Goal: Task Accomplishment & Management: Complete application form

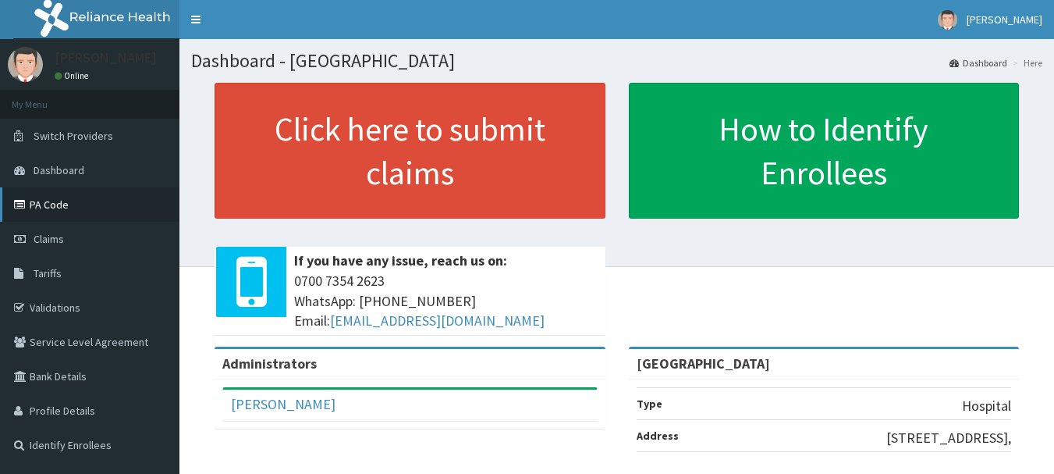
click at [83, 209] on link "PA Code" at bounding box center [90, 204] width 180 height 34
click at [83, 234] on link "Claims" at bounding box center [90, 239] width 180 height 34
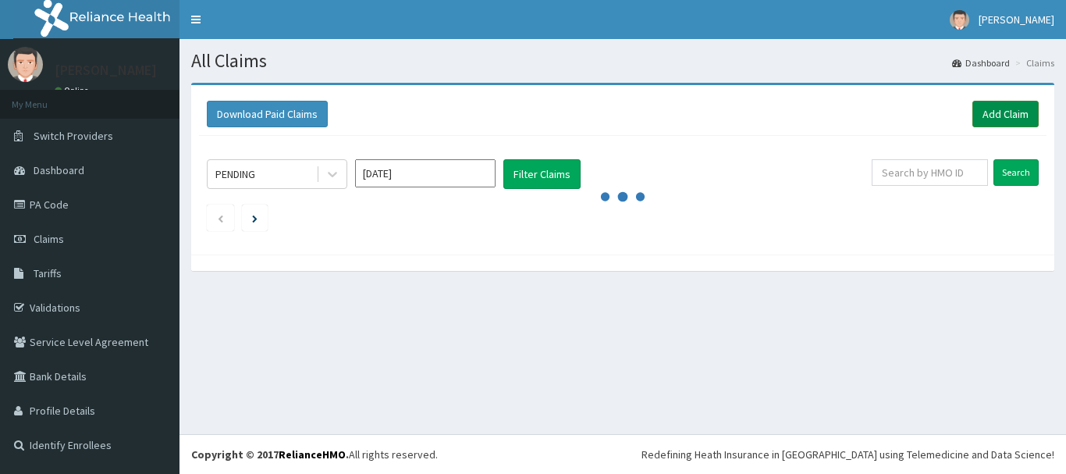
click at [992, 121] on link "Add Claim" at bounding box center [1006, 114] width 66 height 27
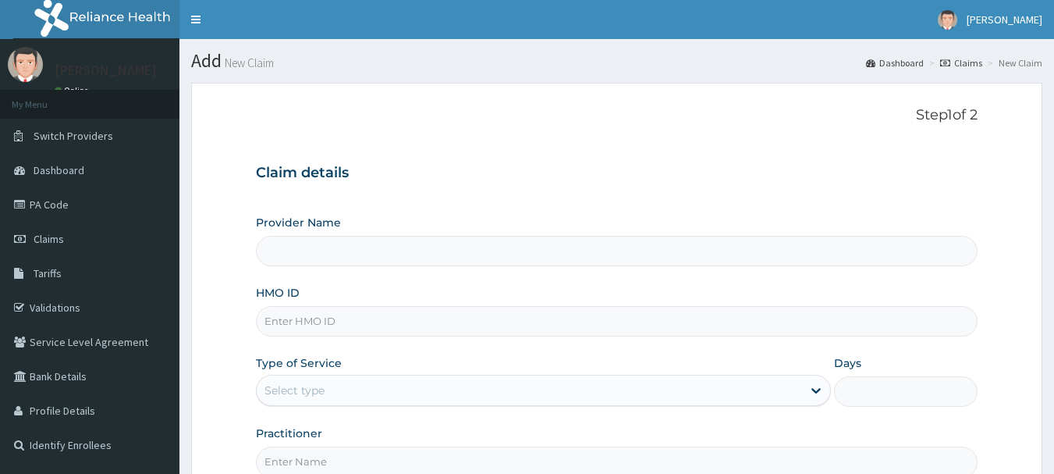
type input "[GEOGRAPHIC_DATA]"
click at [325, 311] on input "HMO ID" at bounding box center [617, 321] width 723 height 30
paste input "AOF/10162/A"
type input "AOF/10162/A"
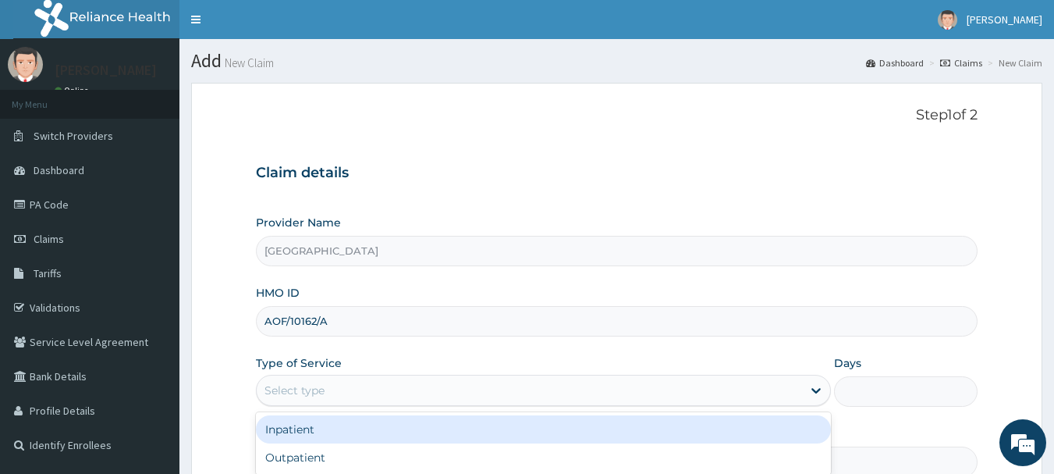
click at [304, 387] on div "Select type" at bounding box center [295, 390] width 60 height 16
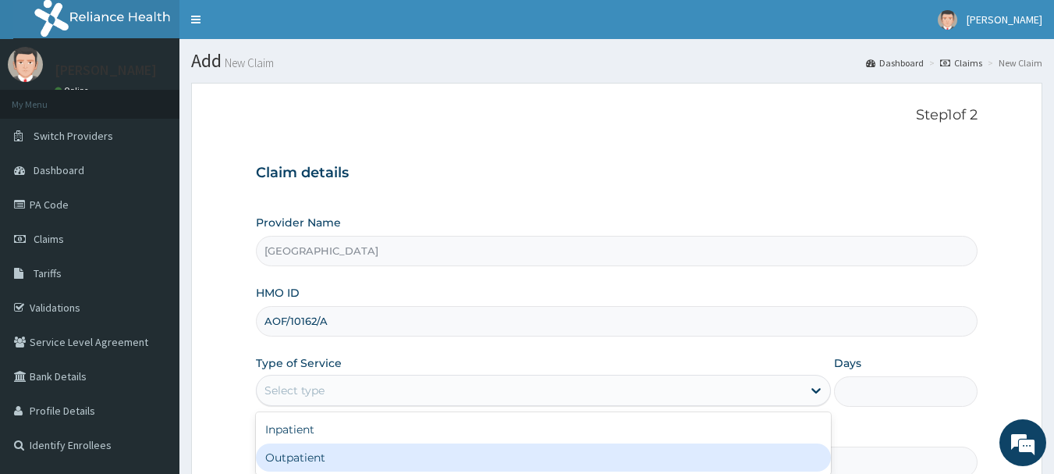
click at [308, 453] on div "Outpatient" at bounding box center [543, 457] width 575 height 28
type input "1"
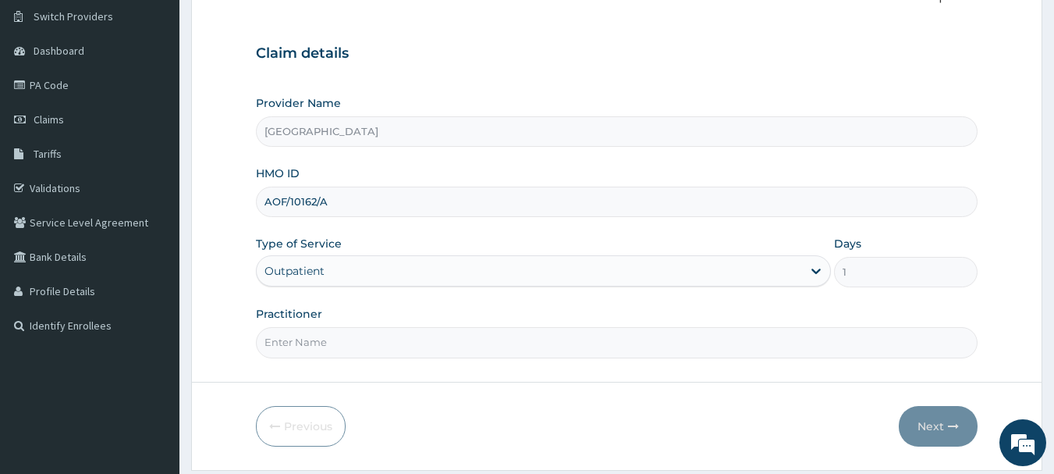
scroll to position [123, 0]
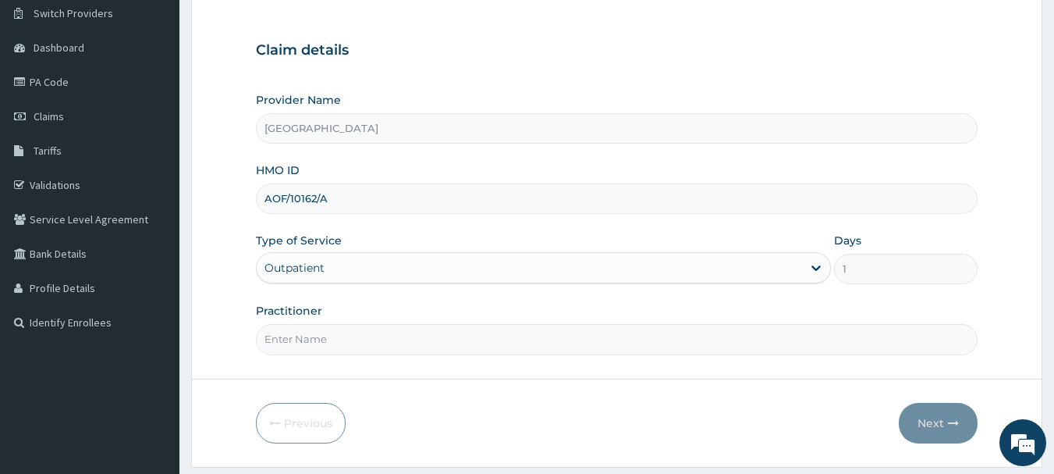
click at [609, 331] on input "Practitioner" at bounding box center [617, 339] width 723 height 30
type input "DR AKPAN"
click at [923, 438] on button "Next" at bounding box center [938, 423] width 79 height 41
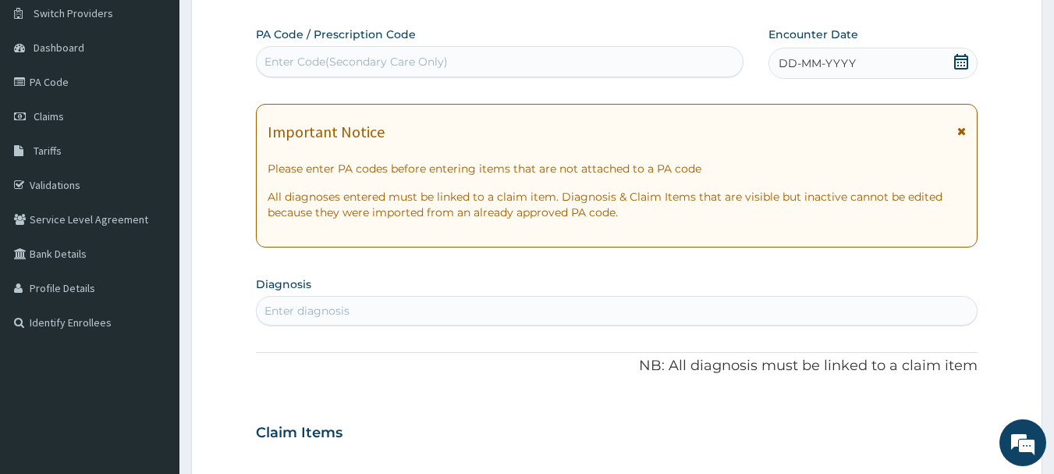
click at [852, 49] on div "DD-MM-YYYY" at bounding box center [873, 63] width 209 height 31
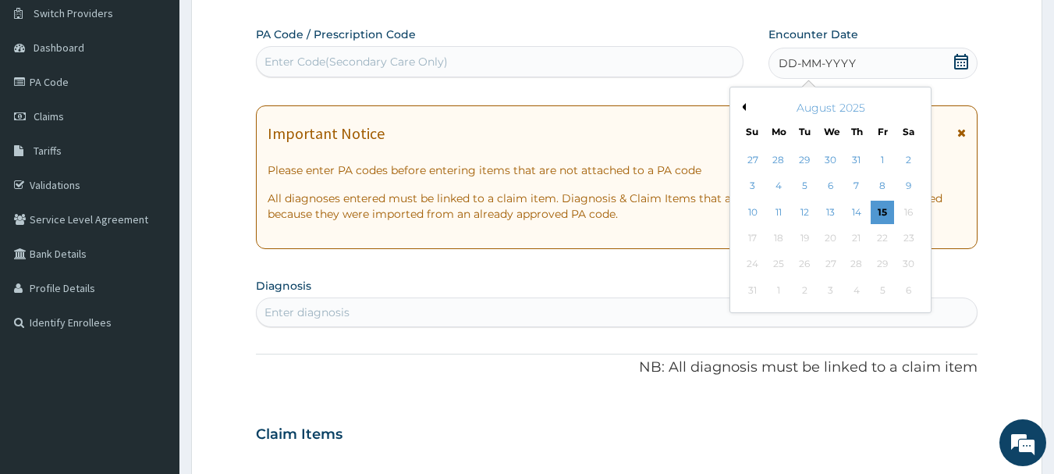
click at [745, 107] on button "Previous Month" at bounding box center [742, 107] width 8 height 8
click at [912, 217] on div "19" at bounding box center [909, 212] width 23 height 23
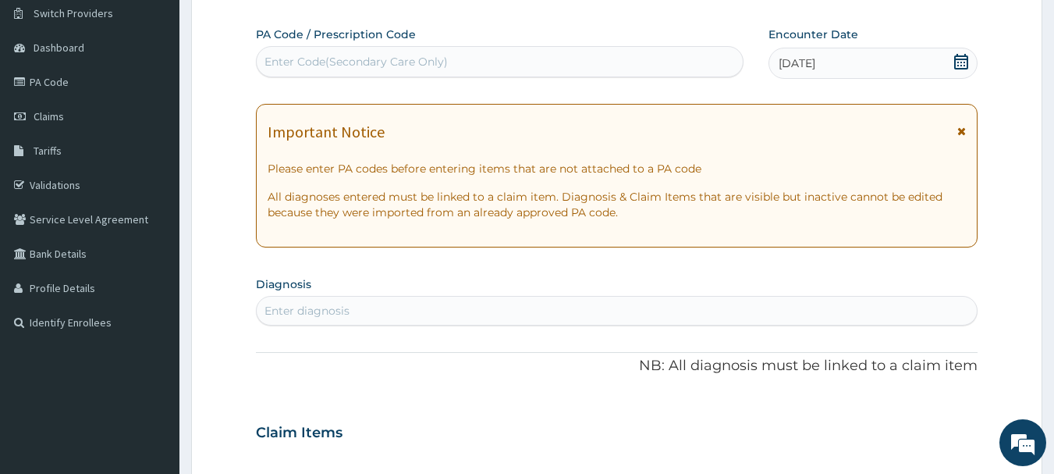
click at [419, 63] on div "Enter Code(Secondary Care Only)" at bounding box center [356, 62] width 183 height 16
paste input "PA/C43B11"
type input "PA/C43B11"
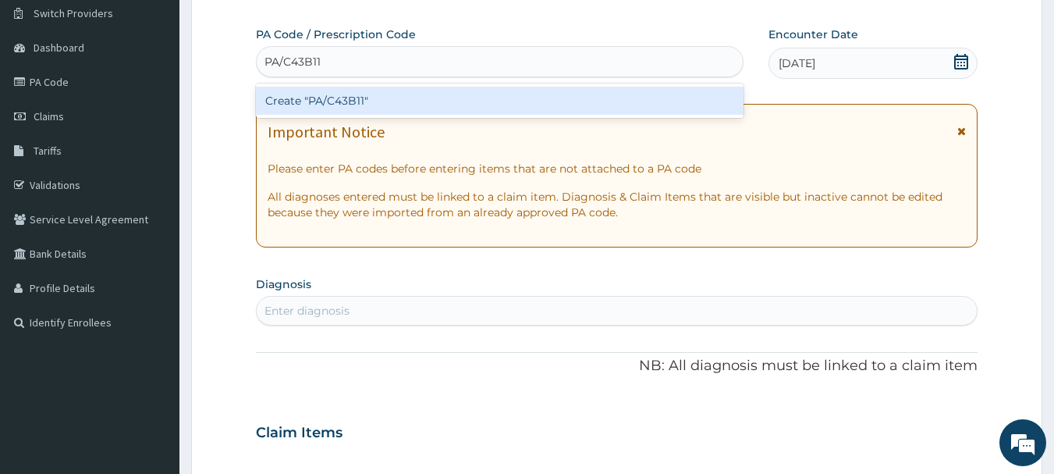
click at [407, 102] on div "Create "PA/C43B11"" at bounding box center [500, 101] width 489 height 28
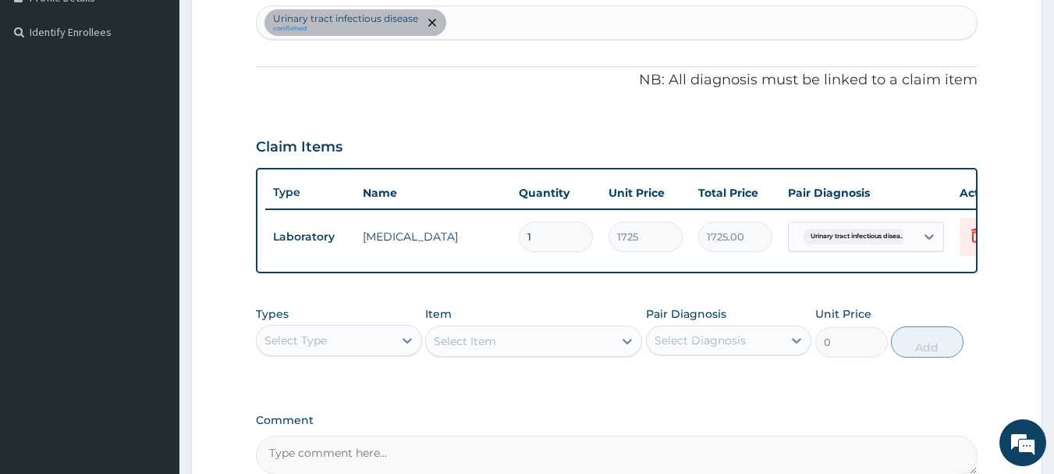
scroll to position [0, 0]
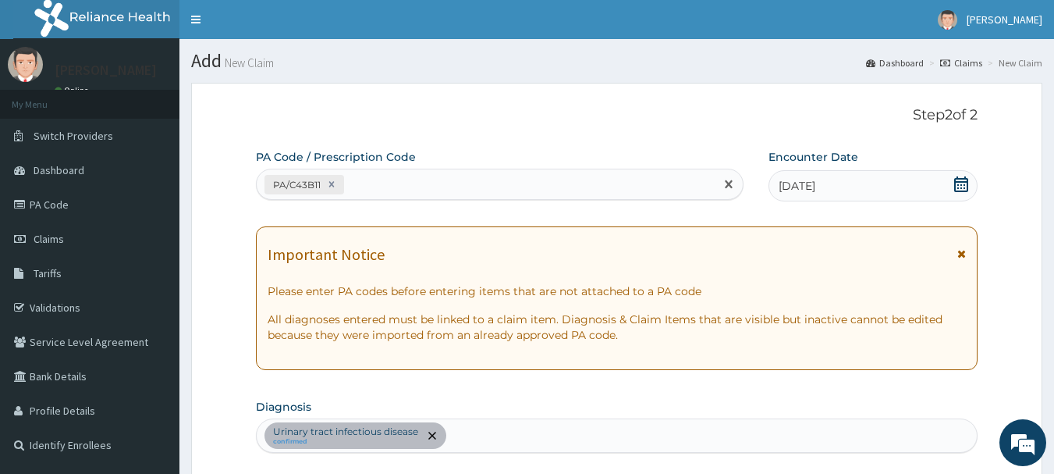
click at [514, 176] on div "PA/C43B11" at bounding box center [486, 185] width 459 height 26
paste input "PA/0183C2"
type input "PA/0183C2"
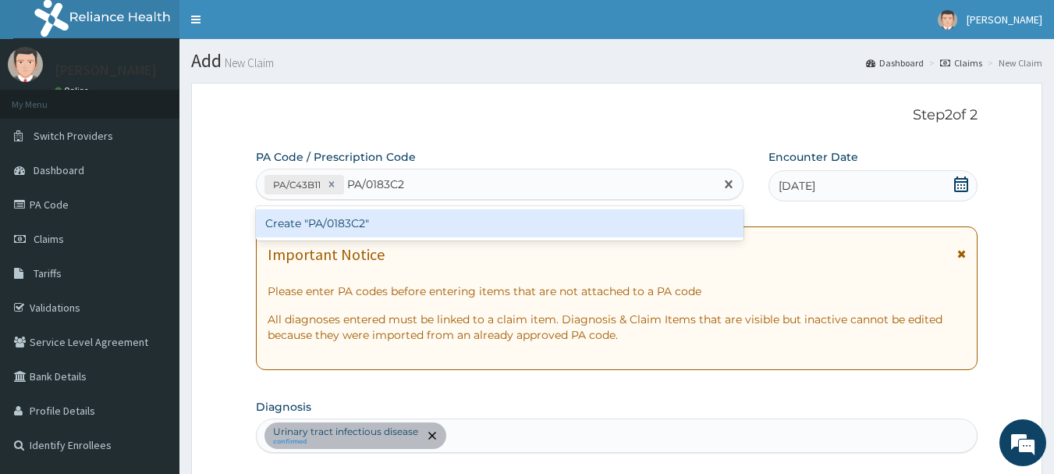
click at [418, 214] on div "Create "PA/0183C2"" at bounding box center [500, 223] width 489 height 28
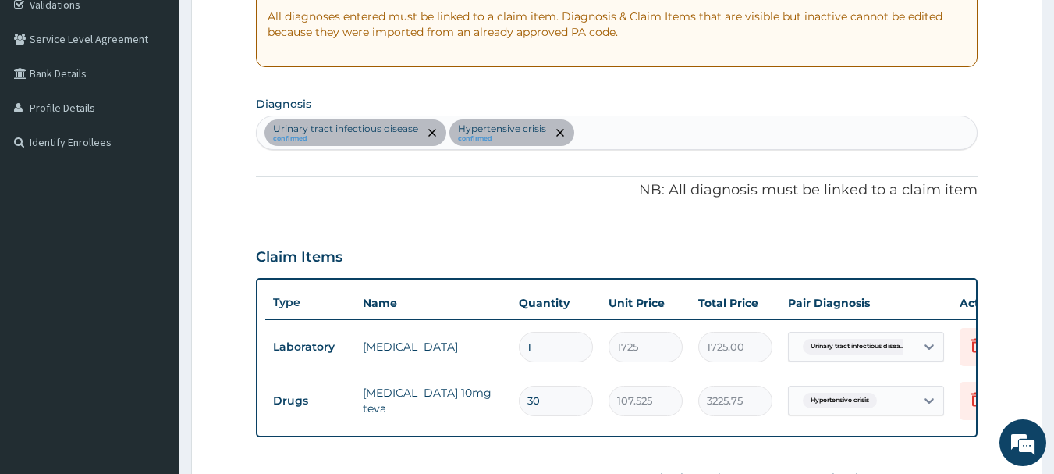
scroll to position [289, 0]
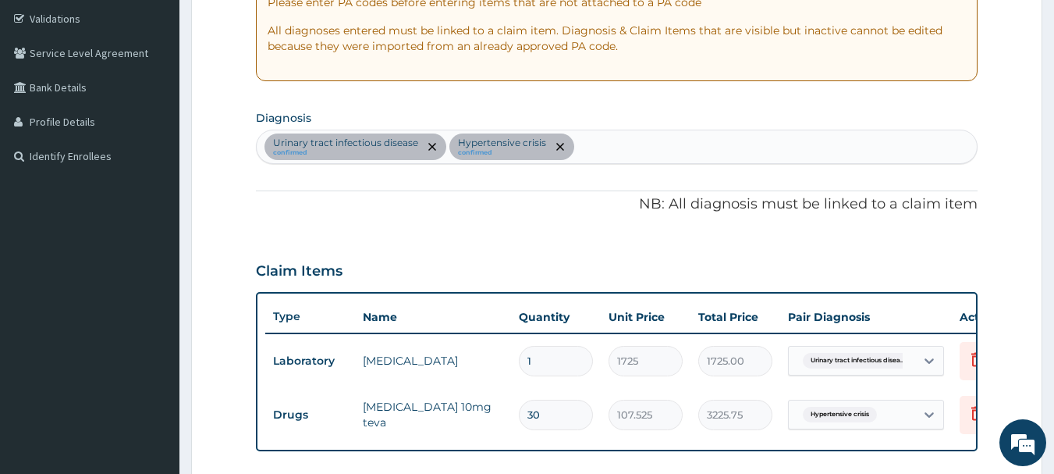
click at [679, 133] on div "Urinary tract infectious disease confirmed Hypertensive crisis confirmed" at bounding box center [617, 146] width 721 height 33
type input "sepsi"
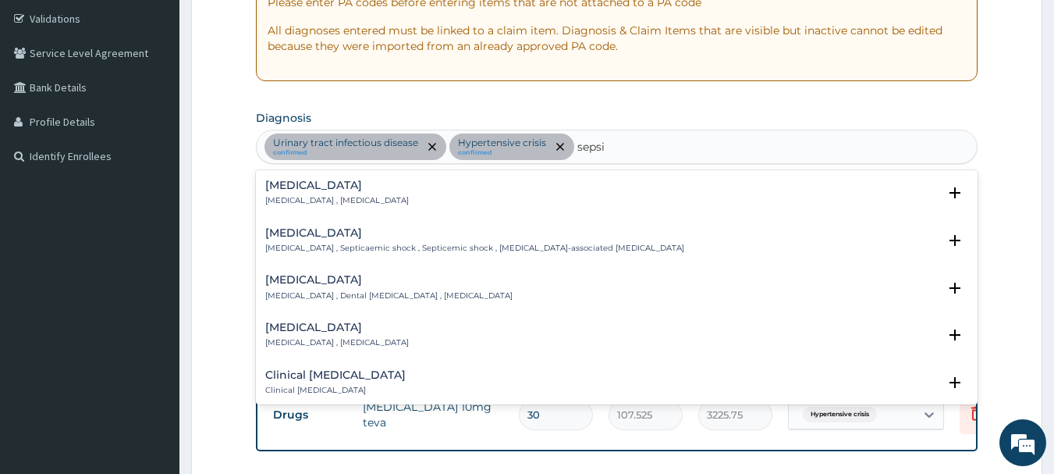
click at [297, 189] on h4 "Sepsis" at bounding box center [337, 186] width 144 height 12
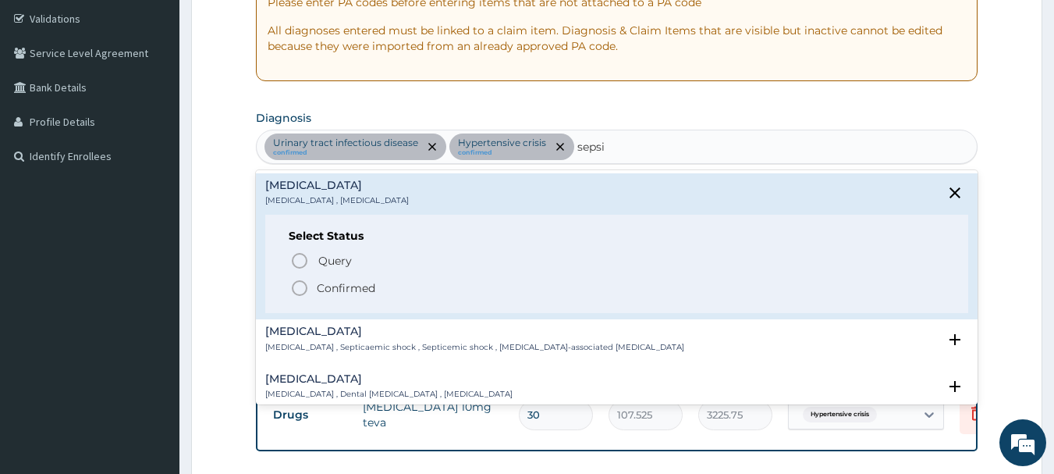
click at [295, 289] on icon "status option filled" at bounding box center [299, 288] width 19 height 19
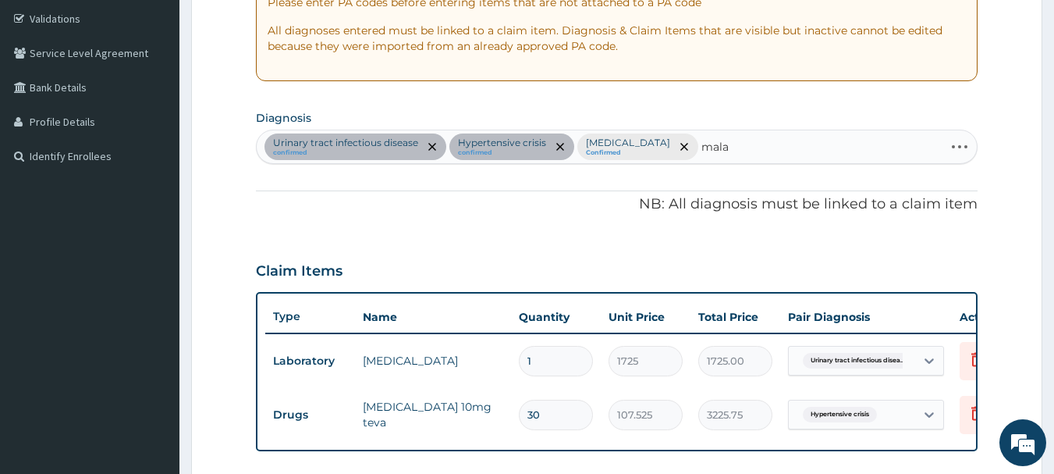
type input "malar"
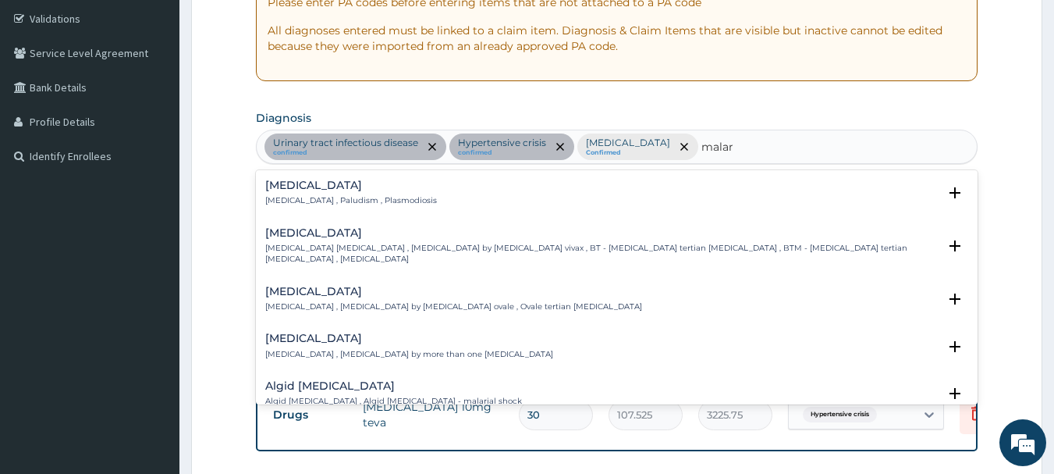
click at [297, 199] on p "Malaria , Paludism , Plasmodiosis" at bounding box center [351, 200] width 172 height 11
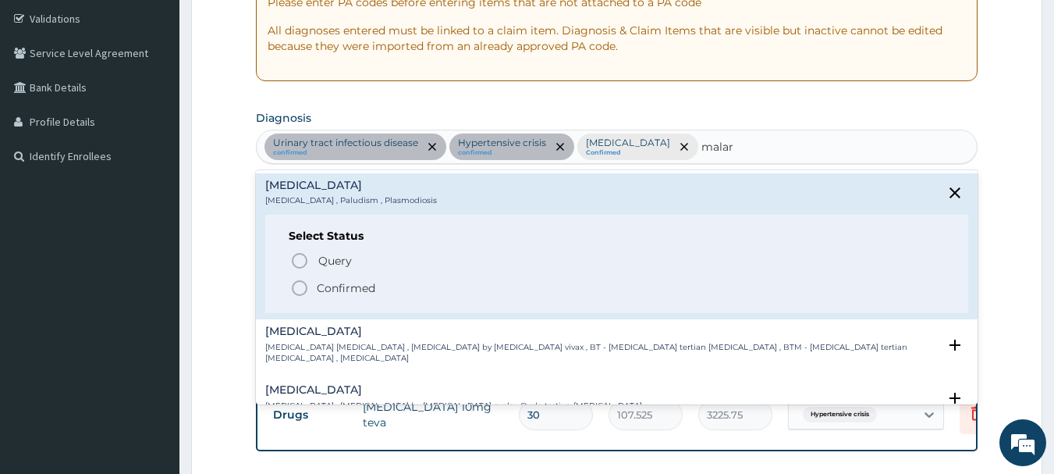
click at [300, 290] on icon "status option filled" at bounding box center [299, 288] width 19 height 19
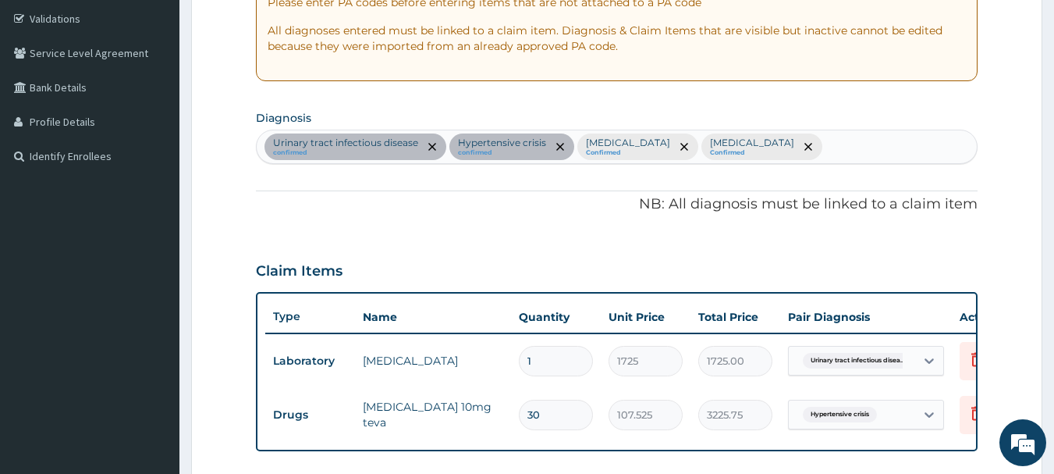
scroll to position [643, 0]
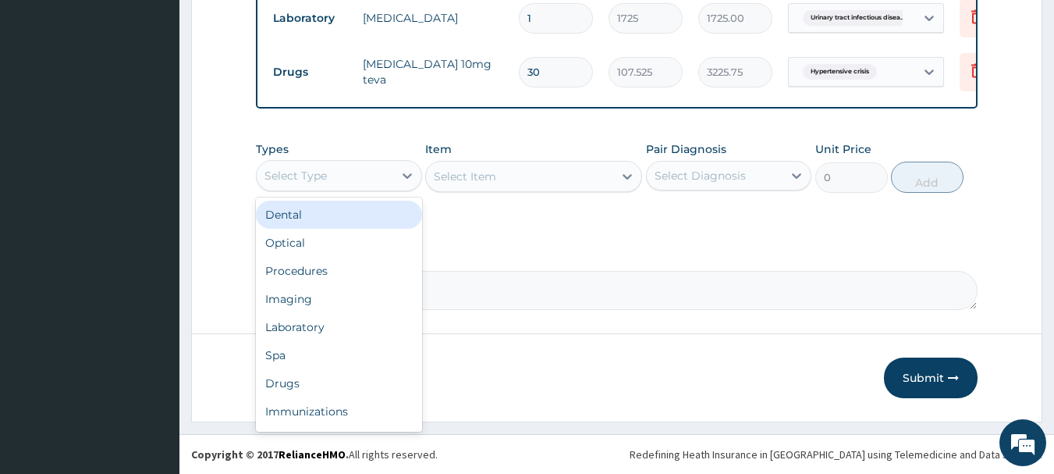
click at [338, 169] on div "Select Type" at bounding box center [325, 175] width 137 height 25
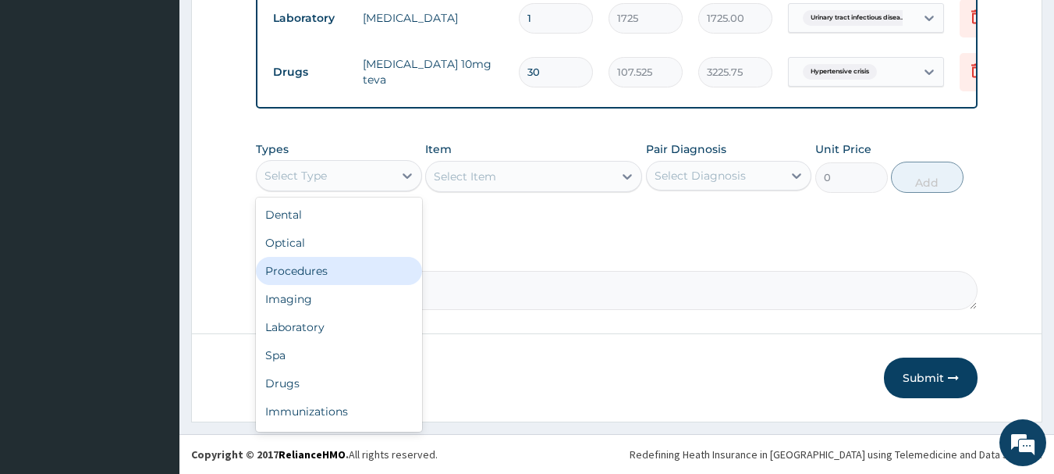
click at [339, 264] on div "Procedures" at bounding box center [339, 271] width 166 height 28
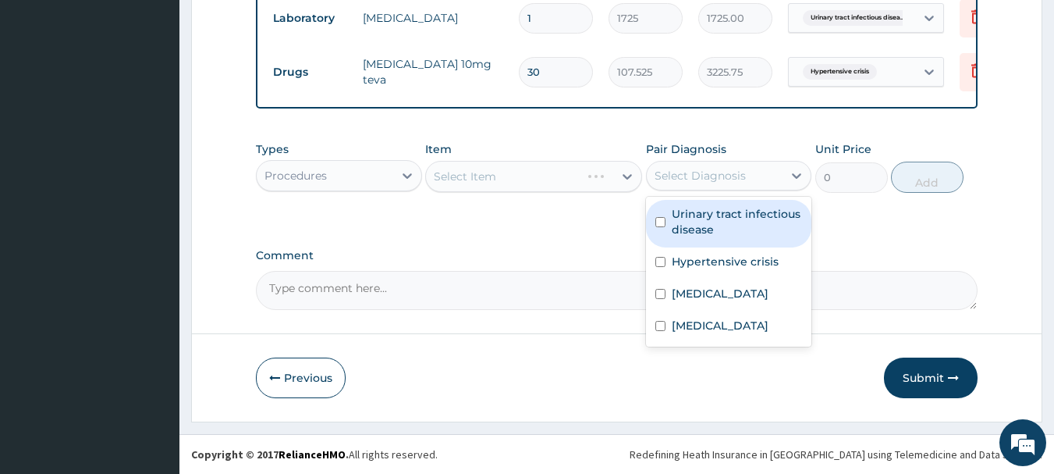
click at [727, 176] on div "Select Diagnosis" at bounding box center [700, 176] width 91 height 16
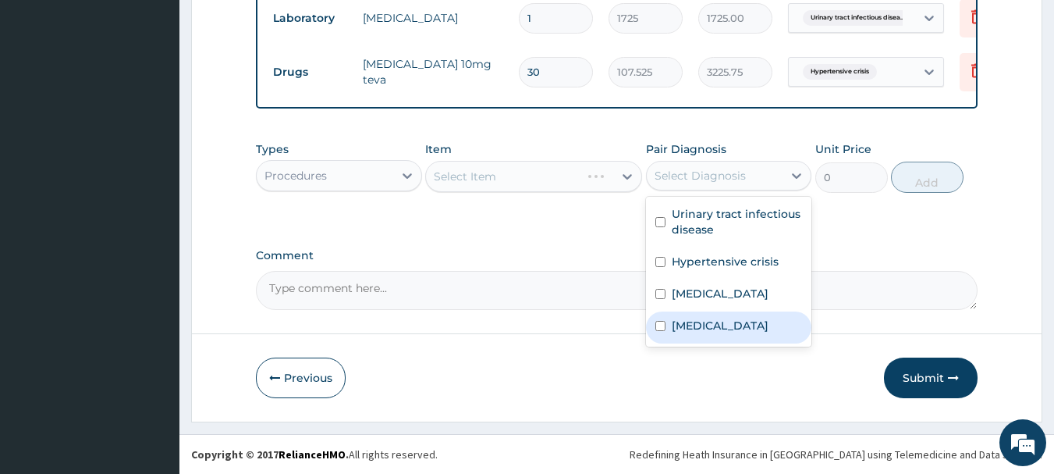
drag, startPoint x: 713, startPoint y: 281, endPoint x: 703, endPoint y: 323, distance: 43.4
click at [703, 323] on div "Urinary tract infectious disease Hypertensive crisis Sepsis Malaria" at bounding box center [729, 272] width 166 height 150
click at [703, 323] on label "Malaria" at bounding box center [720, 326] width 97 height 16
checkbox input "true"
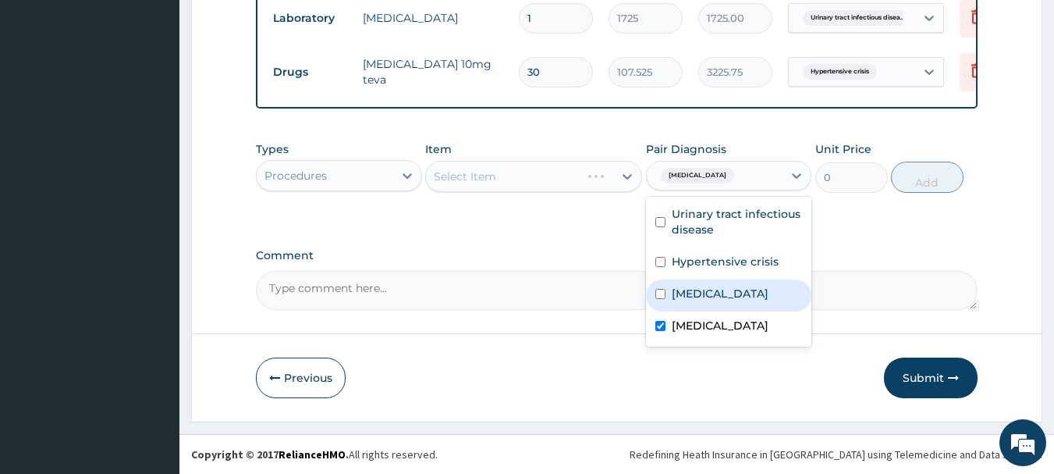
click at [709, 297] on div "Sepsis" at bounding box center [729, 295] width 166 height 32
checkbox input "true"
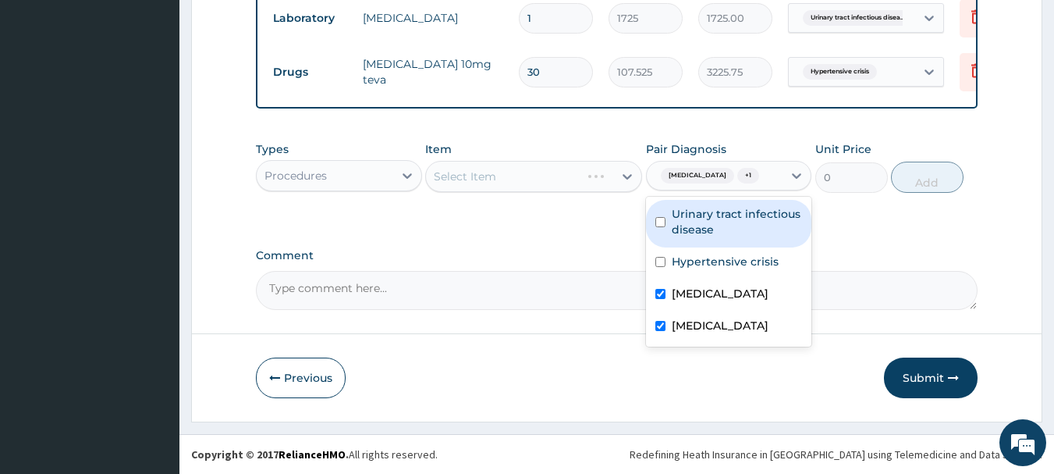
drag, startPoint x: 724, startPoint y: 268, endPoint x: 734, endPoint y: 224, distance: 45.1
click at [734, 224] on div "Urinary tract infectious disease Hypertensive crisis Sepsis Malaria" at bounding box center [729, 272] width 166 height 150
click at [734, 224] on label "Urinary tract infectious disease" at bounding box center [737, 221] width 131 height 31
checkbox input "true"
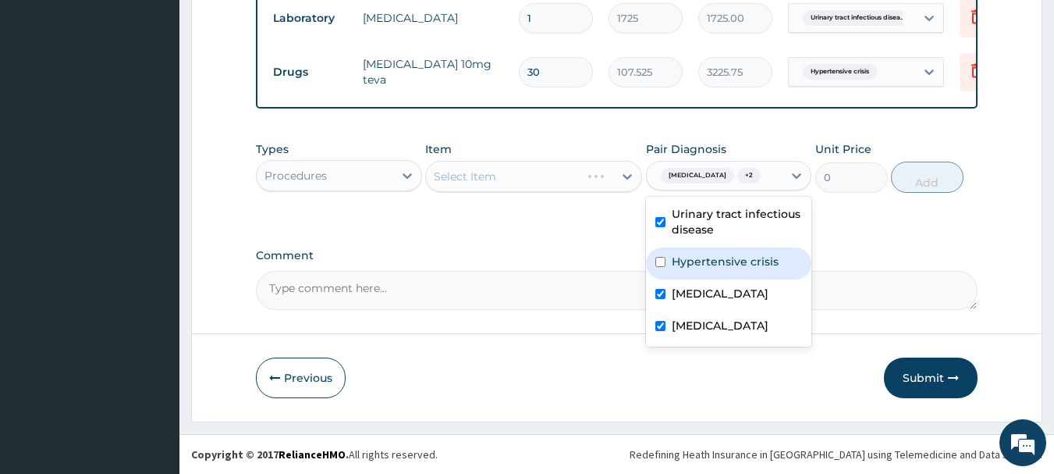
click at [720, 260] on label "Hypertensive crisis" at bounding box center [725, 262] width 107 height 16
checkbox input "true"
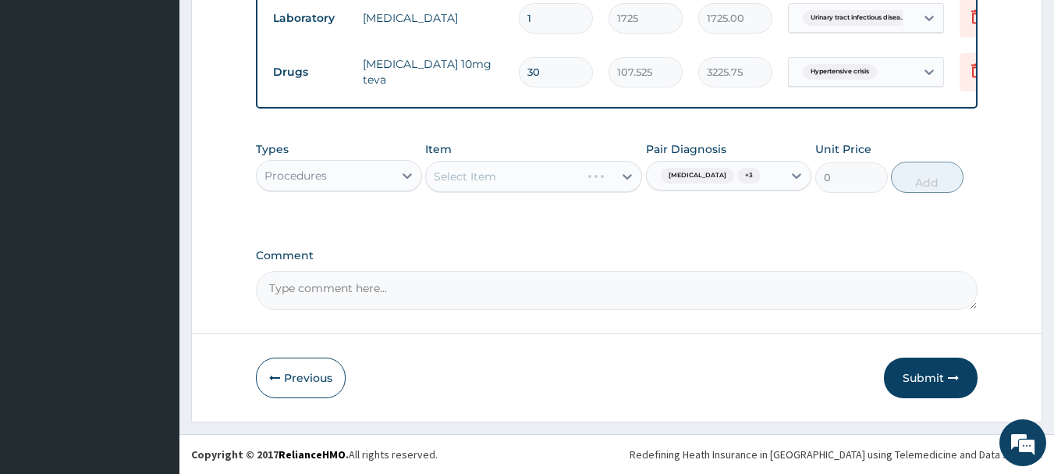
click at [568, 179] on div "Select Item" at bounding box center [533, 176] width 217 height 31
click at [568, 180] on div "Select Item" at bounding box center [519, 176] width 187 height 25
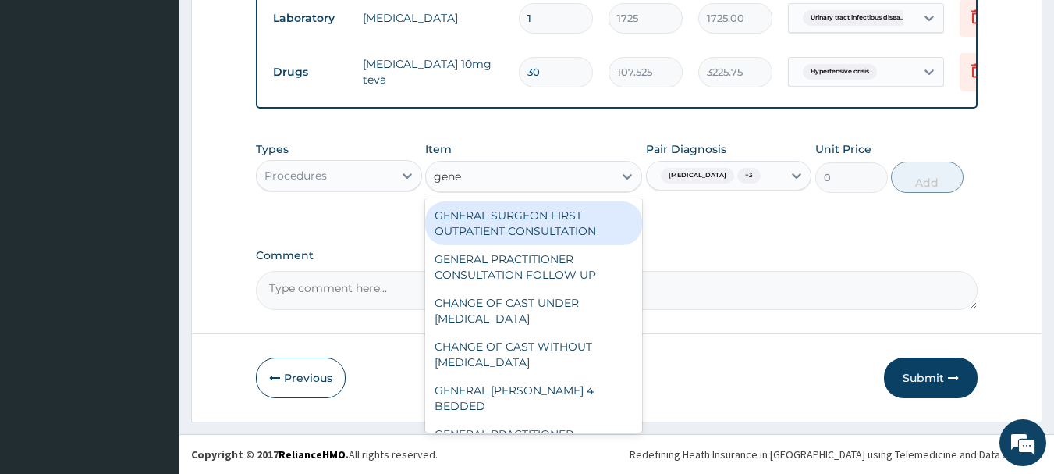
type input "gener"
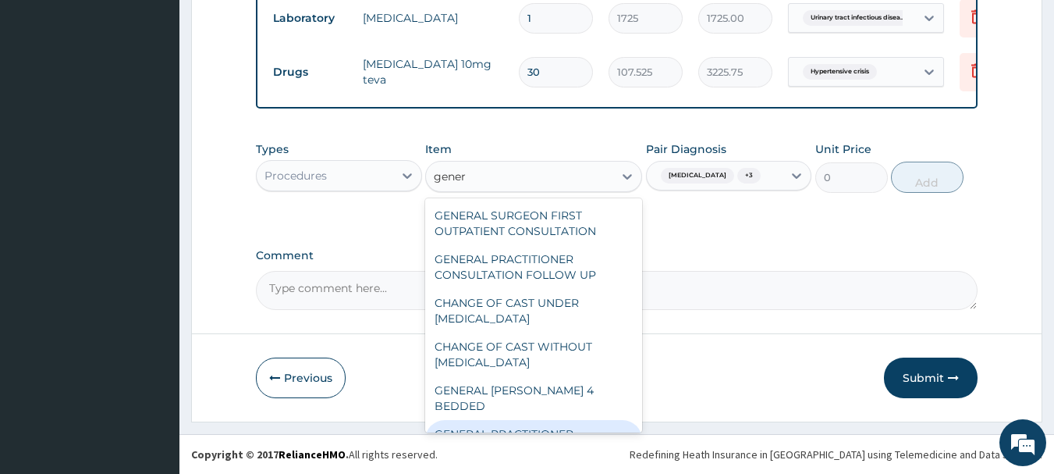
click at [576, 420] on div "GENERAL PRACTITIONER CONSULTATION FIRST OUTPATIENT CONSULTATION" at bounding box center [533, 449] width 217 height 59
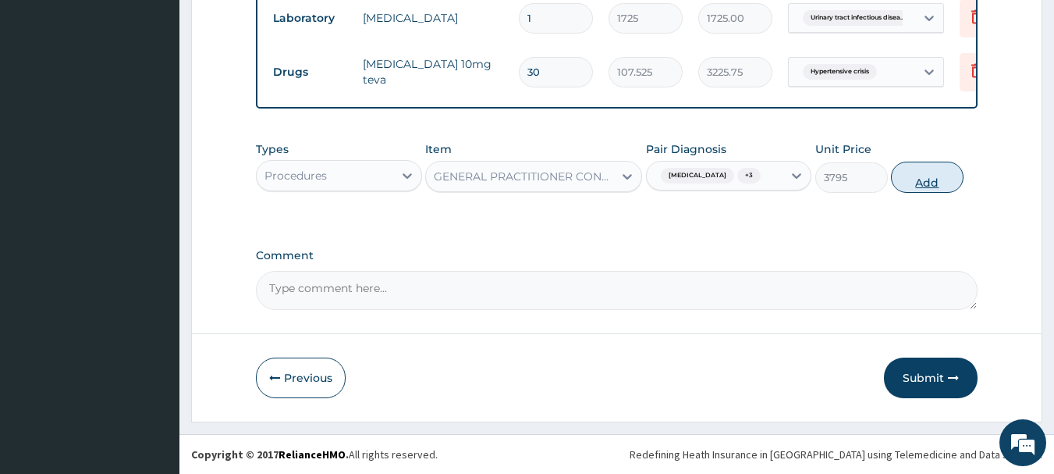
click at [920, 178] on button "Add" at bounding box center [927, 177] width 73 height 31
type input "0"
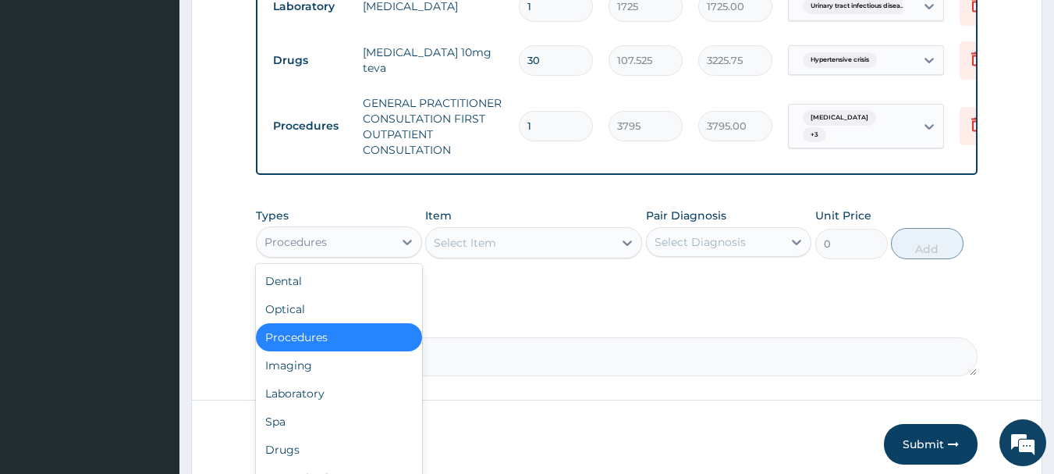
click at [385, 252] on div "Procedures" at bounding box center [325, 241] width 137 height 25
click at [373, 407] on div "Laboratory" at bounding box center [339, 393] width 166 height 28
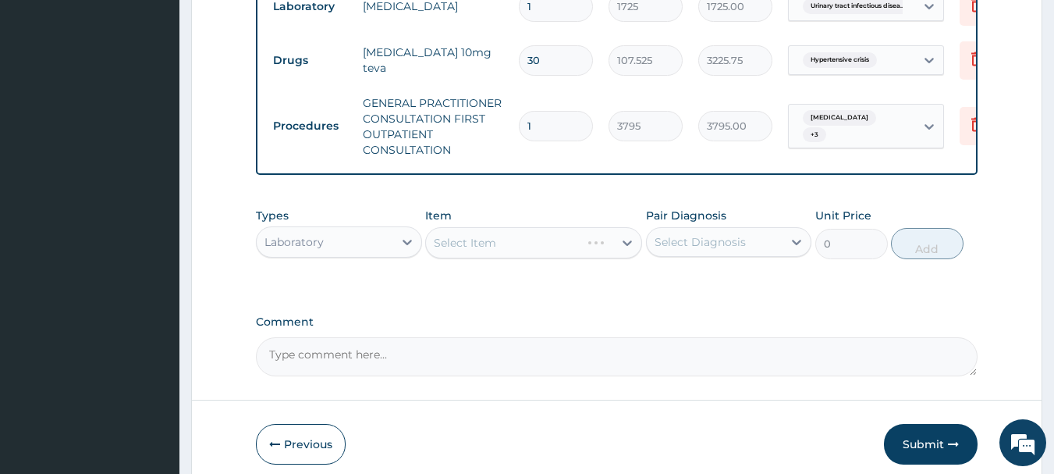
scroll to position [721, 0]
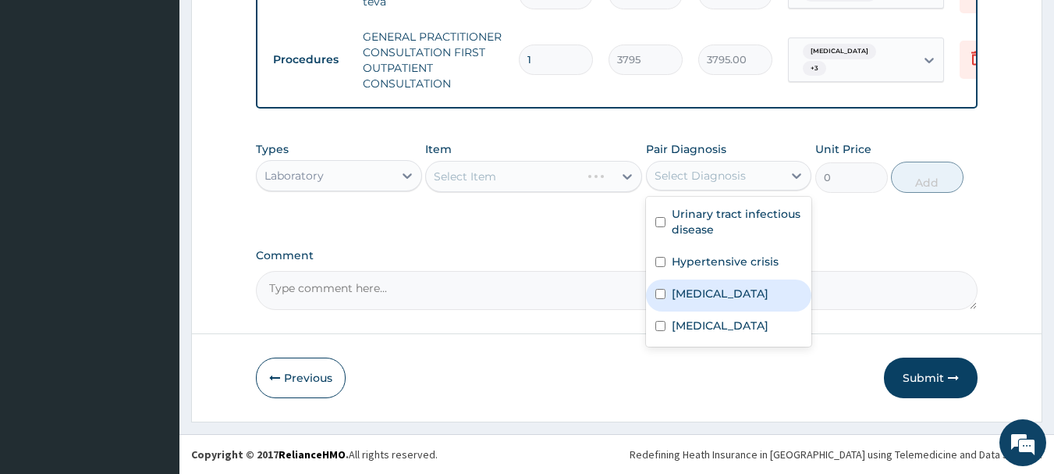
drag, startPoint x: 668, startPoint y: 173, endPoint x: 691, endPoint y: 288, distance: 116.9
click at [691, 190] on div "option Hypertensive crisis, selected. option Sepsis focused, 3 of 4. 4 results …" at bounding box center [729, 176] width 166 height 30
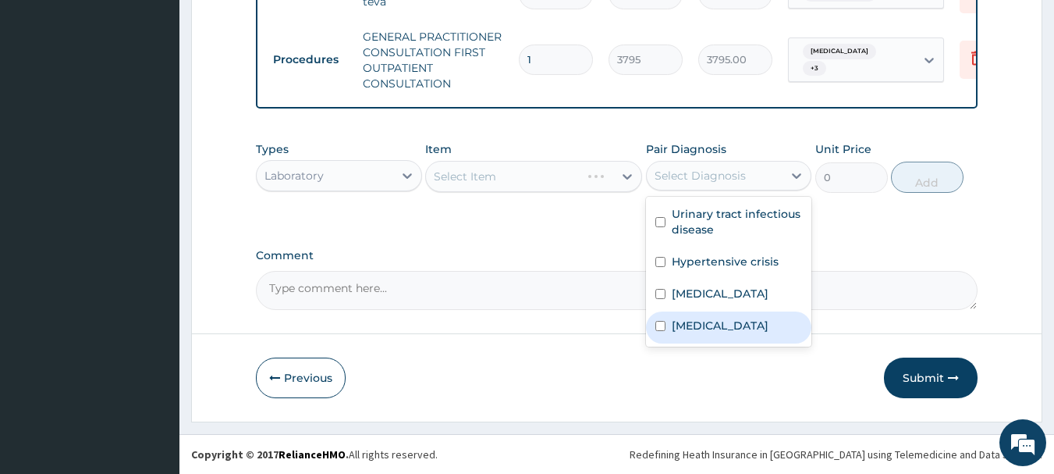
click at [689, 314] on div "Malaria" at bounding box center [729, 327] width 166 height 32
checkbox input "true"
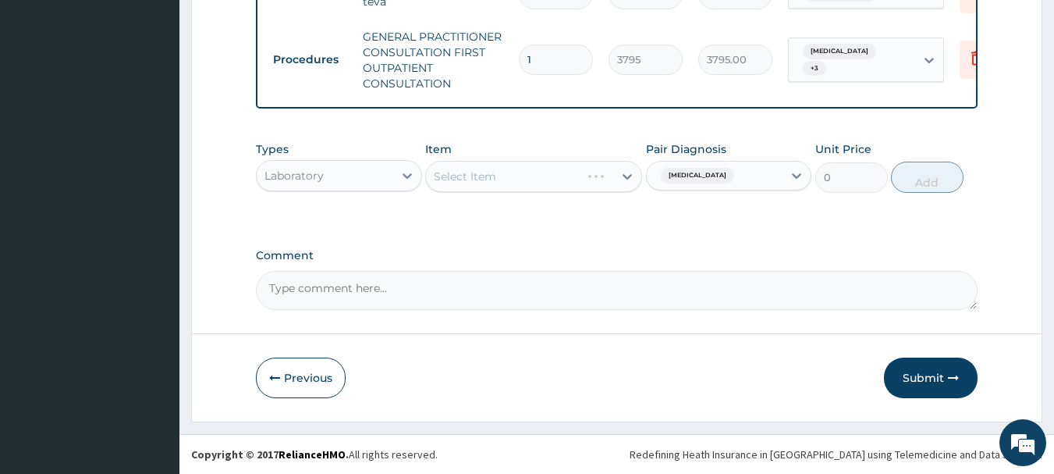
click at [543, 169] on div "Select Item" at bounding box center [533, 176] width 217 height 31
click at [543, 178] on div "Select Item" at bounding box center [533, 176] width 217 height 31
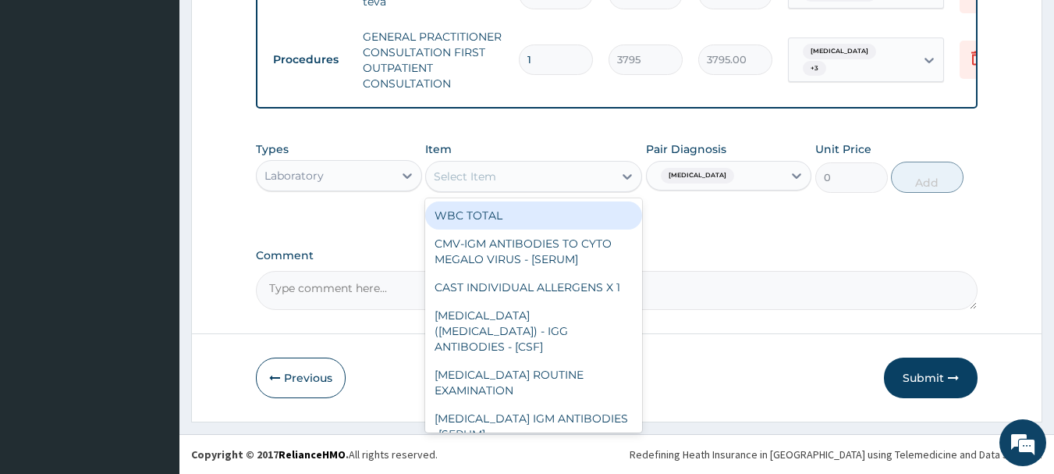
click at [543, 178] on div "Select Item" at bounding box center [519, 176] width 187 height 25
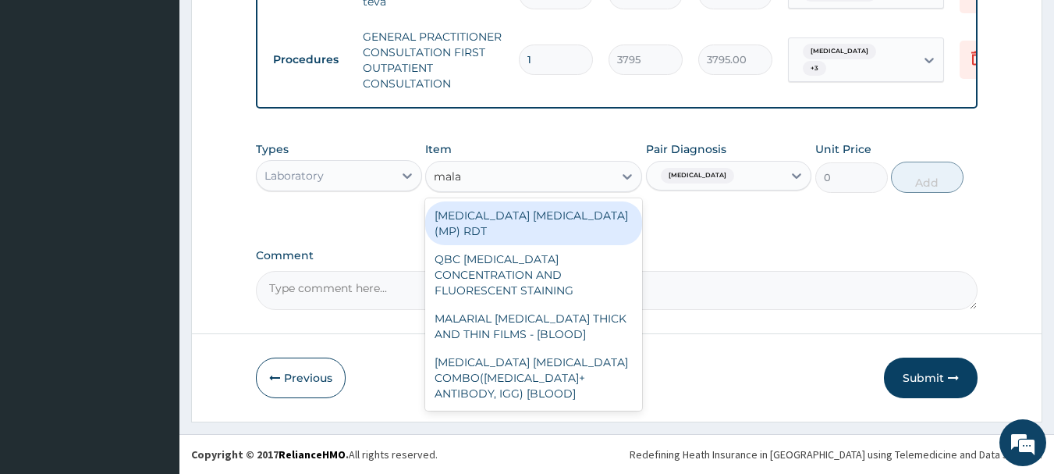
type input "malar"
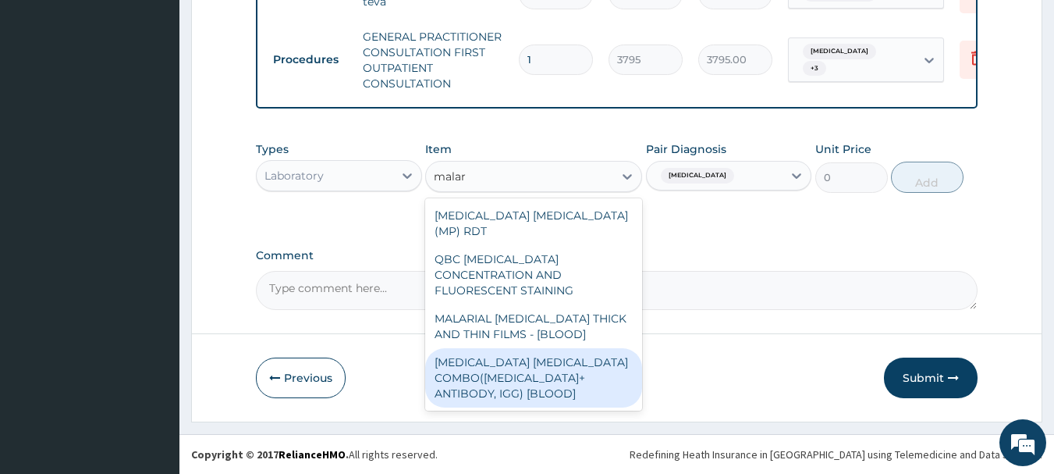
click at [529, 348] on div "MALARIA PARASITE COMBO(BLOOD FILM+ ANTIBODY, IGG) [BLOOD]" at bounding box center [533, 377] width 217 height 59
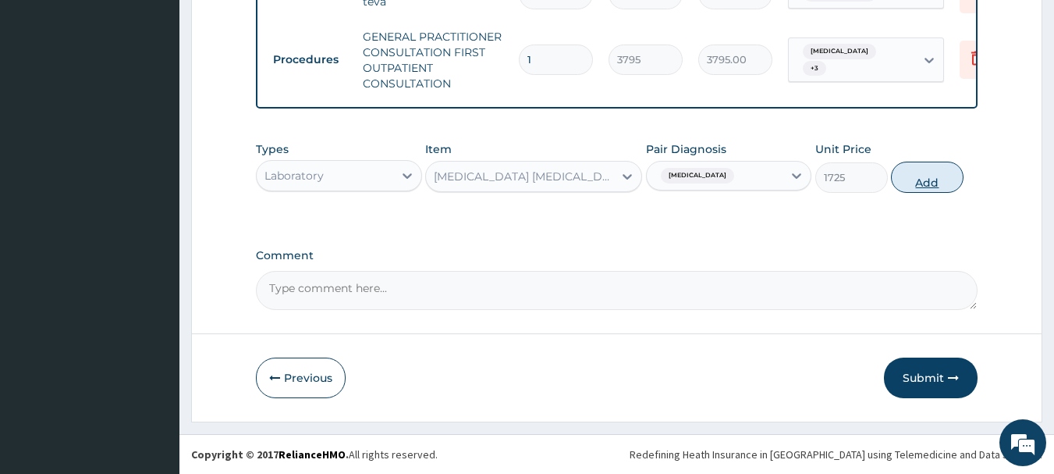
click at [929, 182] on button "Add" at bounding box center [927, 177] width 73 height 31
type input "0"
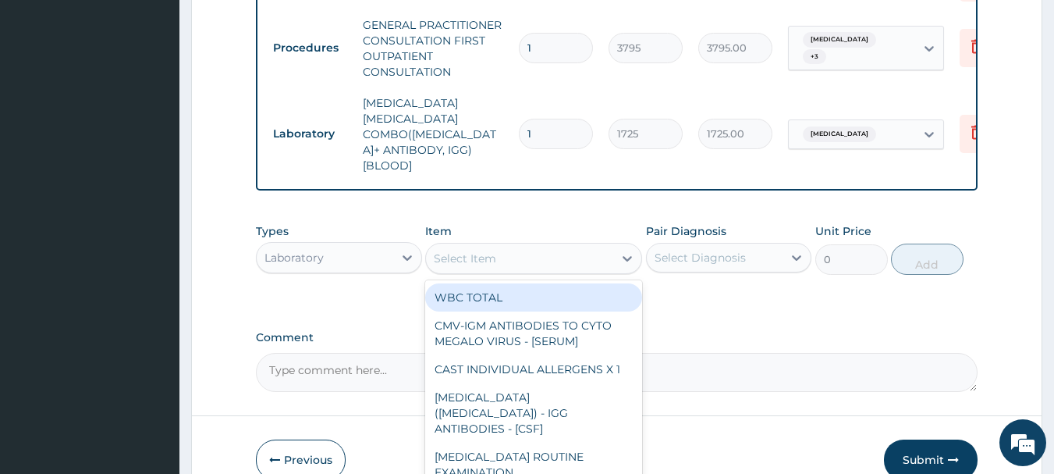
click at [564, 246] on div "Select Item" at bounding box center [519, 258] width 187 height 25
type input "fbc"
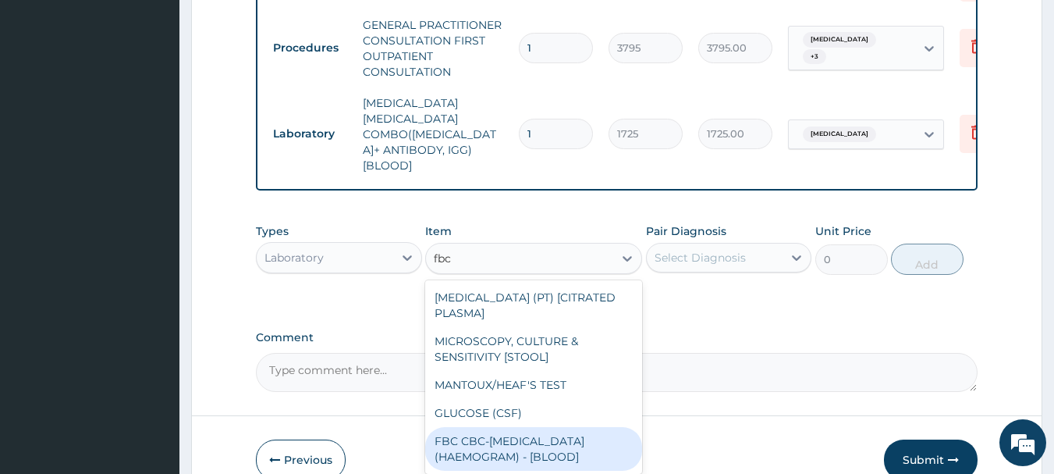
click at [488, 429] on div "FBC CBC-COMPLETE BLOOD COUNT (HAEMOGRAM) - [BLOOD]" at bounding box center [533, 449] width 217 height 44
type input "4600"
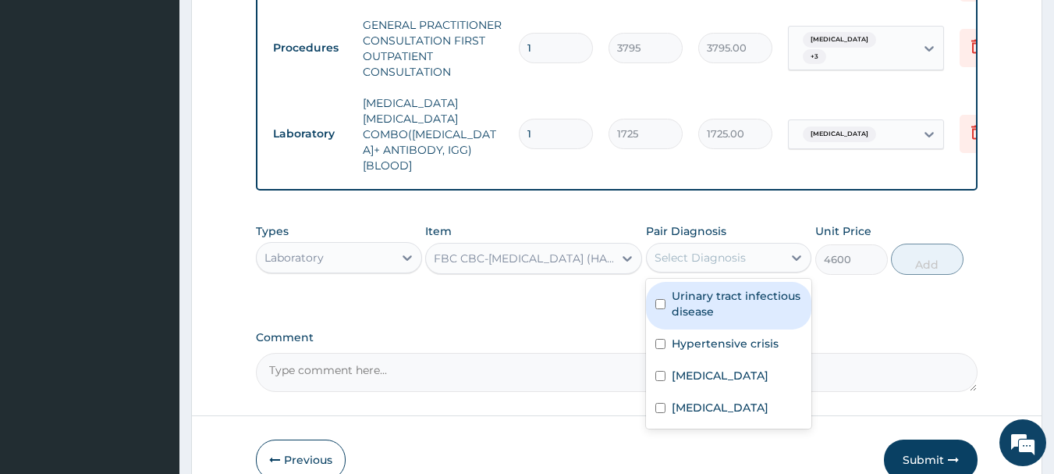
click at [717, 245] on div "Select Diagnosis" at bounding box center [715, 257] width 137 height 25
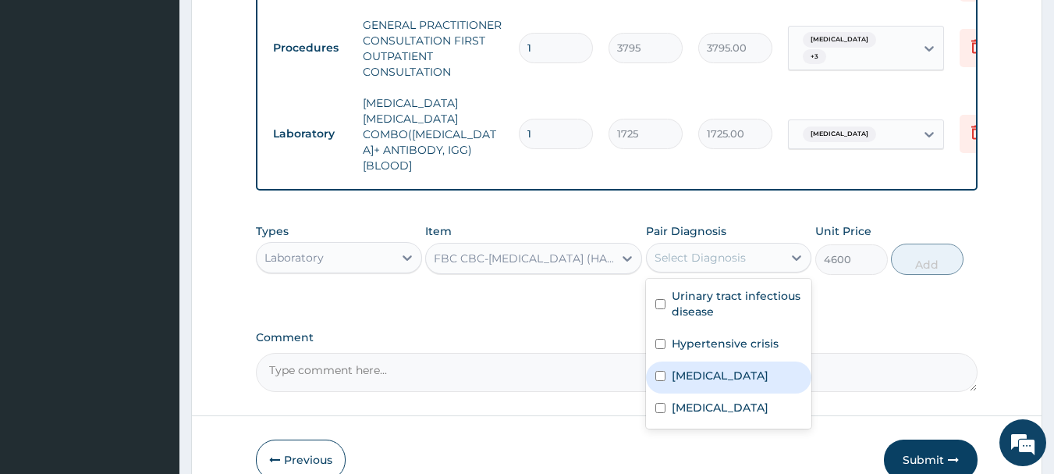
click at [692, 368] on div "Sepsis" at bounding box center [729, 377] width 166 height 32
checkbox input "true"
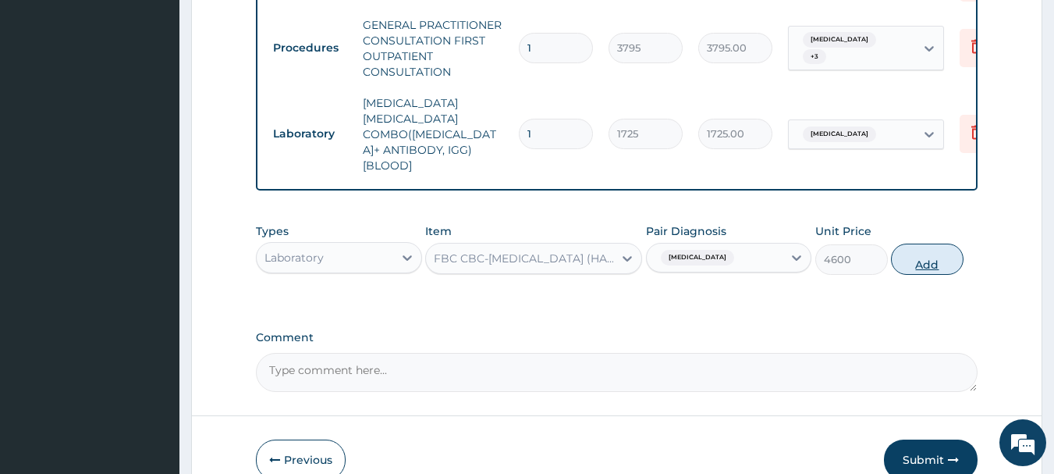
click at [912, 244] on button "Add" at bounding box center [927, 259] width 73 height 31
type input "0"
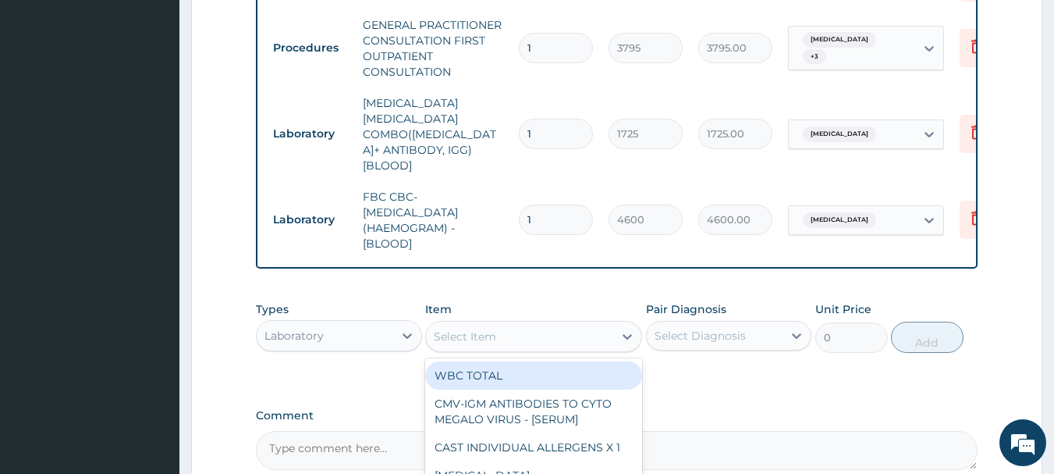
click at [596, 324] on div "Select Item" at bounding box center [519, 336] width 187 height 25
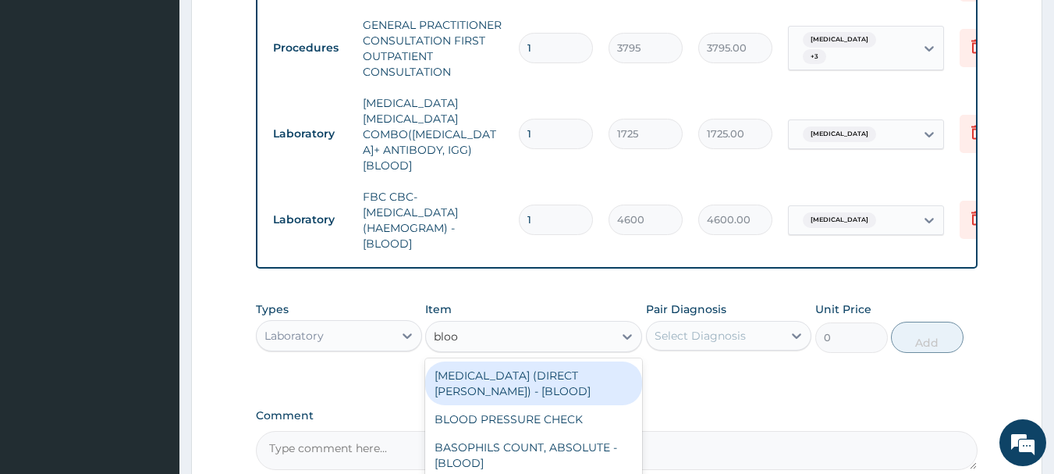
type input "blood"
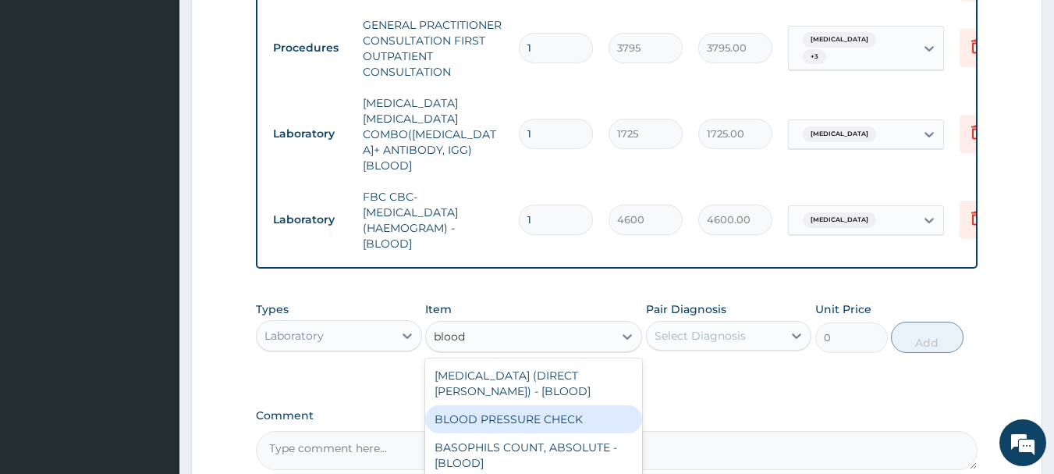
click at [604, 405] on div "BLOOD PRESSURE CHECK" at bounding box center [533, 419] width 217 height 28
type input "1380"
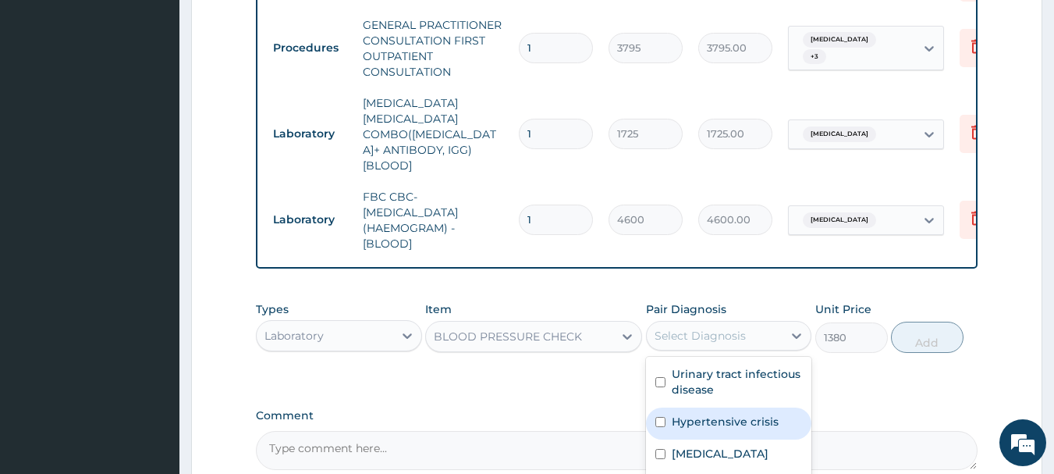
drag, startPoint x: 692, startPoint y: 316, endPoint x: 687, endPoint y: 395, distance: 79.0
click at [687, 350] on div "option Sepsis, selected. option Hypertensive crisis focused, 2 of 4. 4 results …" at bounding box center [729, 336] width 166 height 30
click at [687, 414] on label "Hypertensive crisis" at bounding box center [725, 422] width 107 height 16
checkbox input "true"
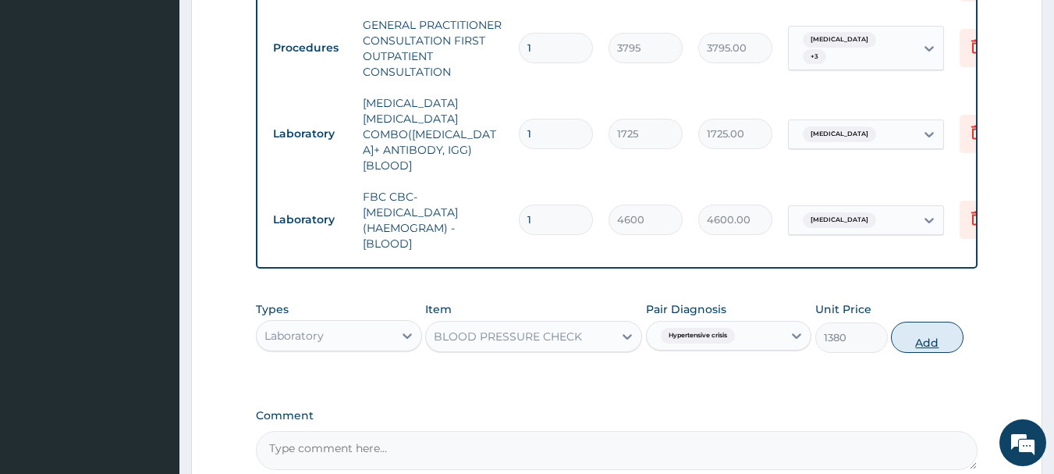
click at [916, 322] on button "Add" at bounding box center [927, 337] width 73 height 31
type input "0"
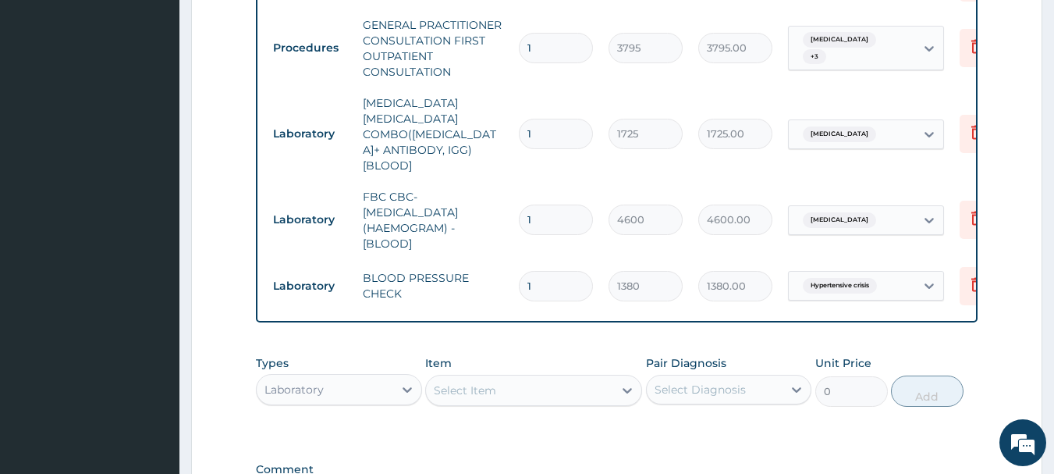
scroll to position [916, 0]
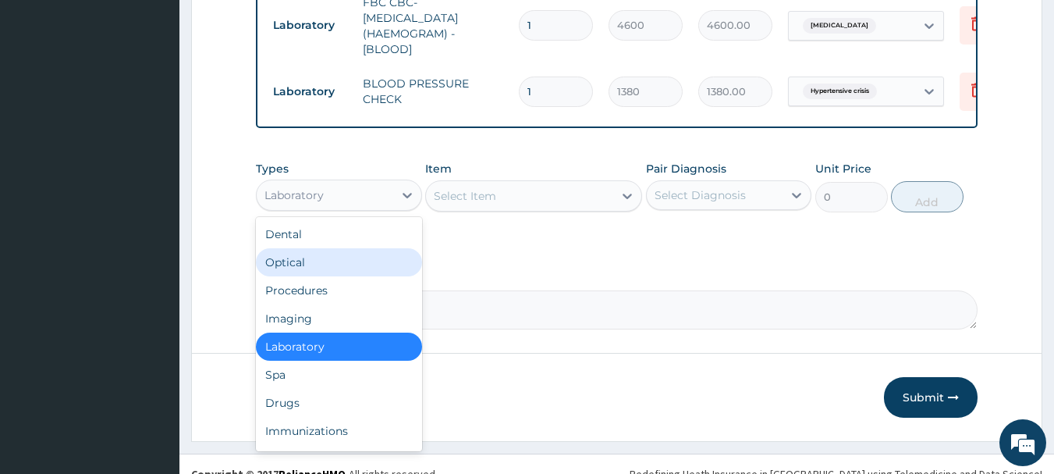
drag, startPoint x: 393, startPoint y: 186, endPoint x: 379, endPoint y: 298, distance: 113.4
click at [379, 211] on div "option Laboratory, selected. option Optical focused, 2 of 10. 10 results availa…" at bounding box center [339, 195] width 166 height 31
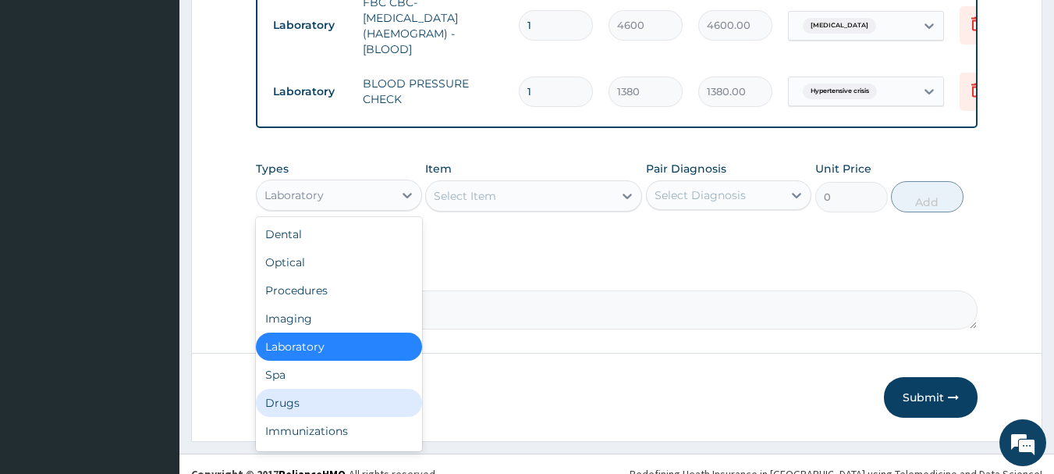
click at [364, 395] on div "Drugs" at bounding box center [339, 403] width 166 height 28
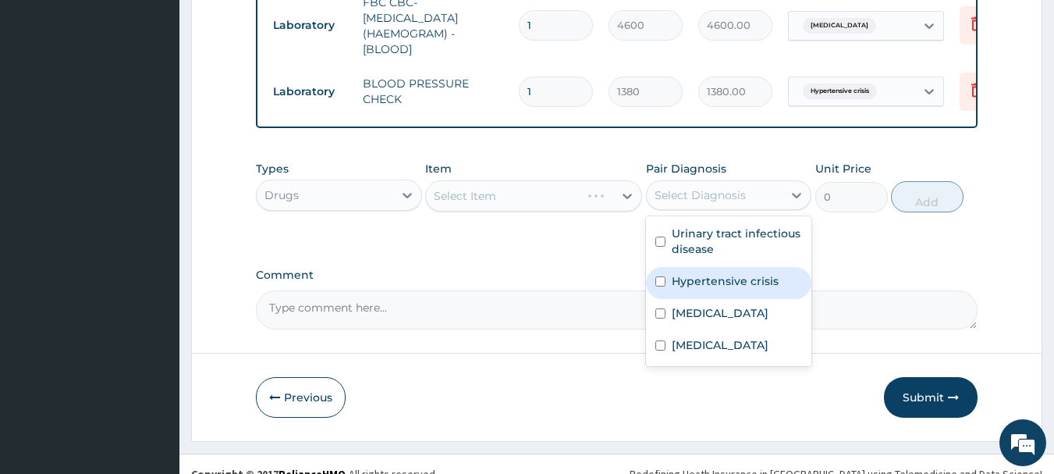
drag, startPoint x: 693, startPoint y: 168, endPoint x: 694, endPoint y: 283, distance: 115.5
click at [694, 210] on div "option Hypertensive crisis, selected. option Hypertensive crisis focused, 2 of …" at bounding box center [729, 195] width 166 height 30
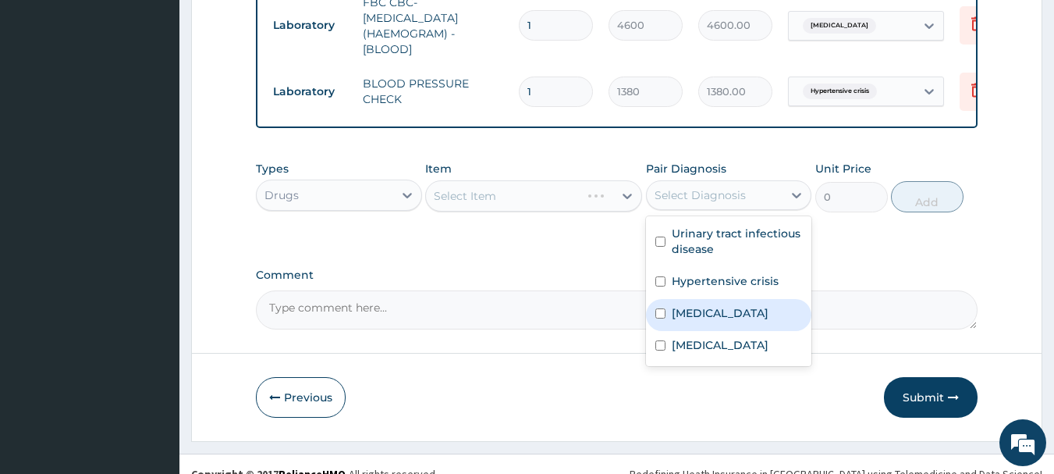
click at [694, 299] on div "Sepsis" at bounding box center [729, 315] width 166 height 32
checkbox input "true"
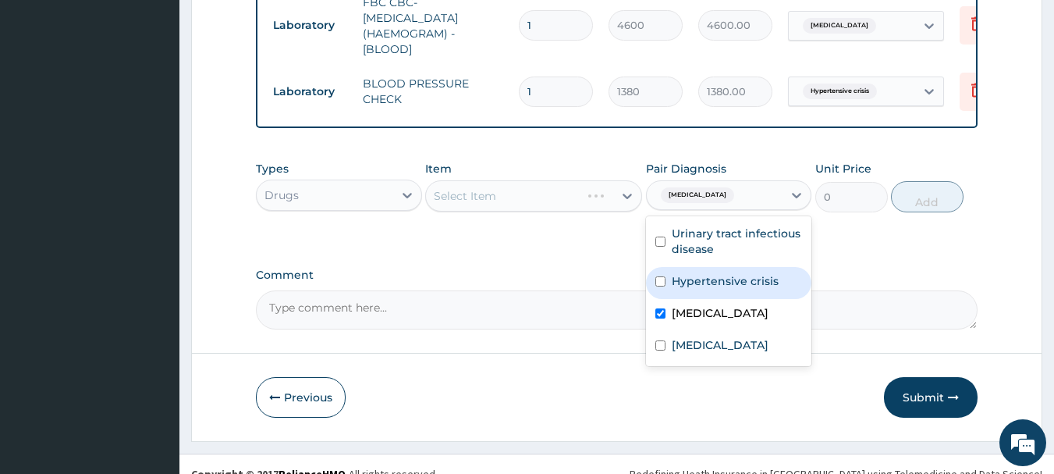
click at [578, 180] on div "Select Item" at bounding box center [533, 195] width 217 height 31
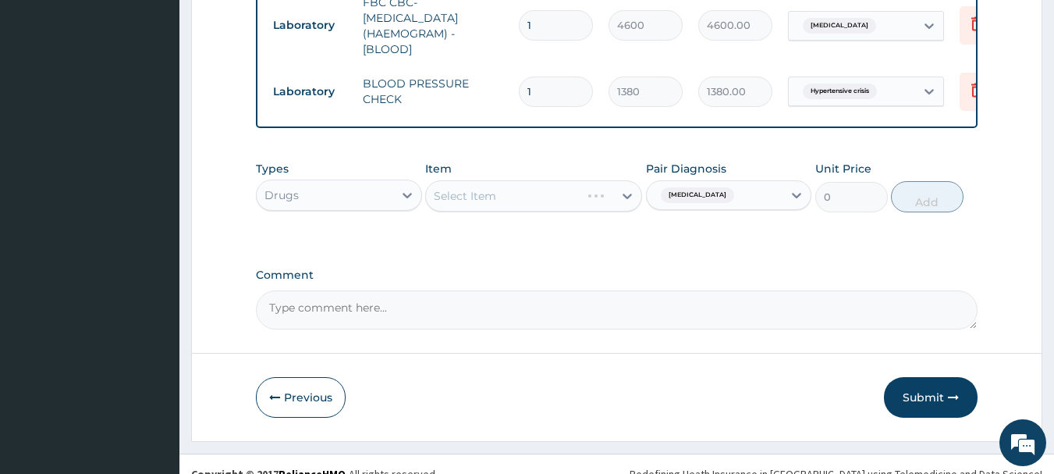
click at [579, 180] on div "Select Item" at bounding box center [533, 195] width 217 height 31
click at [579, 183] on div "Select Item" at bounding box center [519, 195] width 187 height 25
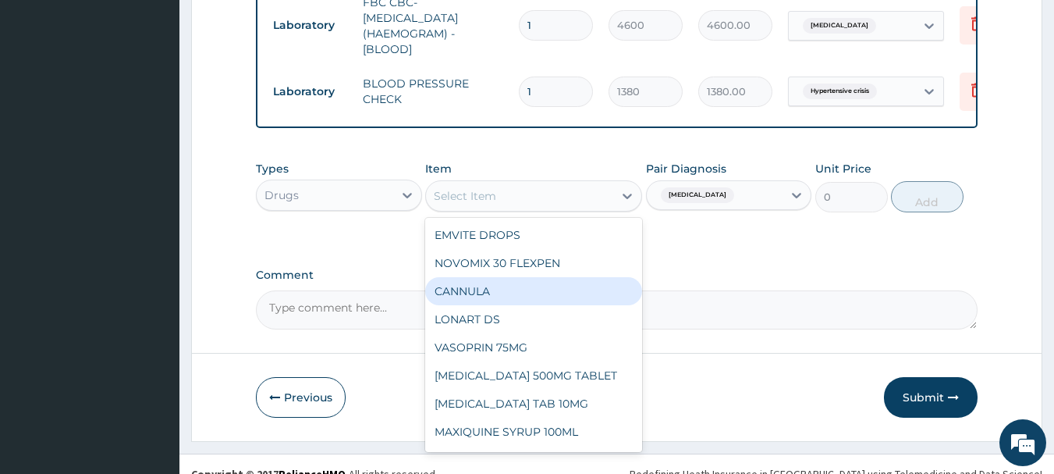
click at [559, 278] on div "CANNULA" at bounding box center [533, 291] width 217 height 28
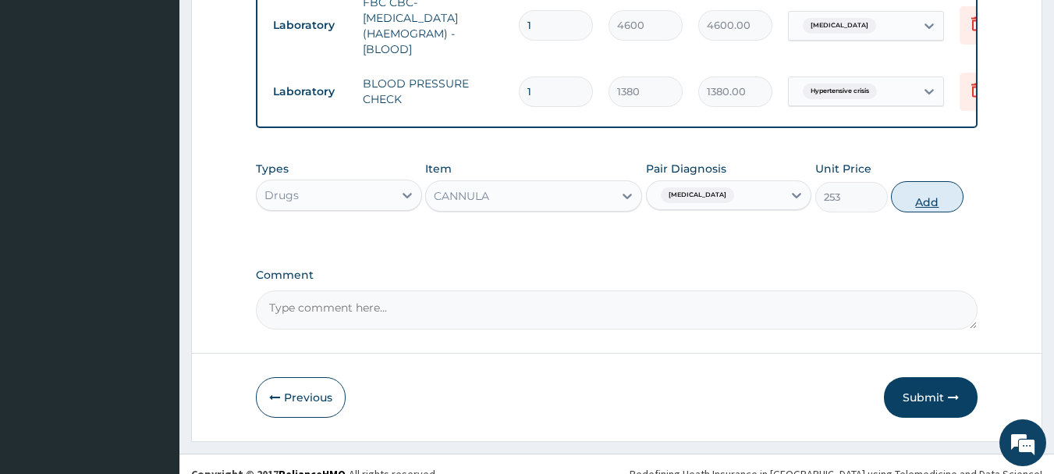
click at [921, 183] on button "Add" at bounding box center [927, 196] width 73 height 31
type input "0"
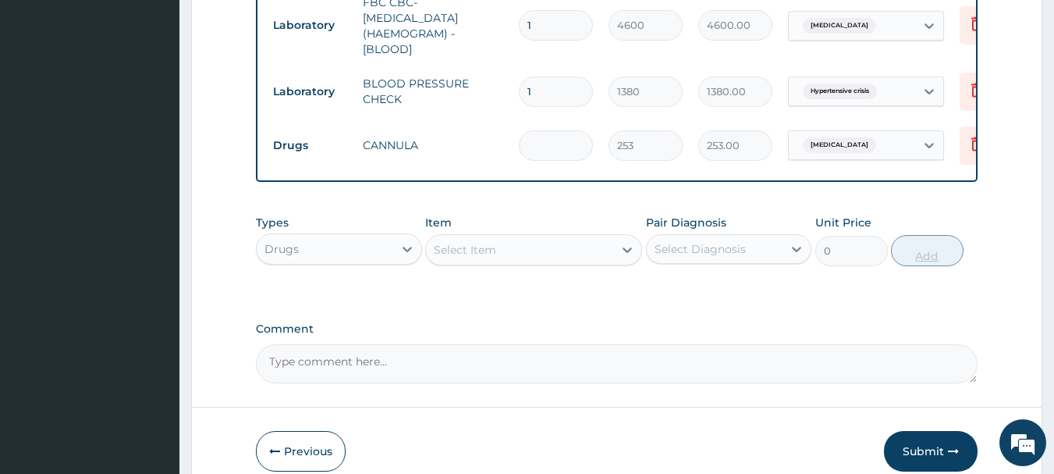
type input "0.00"
type input "2"
type input "506.00"
type input "2"
click at [606, 237] on div "Select Item" at bounding box center [519, 249] width 187 height 25
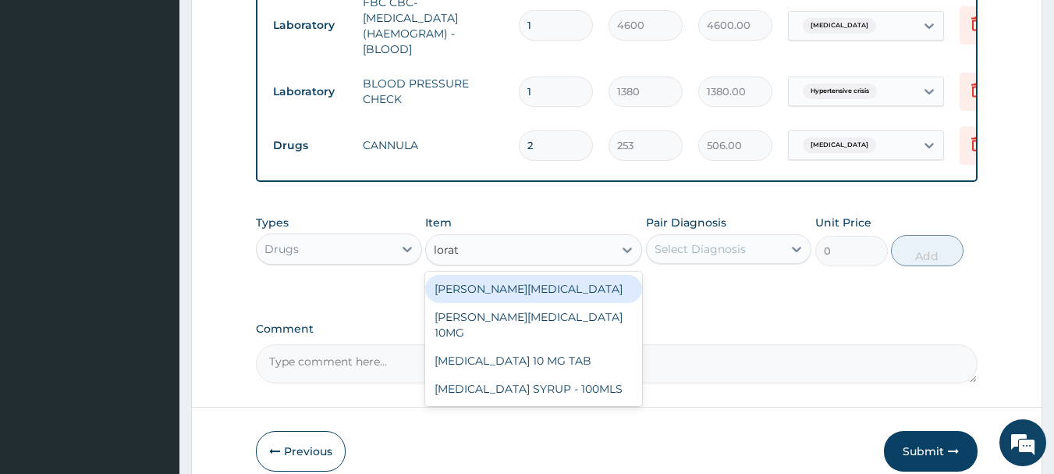
type input "lora"
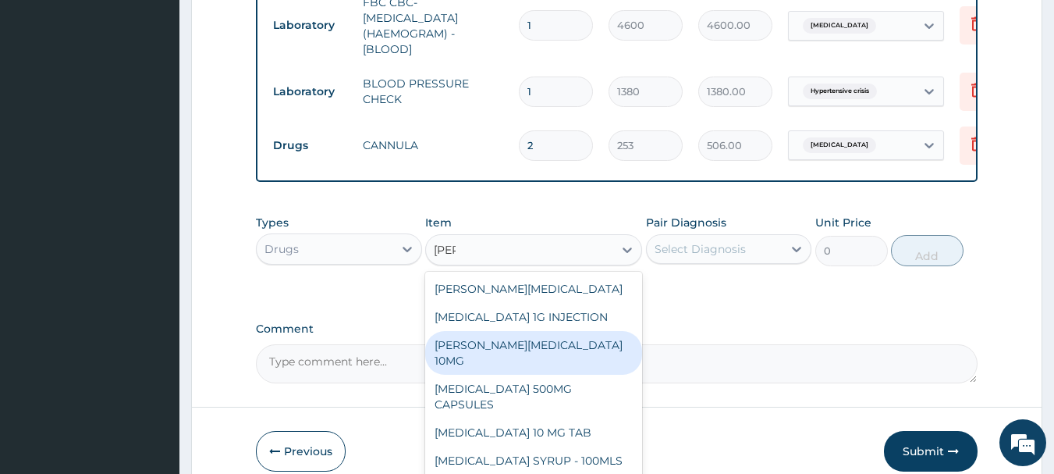
click at [555, 331] on div "LORATYN LORATADINE 10MG" at bounding box center [533, 353] width 217 height 44
type input "94.875"
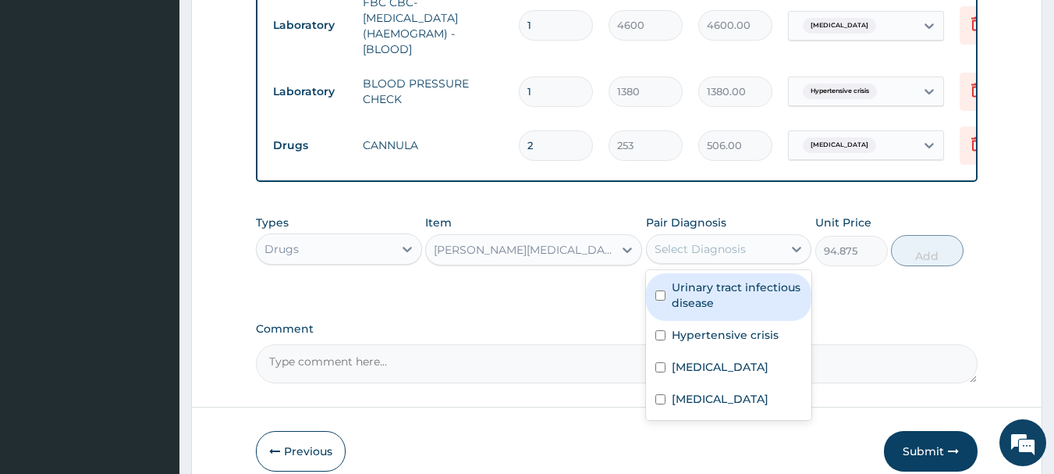
click at [731, 241] on div "Select Diagnosis" at bounding box center [700, 249] width 91 height 16
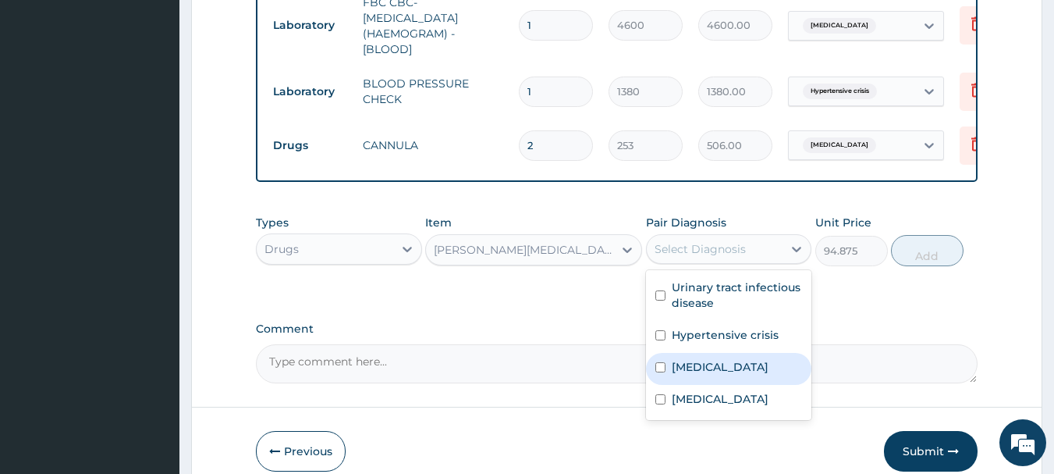
click at [719, 353] on div "Sepsis" at bounding box center [729, 369] width 166 height 32
checkbox input "true"
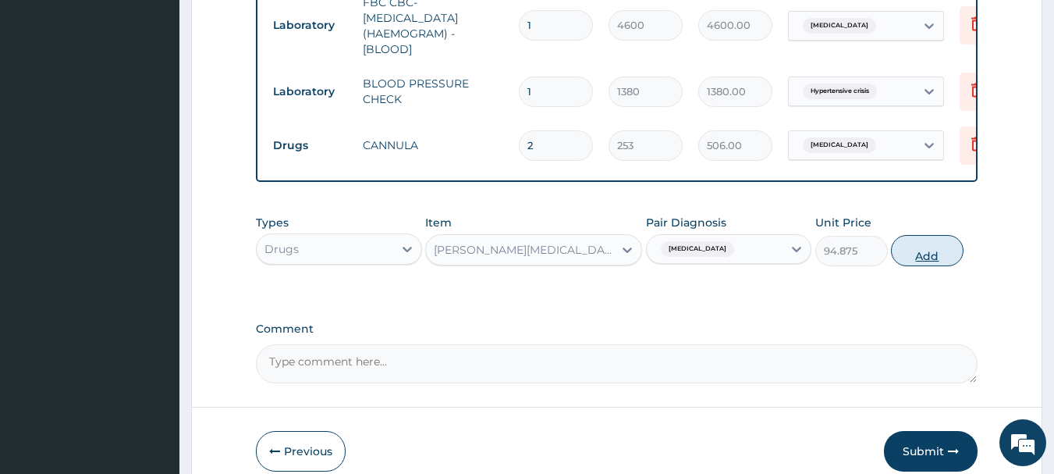
click at [905, 237] on button "Add" at bounding box center [927, 250] width 73 height 31
type input "0"
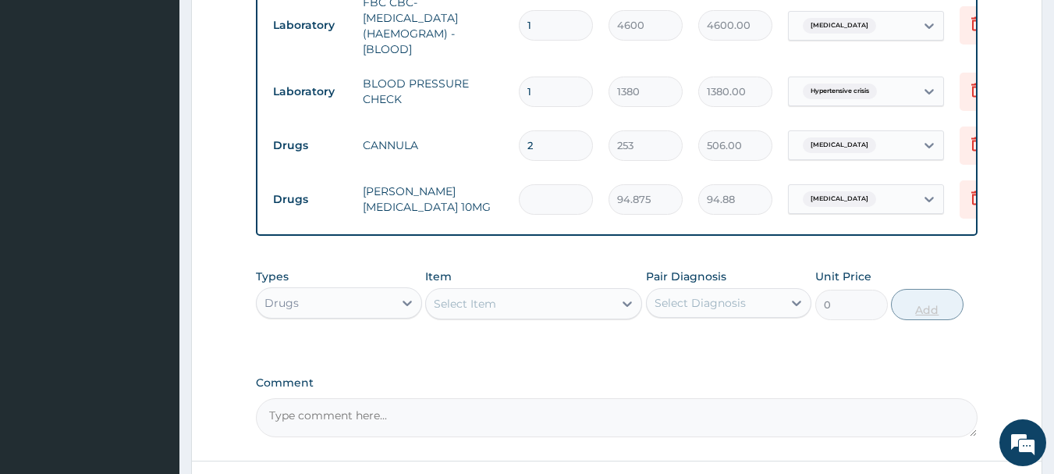
type input "0.00"
type input "5"
type input "474.38"
type input "5"
click at [572, 269] on div "Item Select Item" at bounding box center [533, 295] width 217 height 52
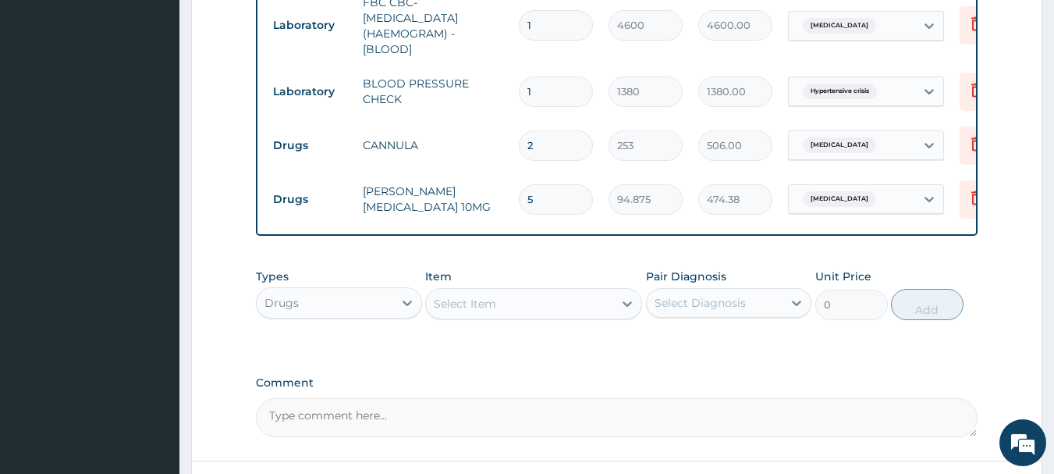
click at [563, 291] on div "Select Item" at bounding box center [519, 303] width 187 height 25
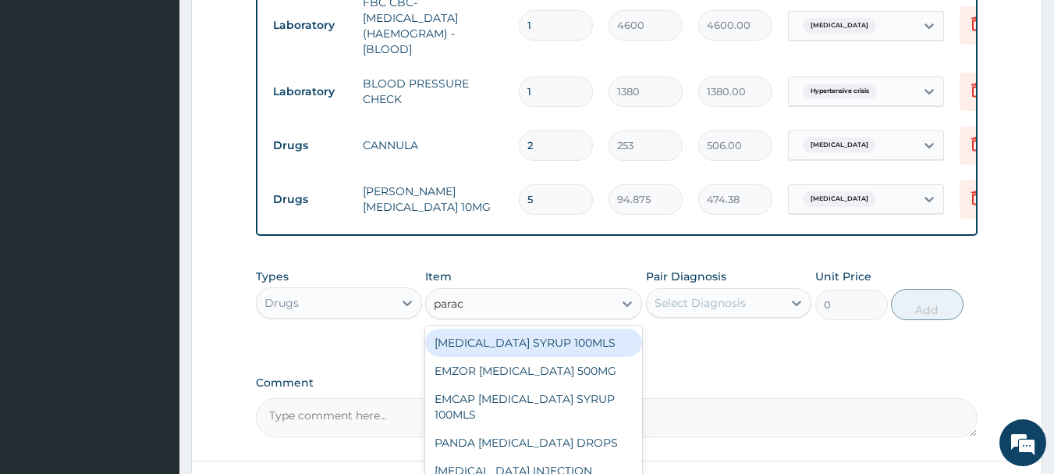
type input "parace"
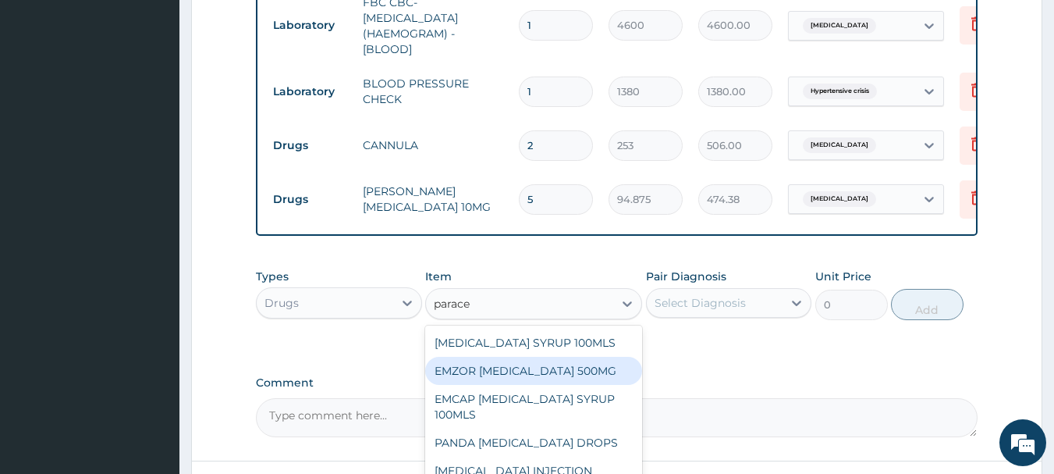
click at [574, 357] on div "EMZOR PARACETAMOL 500MG" at bounding box center [533, 371] width 217 height 28
type input "25.3"
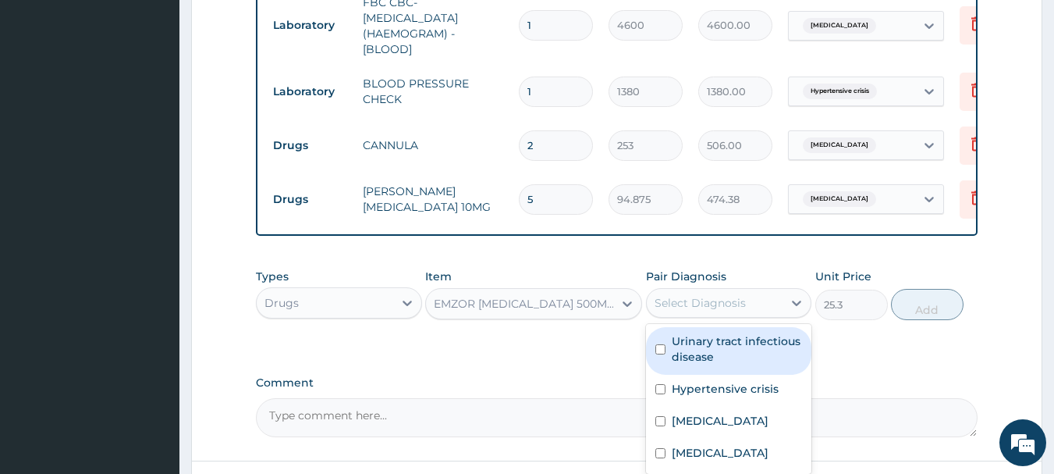
click at [723, 295] on div "Select Diagnosis" at bounding box center [700, 303] width 91 height 16
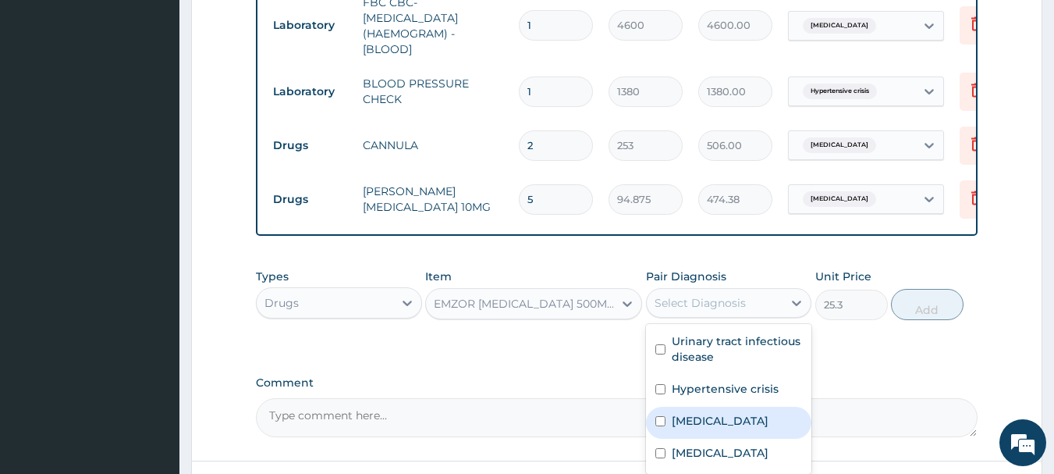
click at [717, 407] on div "Sepsis" at bounding box center [729, 423] width 166 height 32
checkbox input "true"
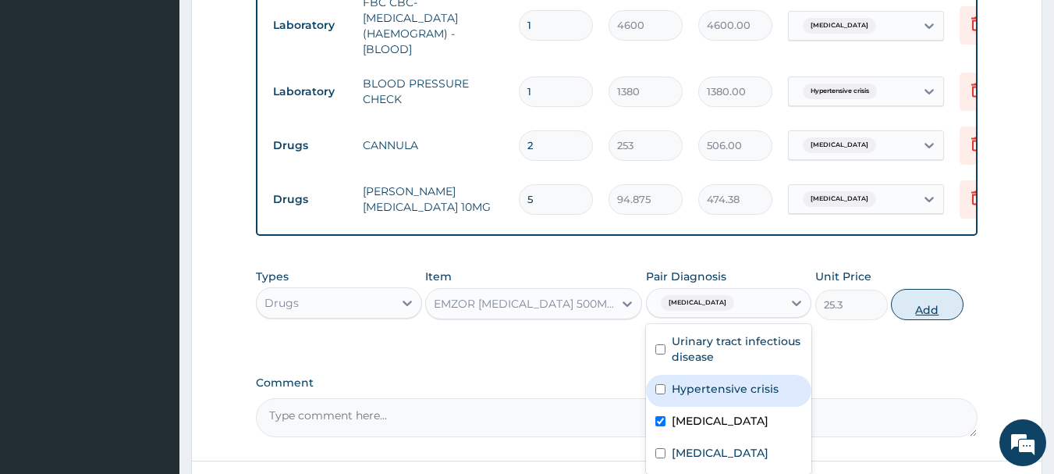
click at [913, 293] on button "Add" at bounding box center [927, 304] width 73 height 31
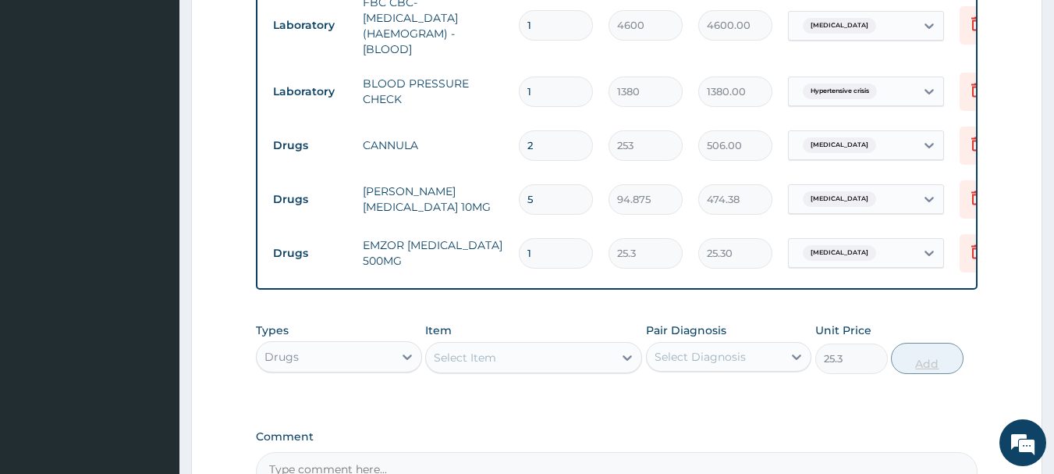
type input "0"
type input "18"
type input "455.40"
type input "18"
click at [533, 345] on div "Select Item" at bounding box center [519, 357] width 187 height 25
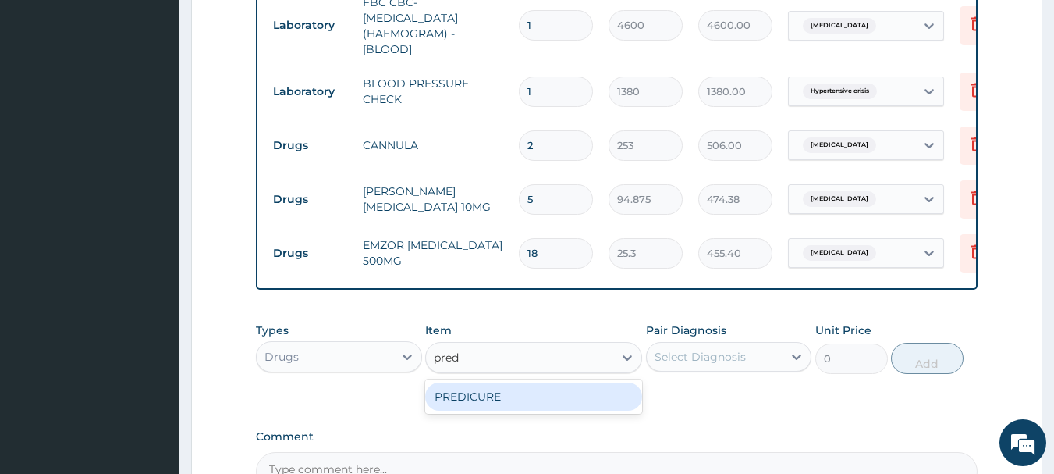
type input "predi"
click at [502, 382] on div "PREDICURE" at bounding box center [533, 396] width 217 height 28
type input "56.925"
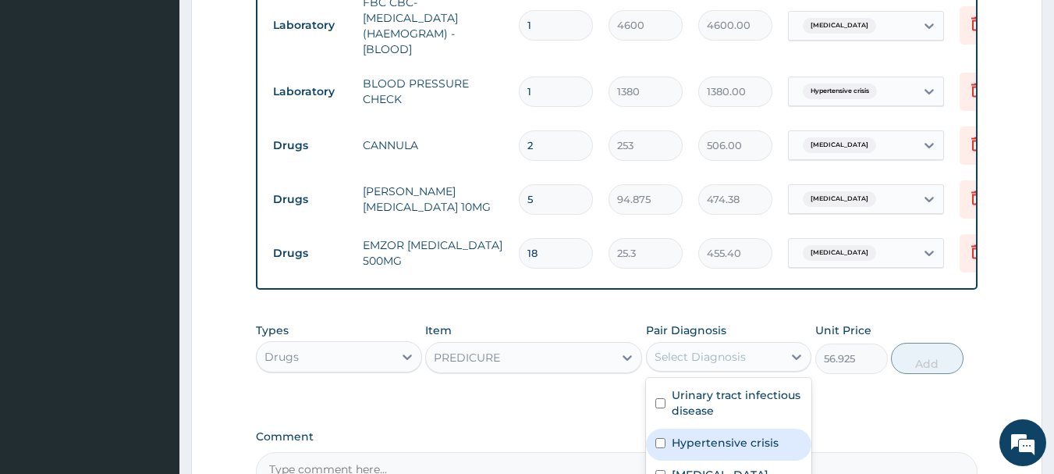
drag, startPoint x: 698, startPoint y: 338, endPoint x: 687, endPoint y: 448, distance: 110.6
click at [687, 372] on div "option Sepsis, selected. option Hypertensive crisis focused, 2 of 4. 4 results …" at bounding box center [729, 357] width 166 height 30
click at [687, 467] on label "Sepsis" at bounding box center [720, 475] width 97 height 16
checkbox input "true"
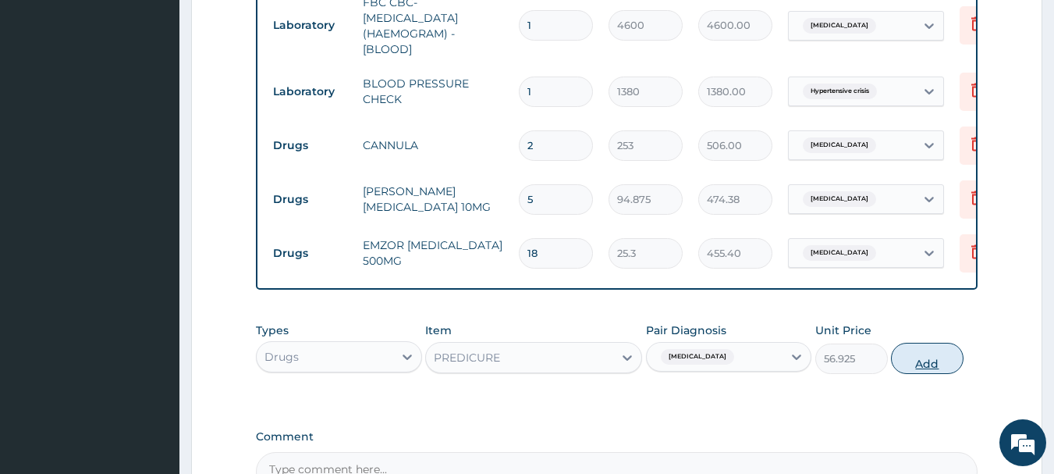
click at [910, 343] on button "Add" at bounding box center [927, 358] width 73 height 31
type input "0"
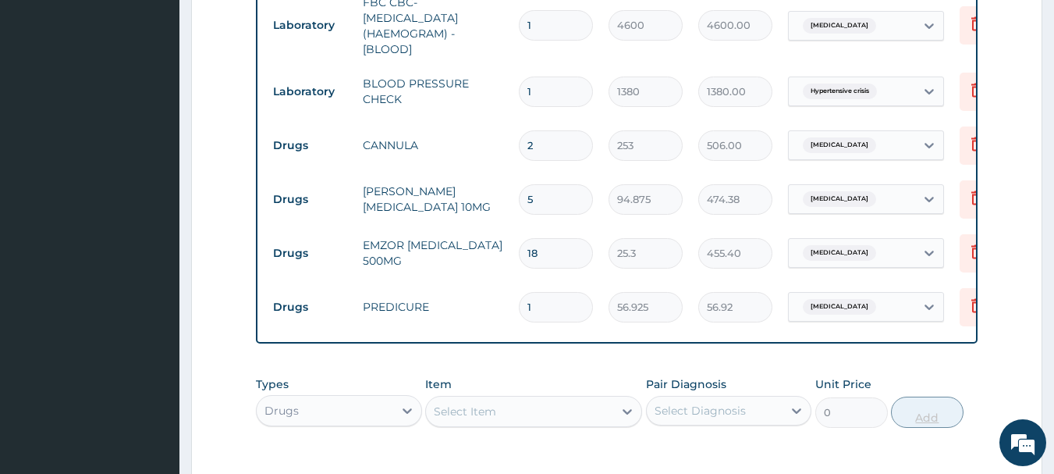
type input "16"
type input "910.80"
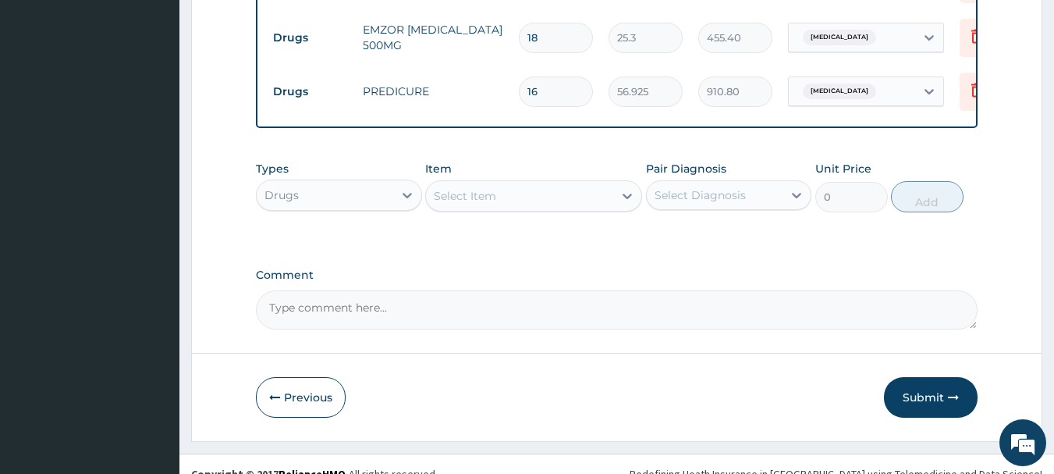
type input "16"
click at [574, 183] on div "Select Item" at bounding box center [519, 195] width 187 height 25
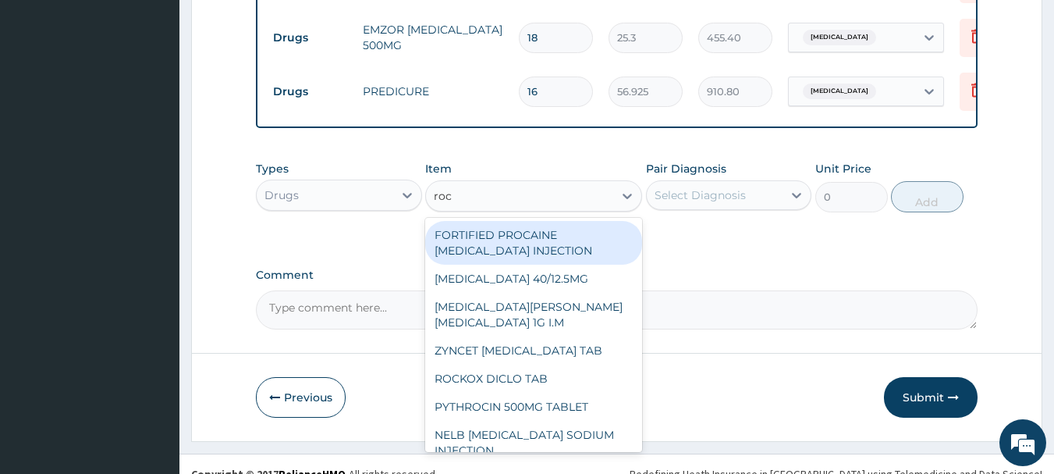
type input "roce"
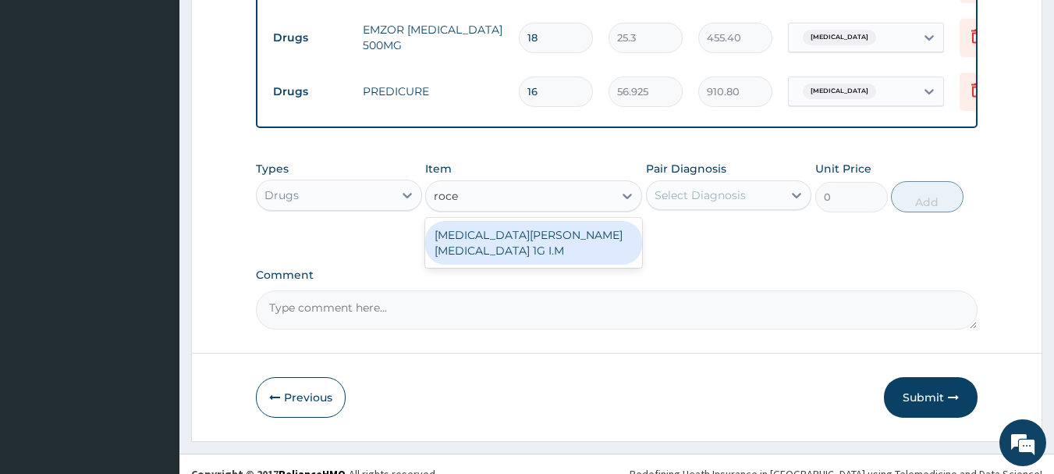
click at [553, 221] on div "ROCEPHIN CEFTRIAXONE 1G I.M" at bounding box center [533, 243] width 217 height 44
type input "8855"
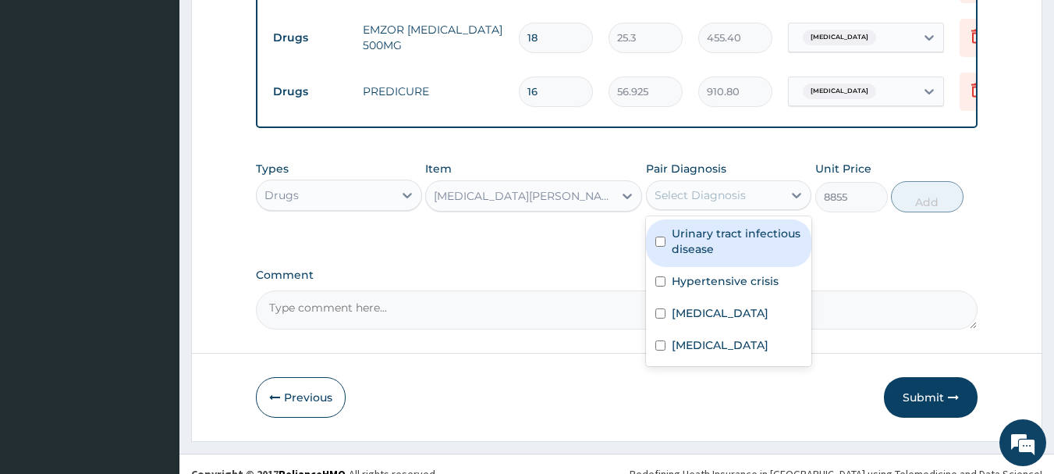
click at [731, 187] on div "Select Diagnosis" at bounding box center [700, 195] width 91 height 16
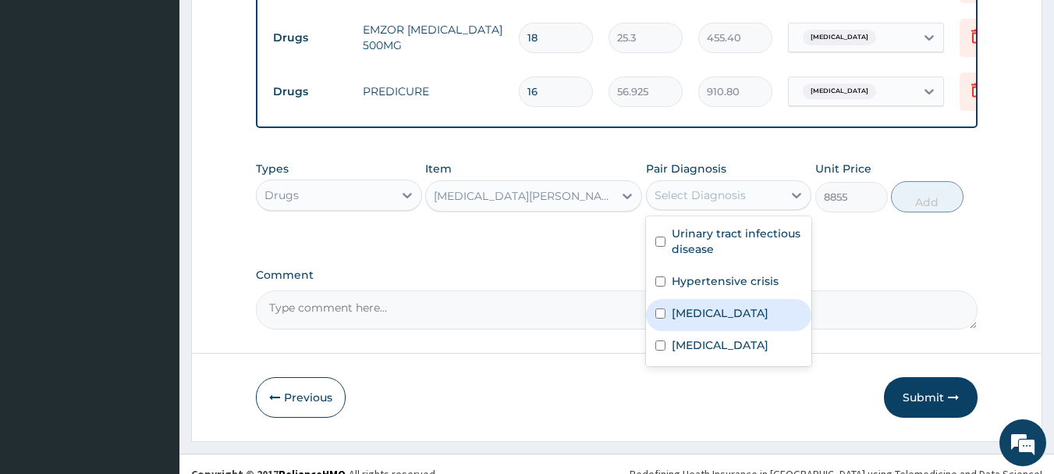
click at [702, 305] on label "Sepsis" at bounding box center [720, 313] width 97 height 16
checkbox input "true"
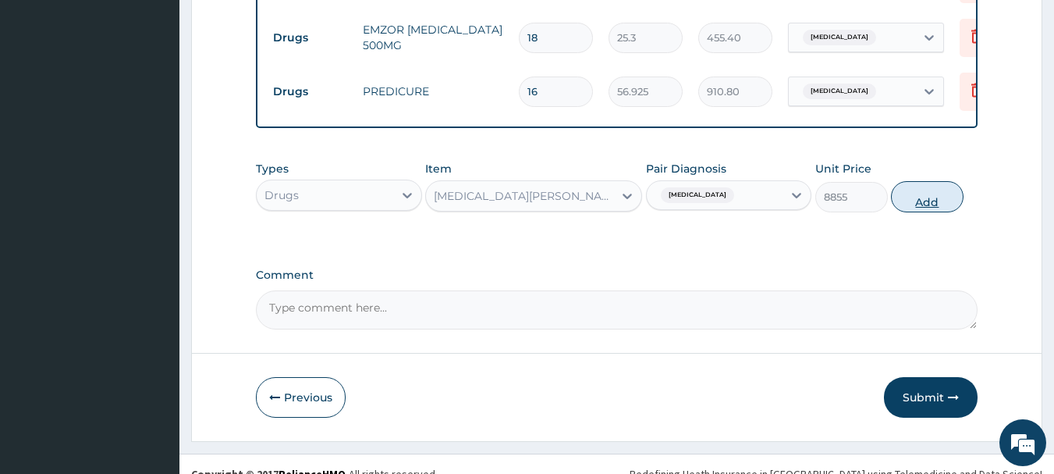
click at [919, 181] on button "Add" at bounding box center [927, 196] width 73 height 31
type input "0"
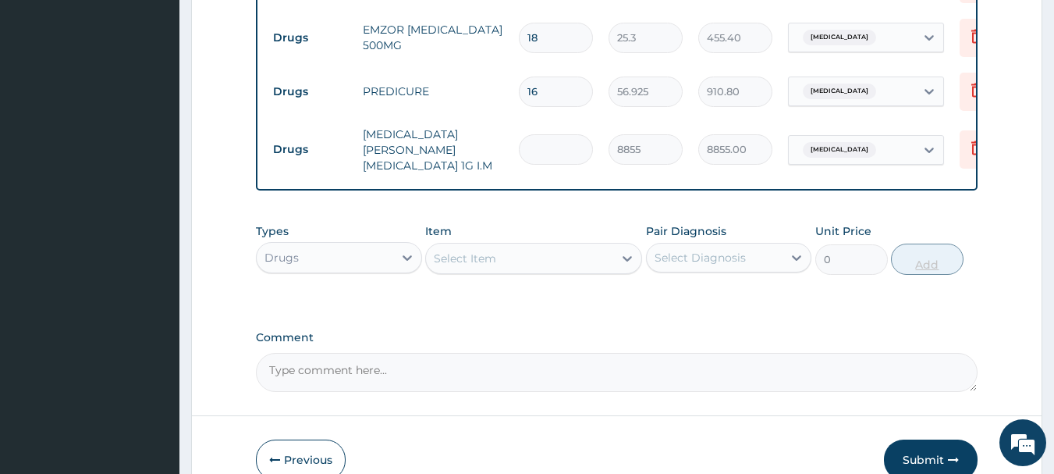
type input "0.00"
type input "5"
type input "44275.00"
type input "5"
click at [537, 246] on div "Select Item" at bounding box center [519, 258] width 187 height 25
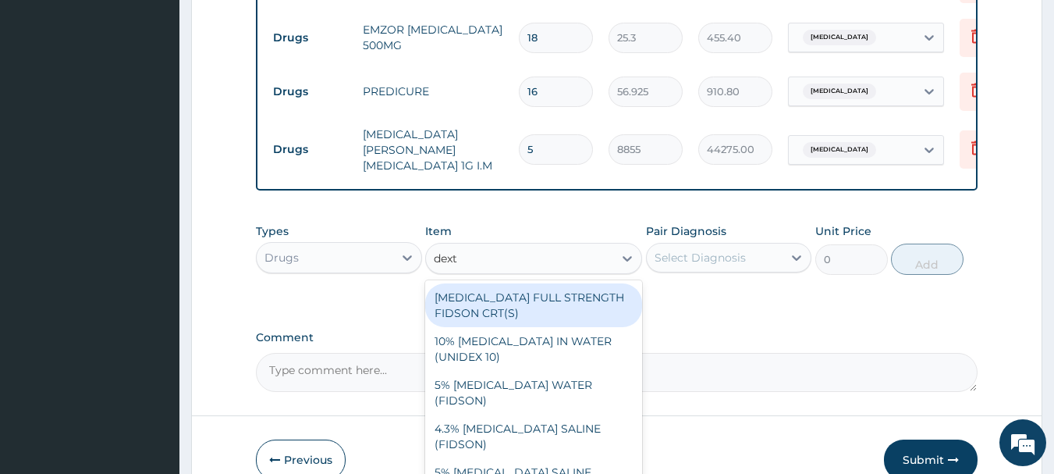
type input "dextr"
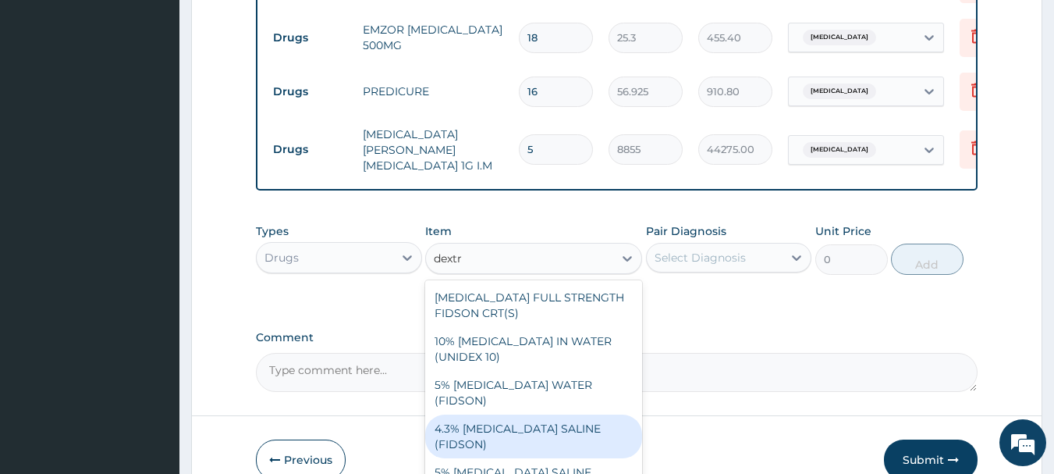
click at [467, 414] on div "4.3% DEXTROSE SALINE (FIDSON)" at bounding box center [533, 436] width 217 height 44
type input "1897.5"
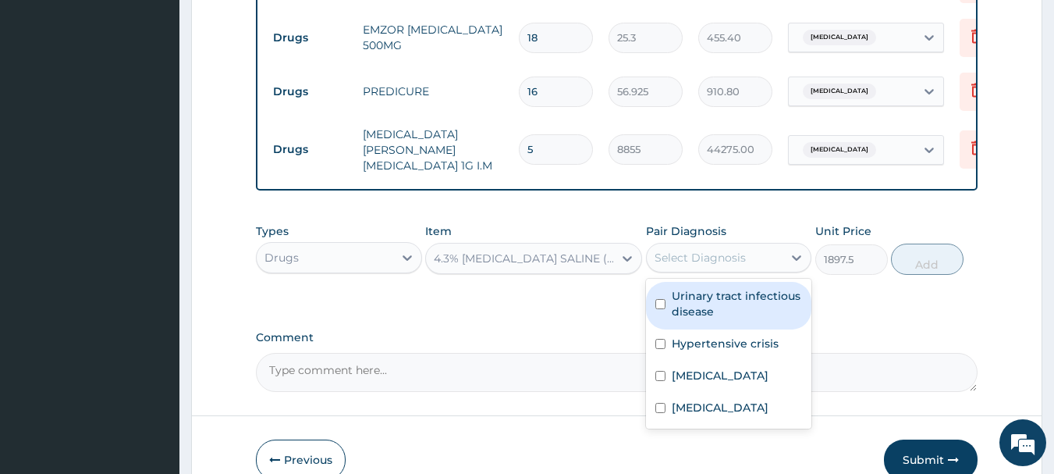
click at [729, 250] on div "Select Diagnosis" at bounding box center [700, 258] width 91 height 16
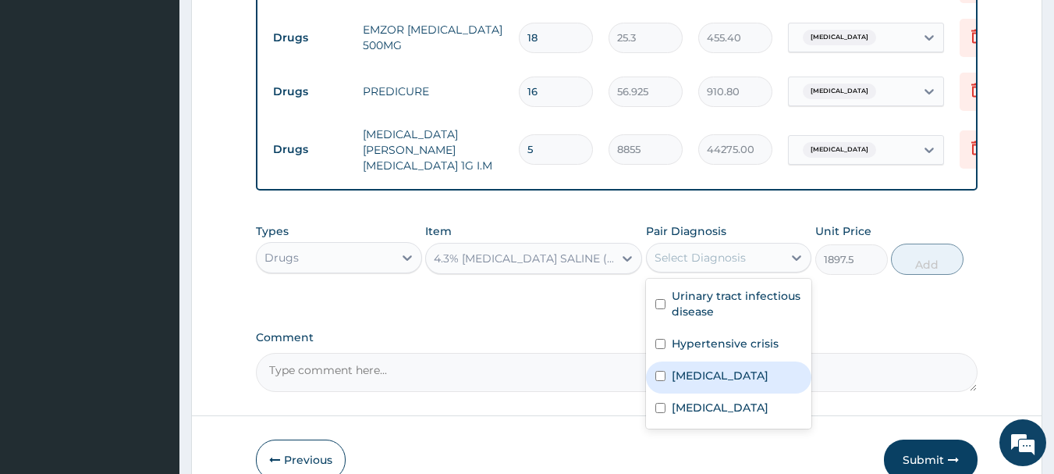
click at [701, 368] on label "Sepsis" at bounding box center [720, 376] width 97 height 16
checkbox input "true"
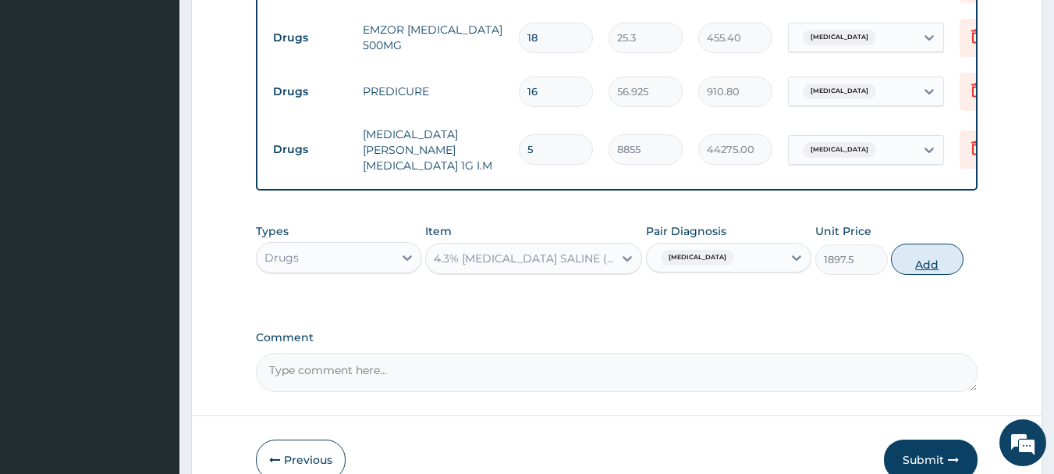
click at [903, 244] on button "Add" at bounding box center [927, 259] width 73 height 31
type input "0"
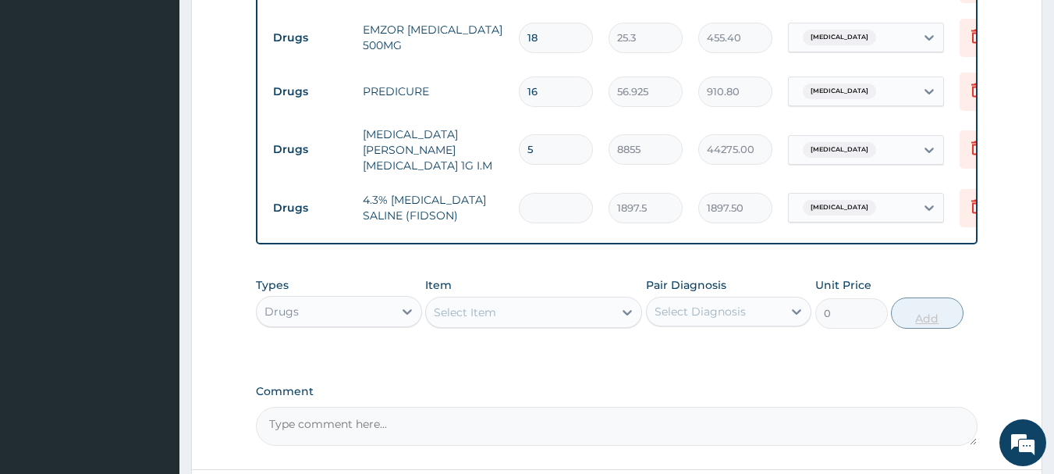
type input "0.00"
type input "5"
type input "9487.50"
type input "5"
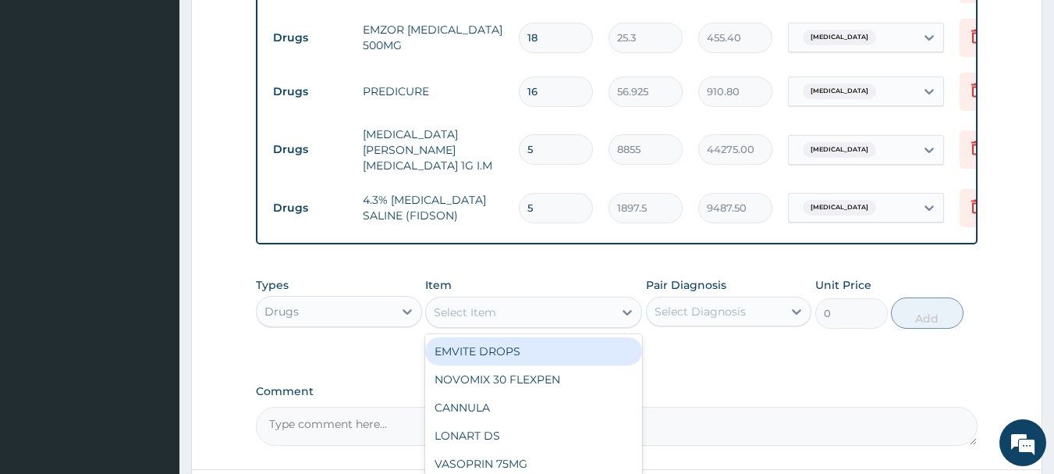
click at [580, 300] on div "Select Item" at bounding box center [519, 312] width 187 height 25
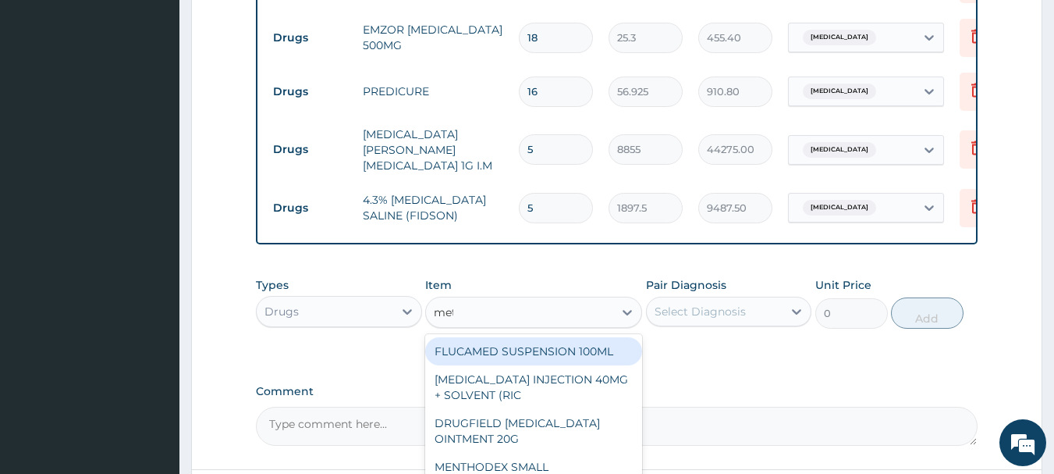
type input "metr"
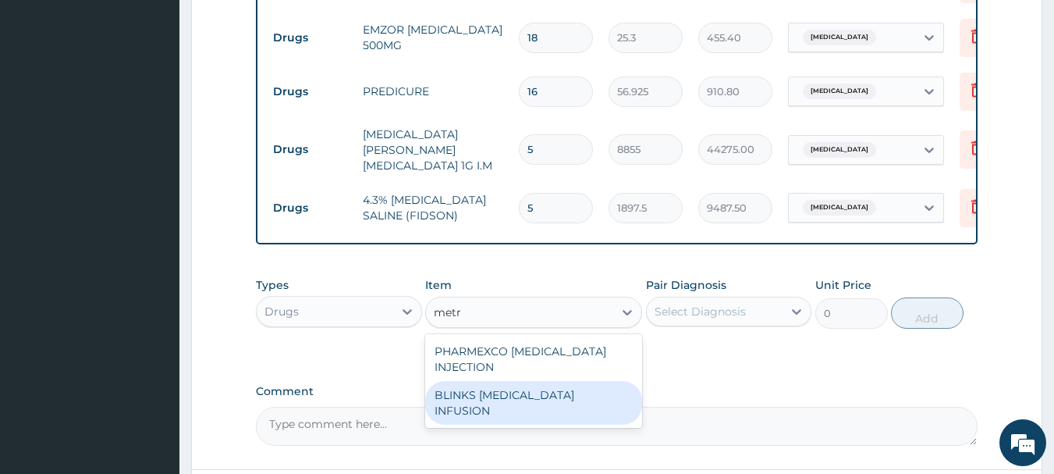
click at [560, 384] on div "BLINKS METRONIDAZOLE INFUSION" at bounding box center [533, 403] width 217 height 44
type input "759"
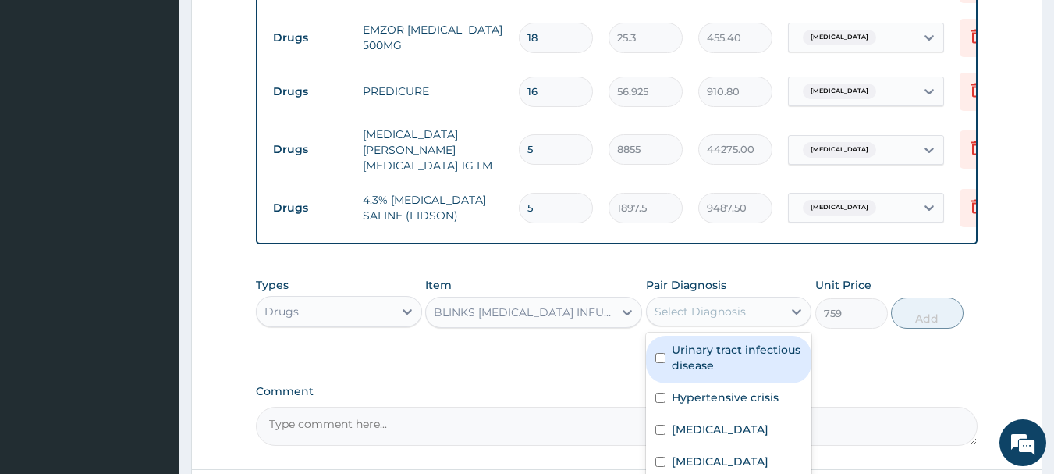
drag, startPoint x: 706, startPoint y: 290, endPoint x: 697, endPoint y: 364, distance: 73.9
click at [697, 326] on div "option Sepsis, selected. option Urinary tract infectious disease focused, 1 of …" at bounding box center [729, 312] width 166 height 30
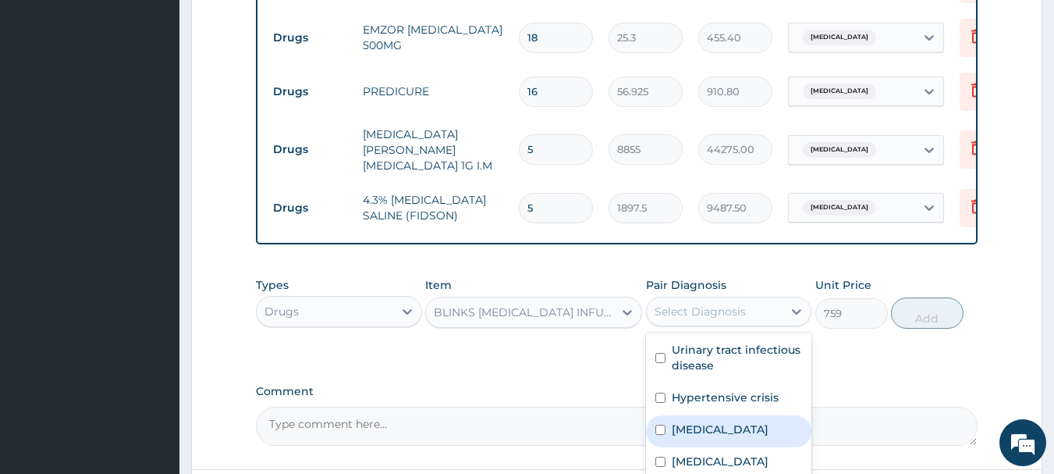
click at [690, 415] on div "Sepsis" at bounding box center [729, 431] width 166 height 32
checkbox input "true"
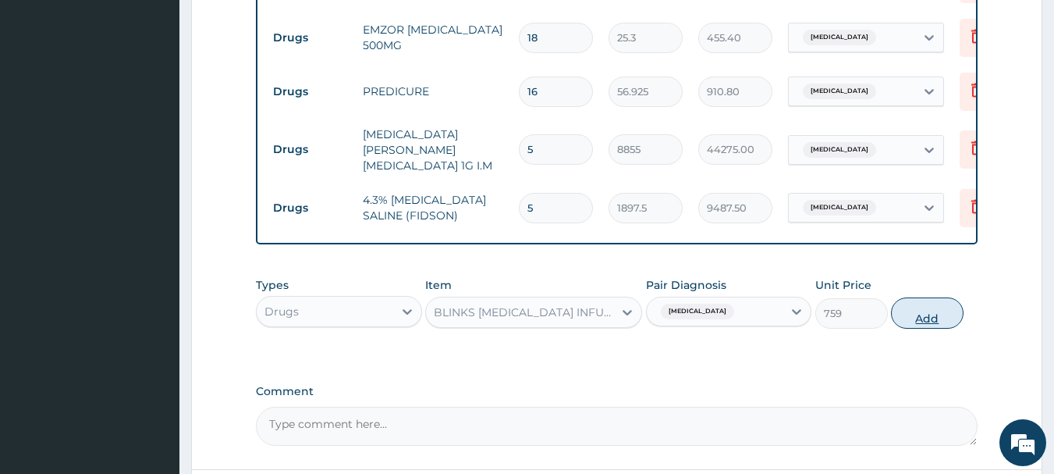
click at [912, 297] on button "Add" at bounding box center [927, 312] width 73 height 31
type input "0"
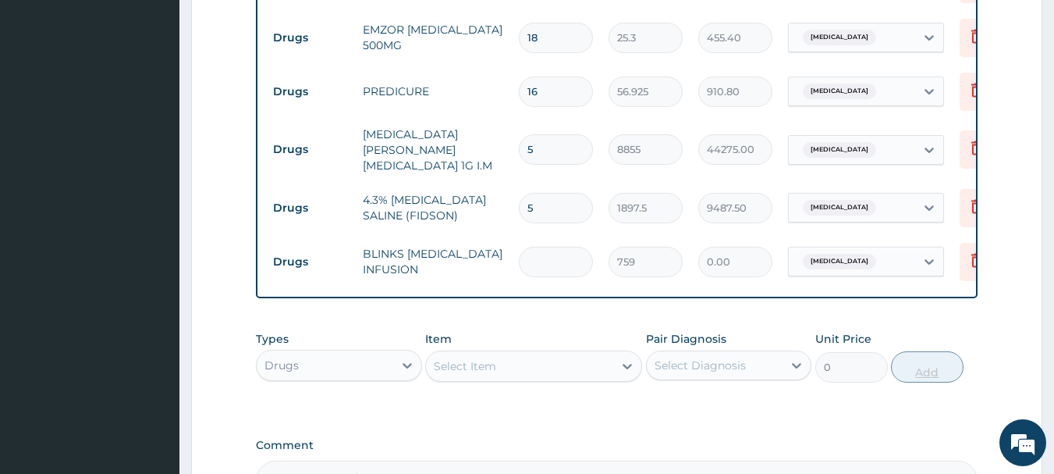
type input "3"
type input "2277.00"
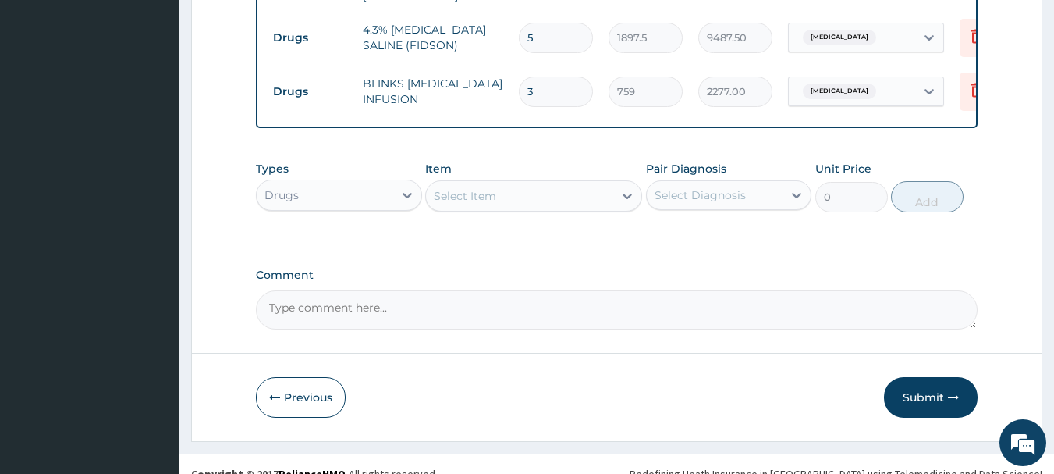
type input "3"
click at [564, 183] on div "Select Item" at bounding box center [519, 195] width 187 height 25
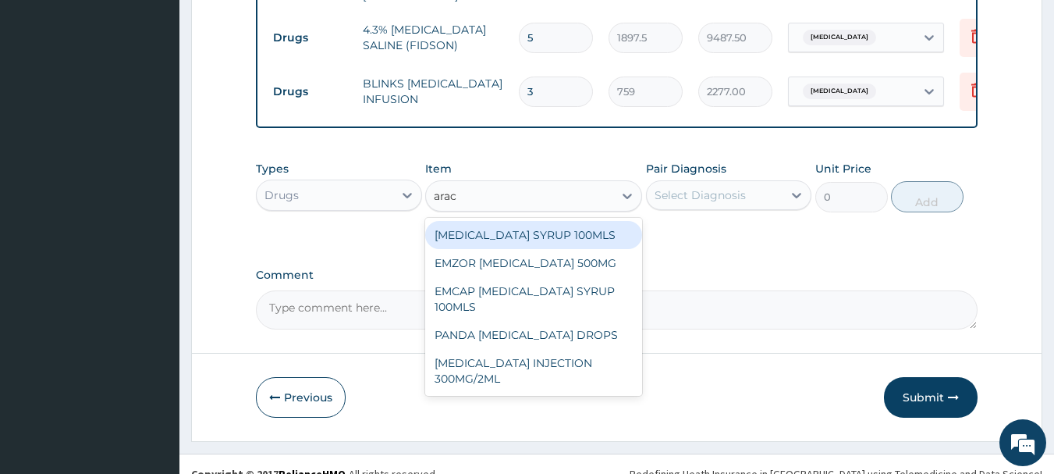
type input "arace"
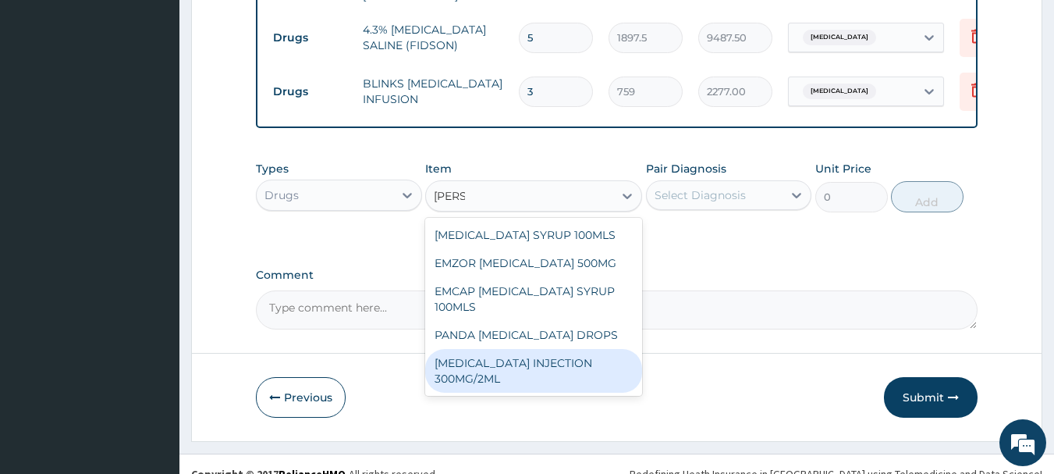
click at [528, 349] on div "PARACETAMOL INJECTION 300MG/2ML" at bounding box center [533, 371] width 217 height 44
type input "278.3"
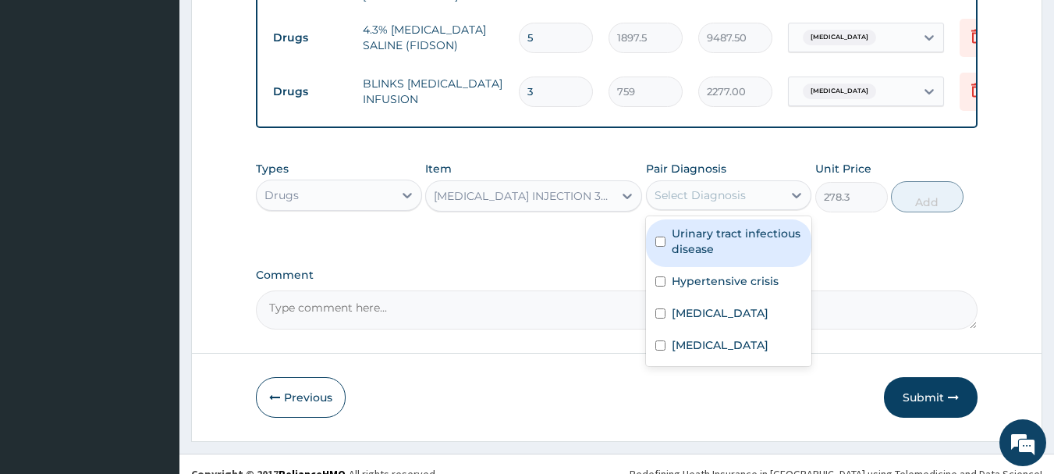
click at [684, 187] on div "Select Diagnosis" at bounding box center [700, 195] width 91 height 16
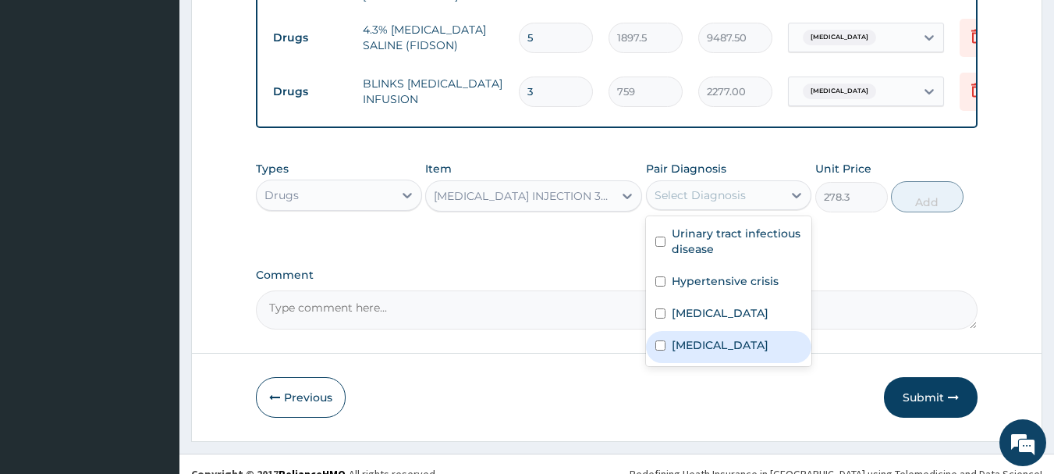
click at [697, 337] on label "Malaria" at bounding box center [720, 345] width 97 height 16
checkbox input "true"
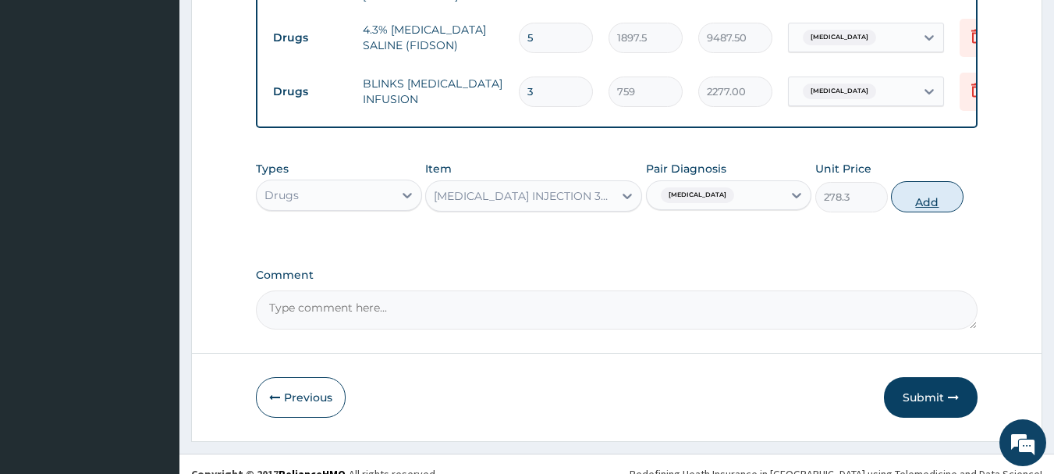
click at [905, 183] on button "Add" at bounding box center [927, 196] width 73 height 31
type input "0"
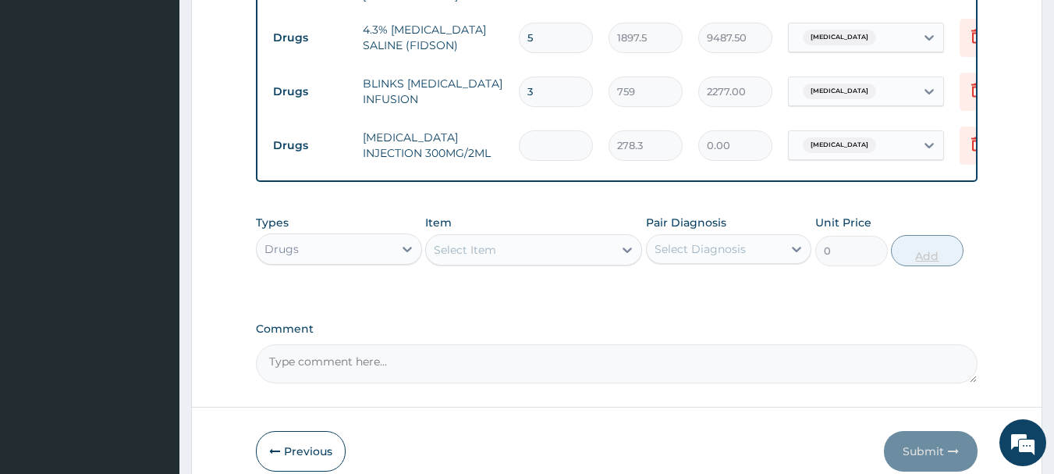
type input "6"
type input "1669.80"
type input "6"
click at [578, 237] on div "Select Item" at bounding box center [519, 249] width 187 height 25
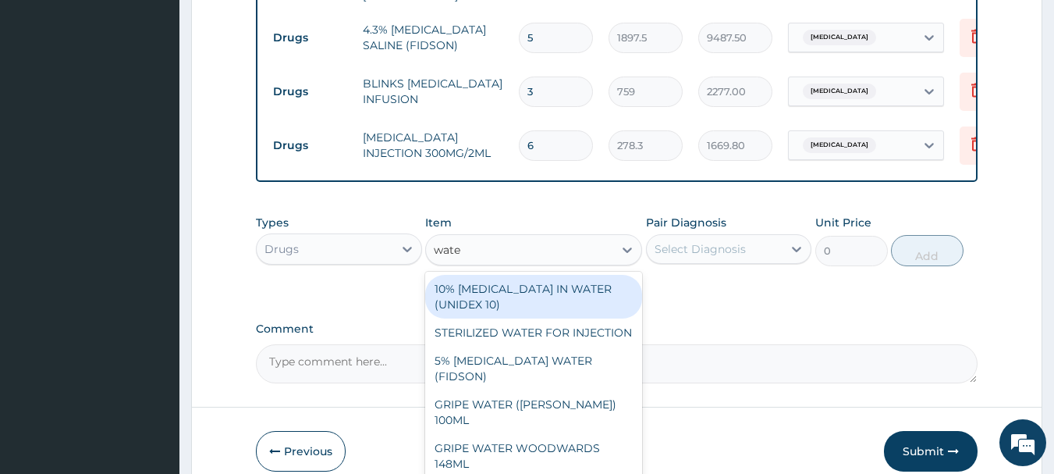
type input "water"
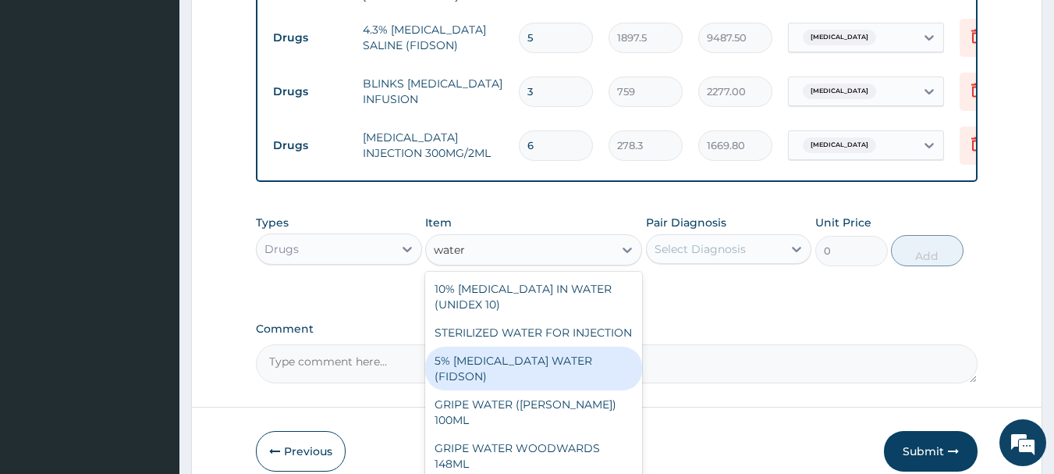
click at [542, 347] on div "5% DEXTROSE WATER (FIDSON)" at bounding box center [533, 369] width 217 height 44
type input "1897.5"
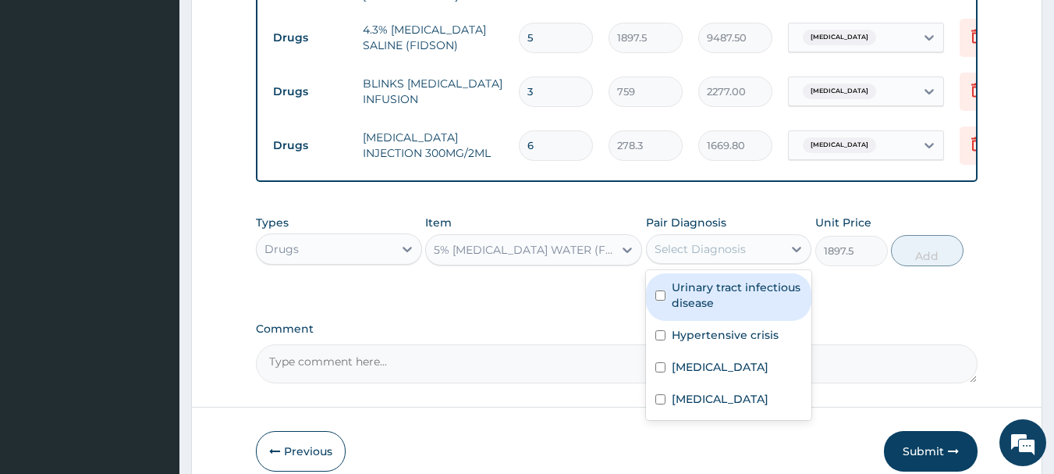
click at [703, 237] on div "Select Diagnosis" at bounding box center [715, 248] width 137 height 25
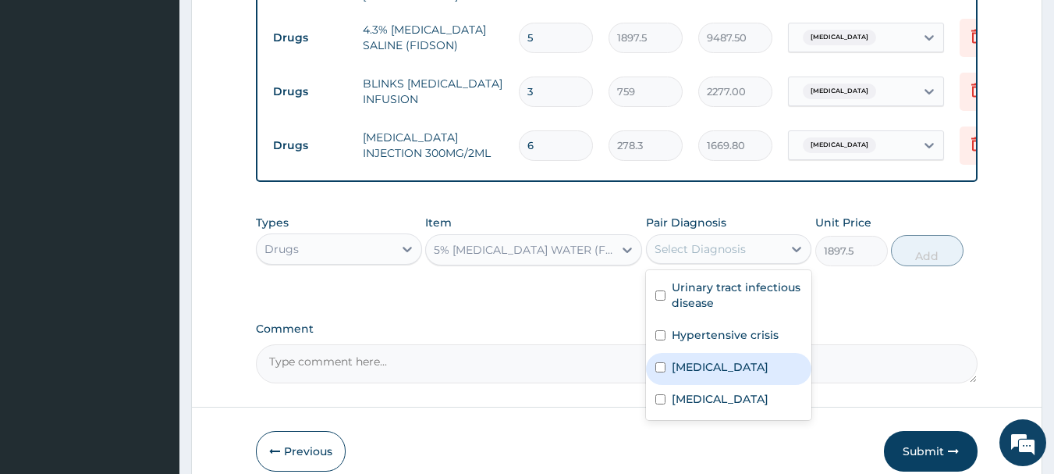
click at [686, 353] on div "Sepsis" at bounding box center [729, 369] width 166 height 32
checkbox input "true"
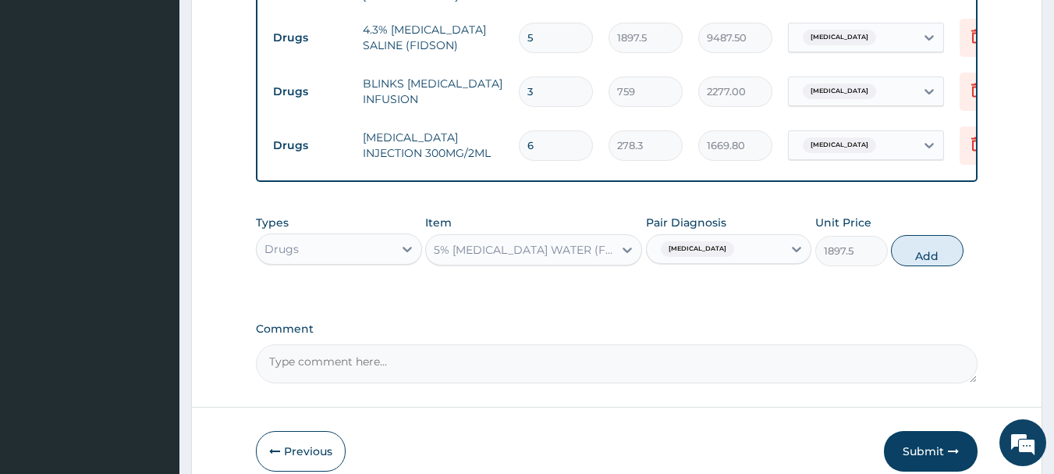
click at [938, 251] on div "Types Drugs Item 5% DEXTROSE WATER (FIDSON) Pair Diagnosis Sepsis Unit Price 18…" at bounding box center [617, 240] width 723 height 67
click at [938, 241] on button "Add" at bounding box center [927, 250] width 73 height 31
type input "0"
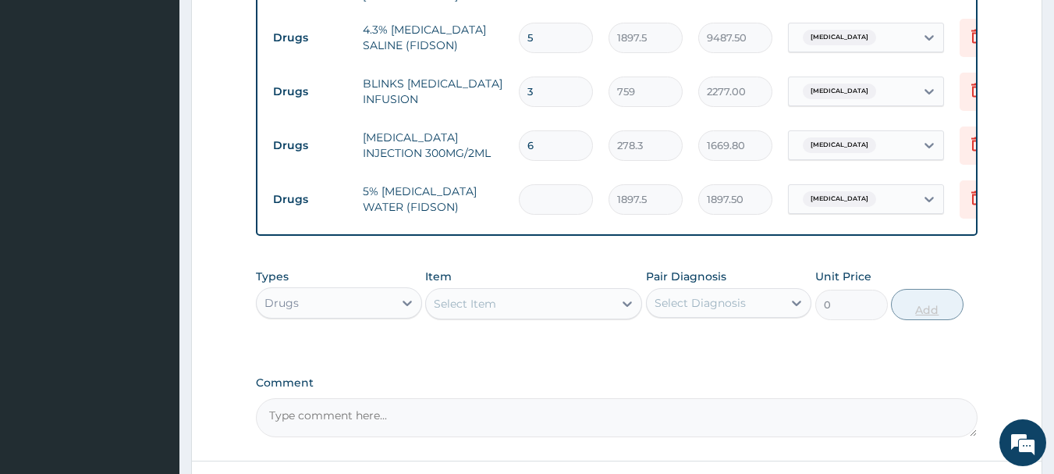
type input "0.00"
type input "3"
type input "5692.50"
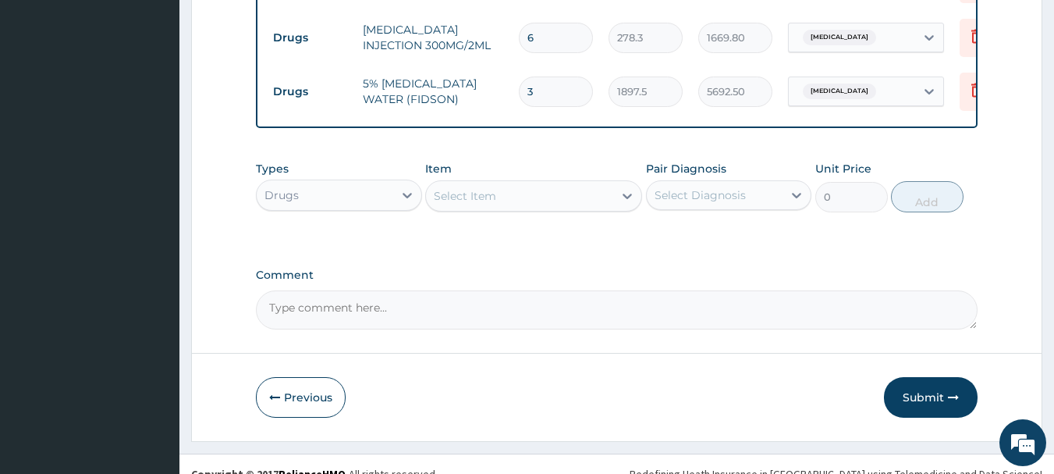
type input "3"
click at [590, 183] on div "Select Item" at bounding box center [519, 195] width 187 height 25
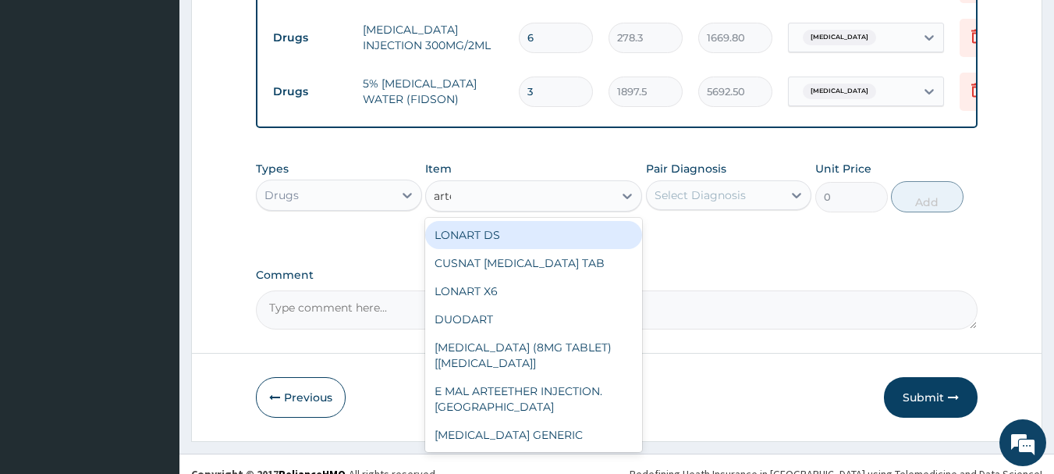
type input "artes"
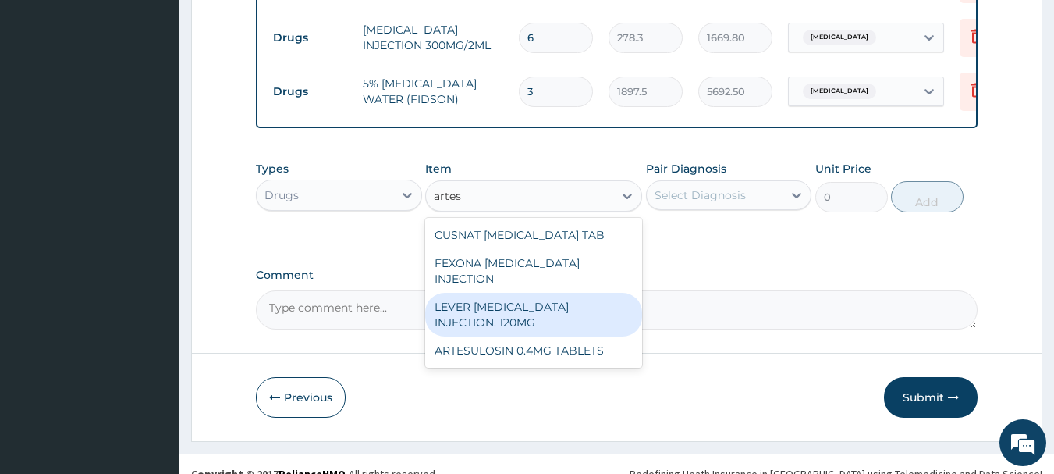
click at [500, 293] on div "LEVER ARTESUNATE INJECTION. 120MG" at bounding box center [533, 315] width 217 height 44
type input "2530"
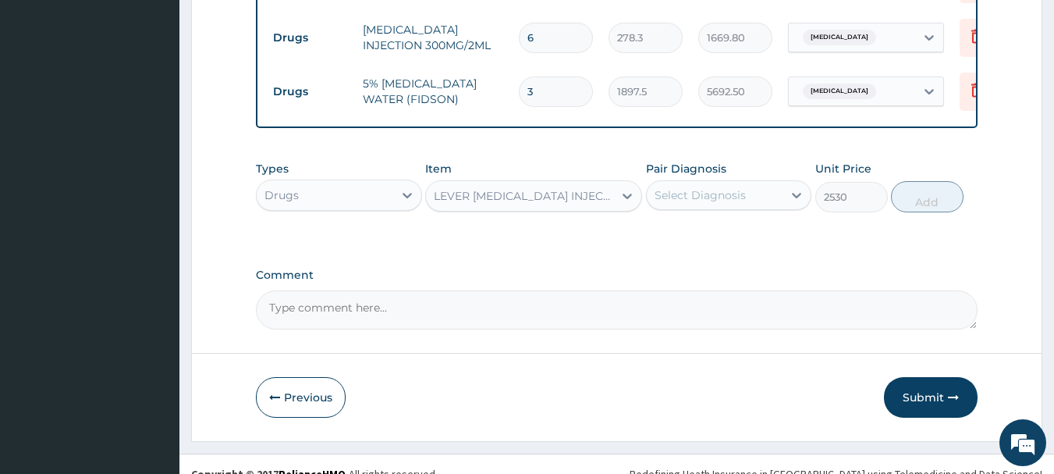
click at [735, 187] on div "Select Diagnosis" at bounding box center [700, 195] width 91 height 16
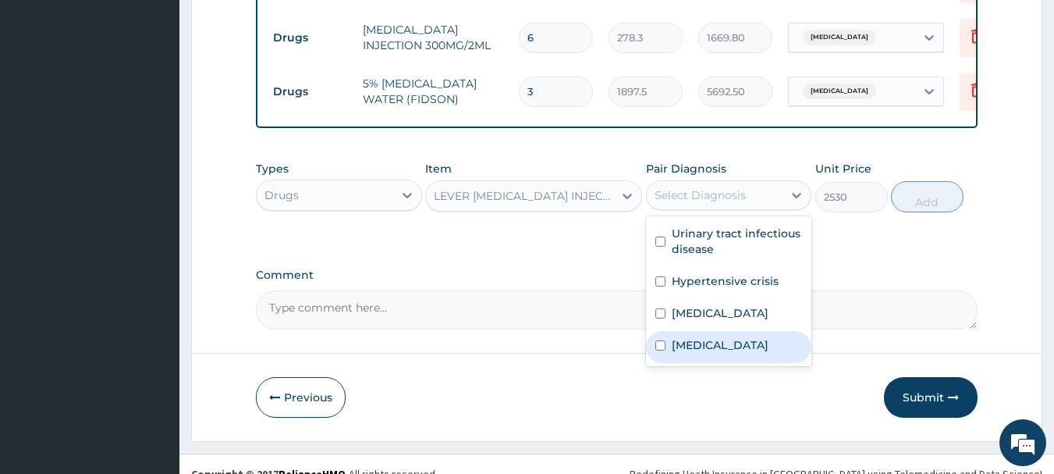
click at [699, 337] on label "Malaria" at bounding box center [720, 345] width 97 height 16
checkbox input "true"
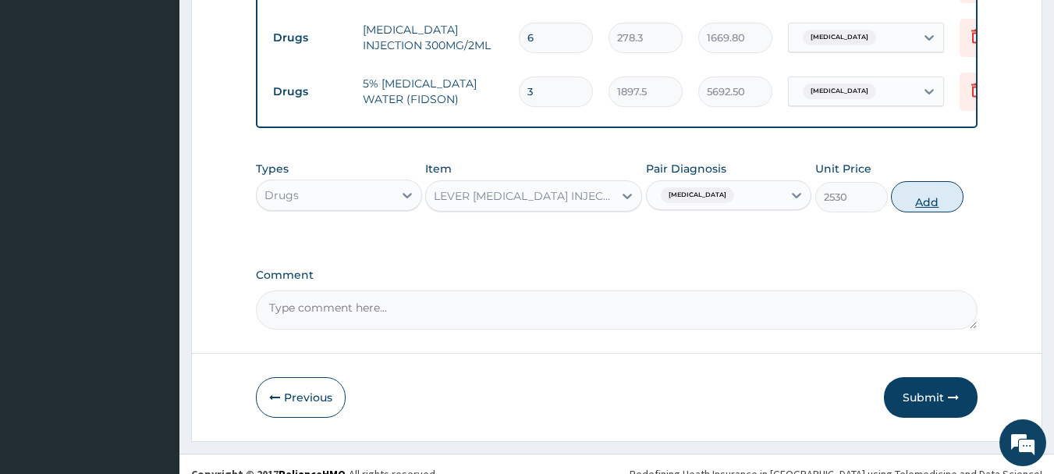
click at [926, 181] on button "Add" at bounding box center [927, 196] width 73 height 31
type input "0"
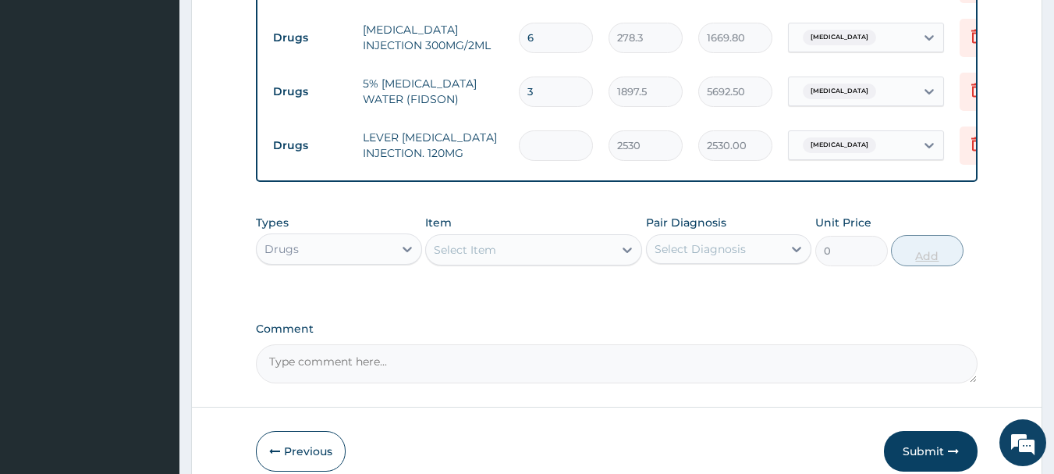
type input "0.00"
type input "6"
type input "15180.00"
type input "6"
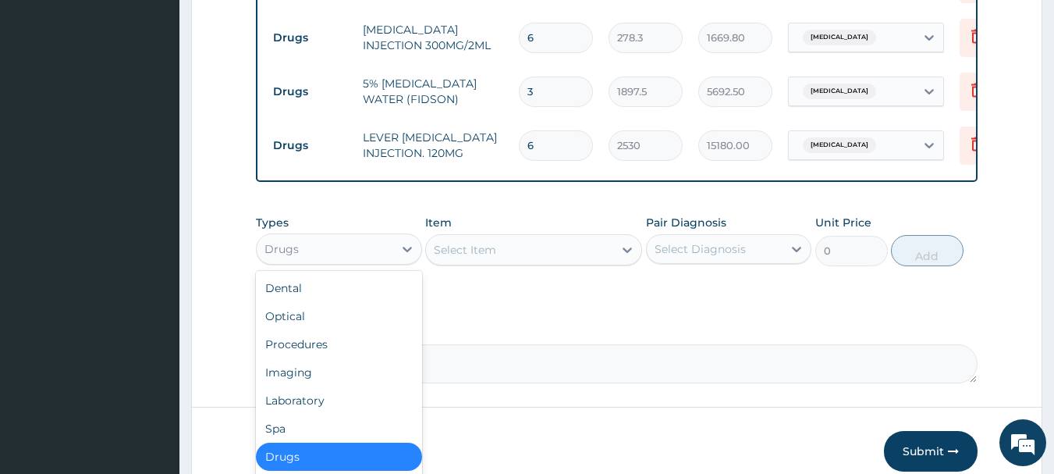
click at [275, 236] on div "Drugs" at bounding box center [325, 248] width 137 height 25
click at [485, 242] on div "Select Item" at bounding box center [465, 250] width 62 height 16
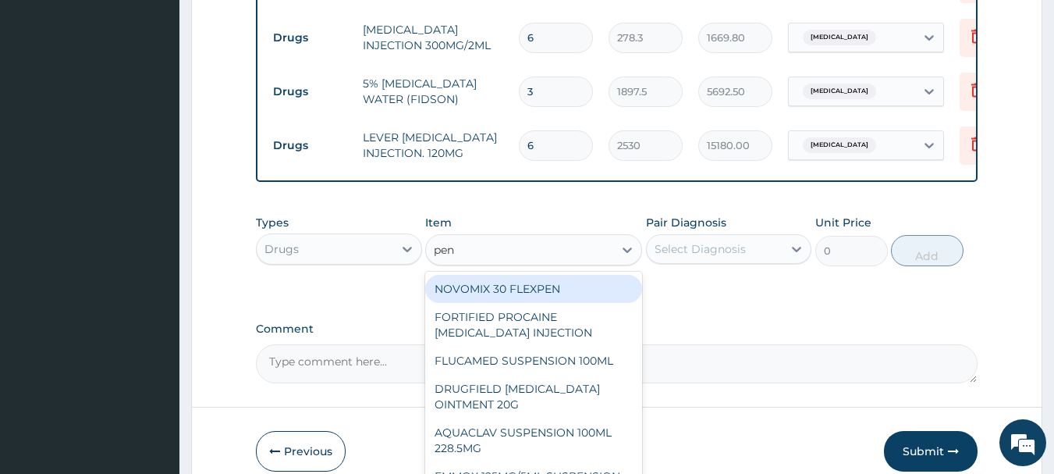
type input "pent"
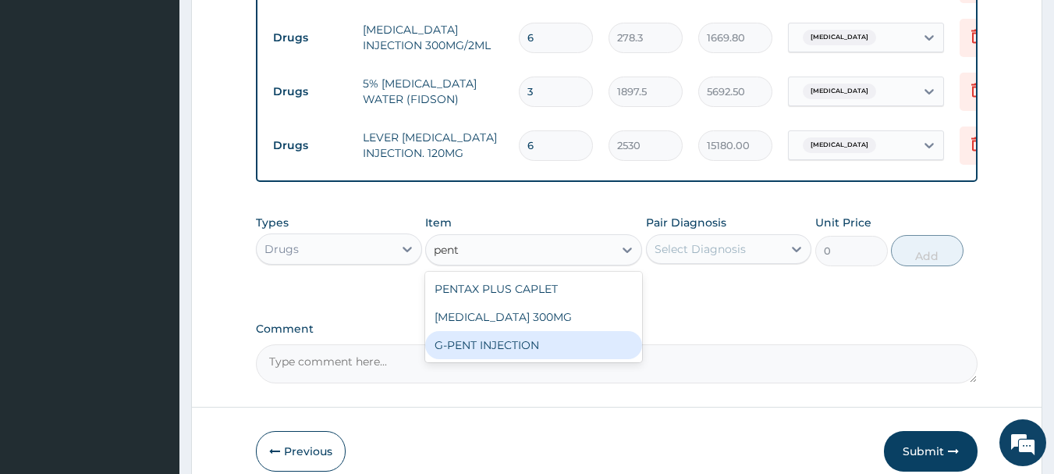
click at [461, 331] on div "G-PENT INJECTION" at bounding box center [533, 345] width 217 height 28
type input "487.025"
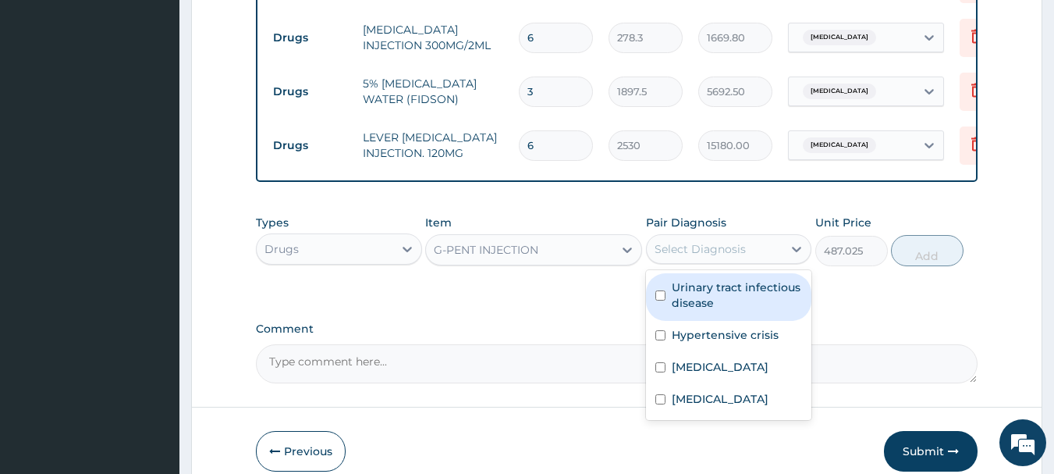
click at [675, 241] on div "Select Diagnosis" at bounding box center [700, 249] width 91 height 16
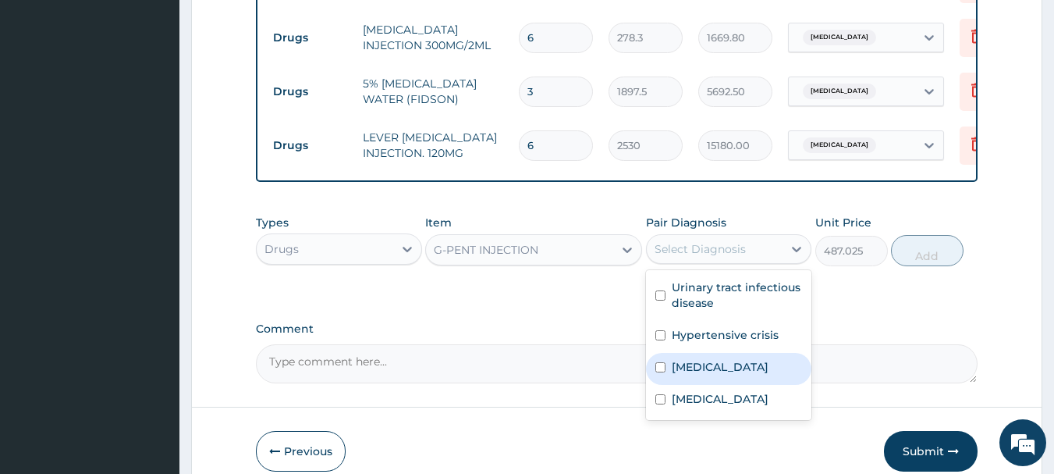
click at [684, 359] on div "Sepsis" at bounding box center [729, 369] width 166 height 32
checkbox input "true"
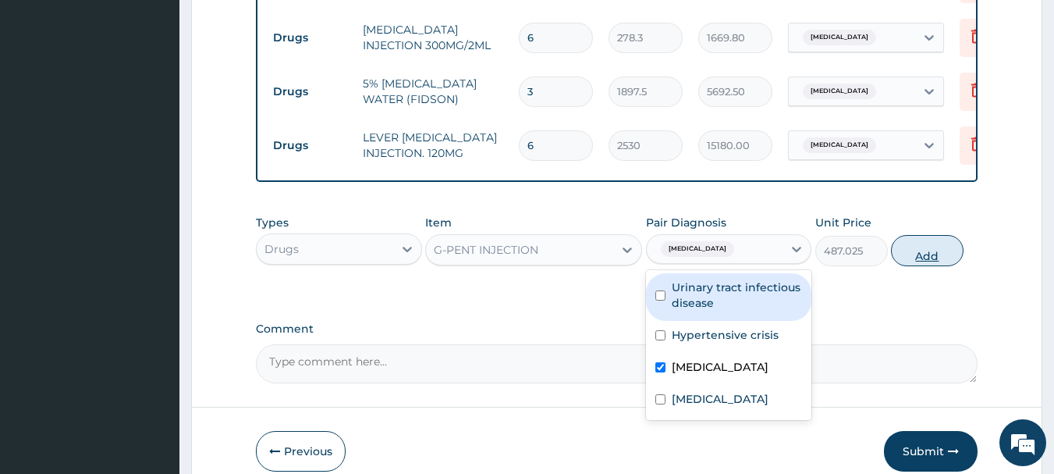
click at [926, 235] on button "Add" at bounding box center [927, 250] width 73 height 31
type input "0"
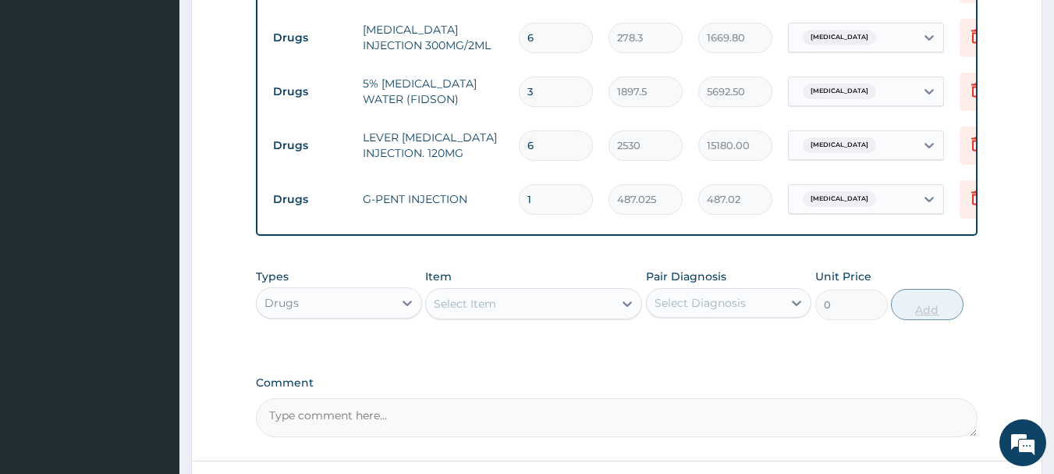
type input "0.00"
type input "8"
type input "3896.20"
type input "8"
click at [372, 301] on div "Types Drugs Item Select Item Pair Diagnosis Select Diagnosis Unit Price 0 Add" at bounding box center [617, 294] width 723 height 67
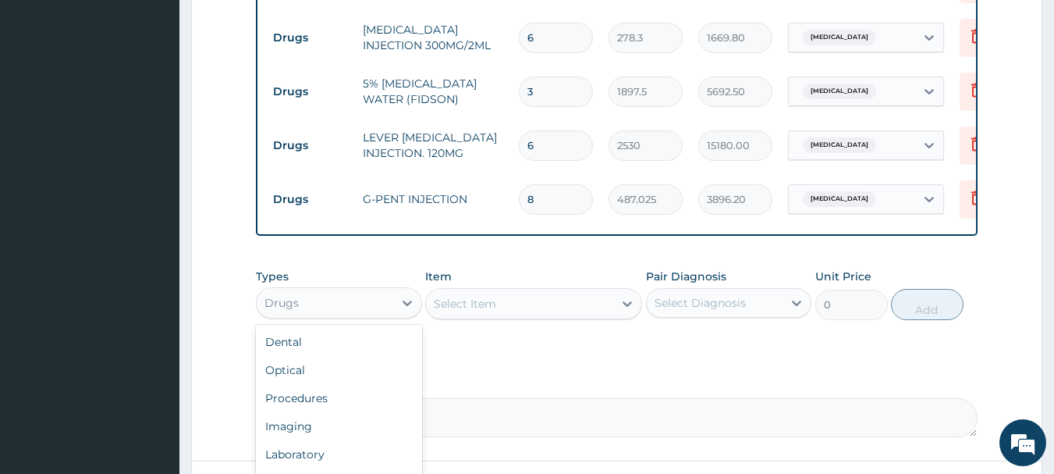
click at [375, 290] on div "Drugs" at bounding box center [325, 302] width 137 height 25
click at [365, 440] on div "Laboratory" at bounding box center [339, 454] width 166 height 28
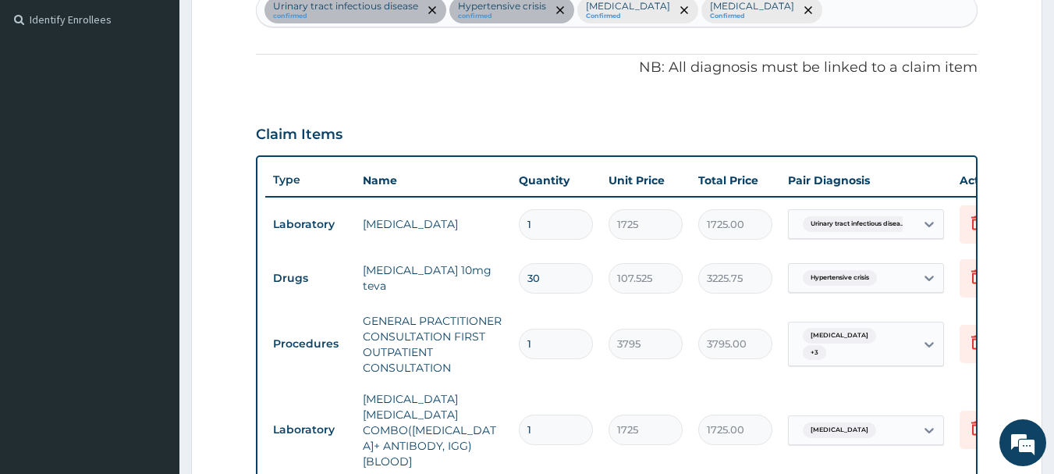
scroll to position [394, 0]
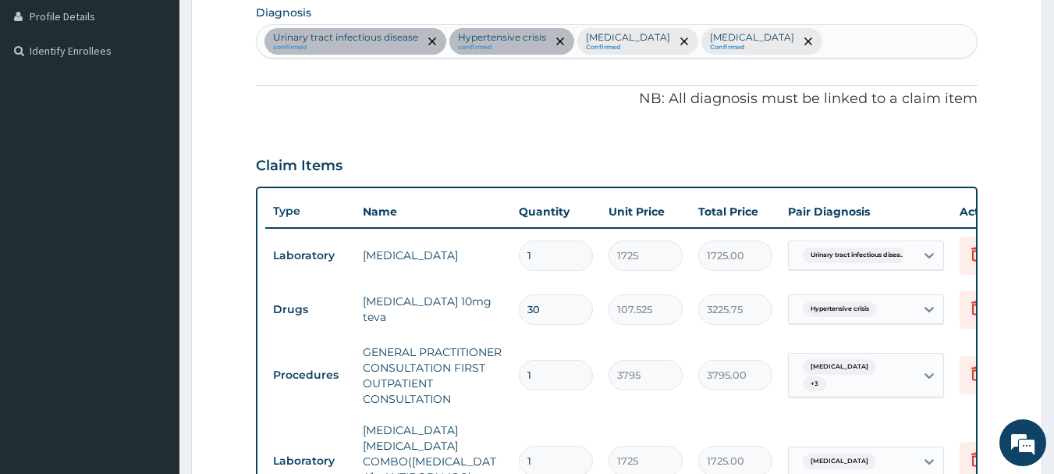
click at [820, 32] on div "Urinary tract infectious disease confirmed Hypertensive crisis confirmed Sepsis…" at bounding box center [617, 41] width 721 height 33
type input "diabetes"
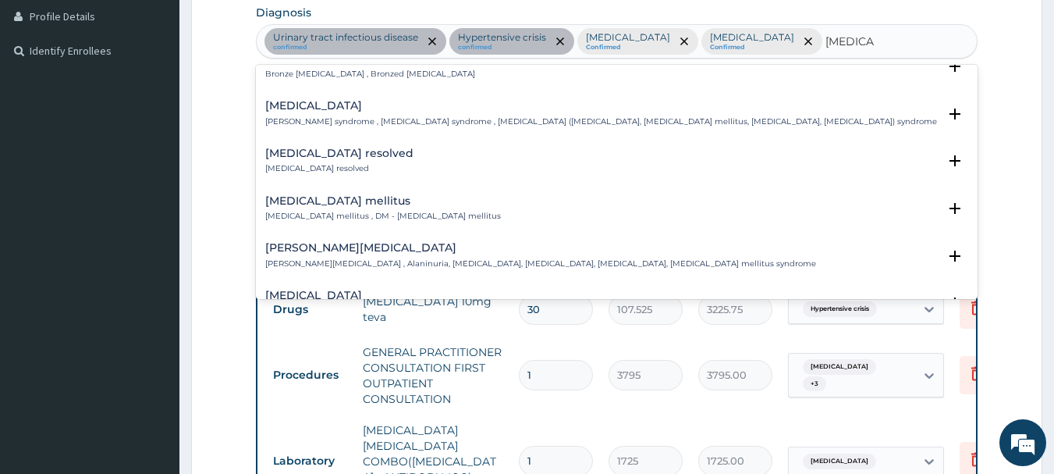
scroll to position [116, 0]
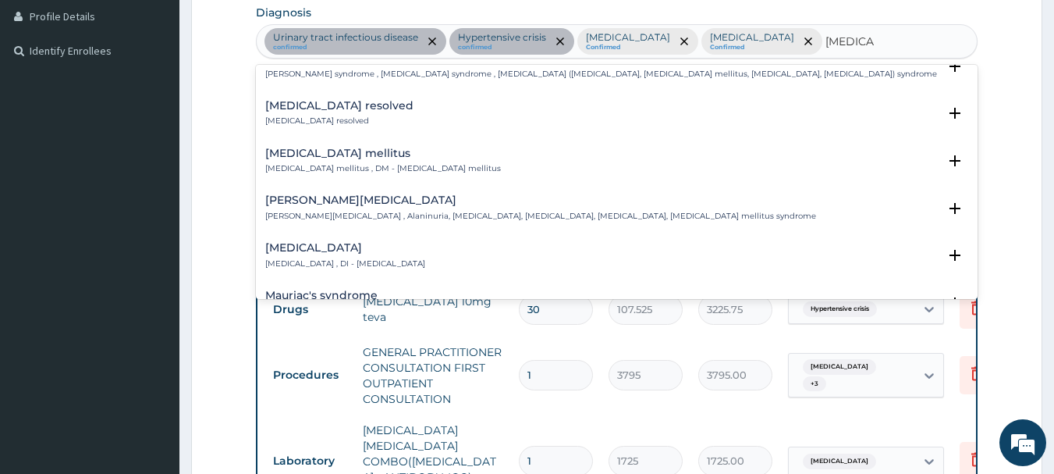
click at [414, 154] on h4 "Diabetes mellitus" at bounding box center [383, 154] width 236 height 12
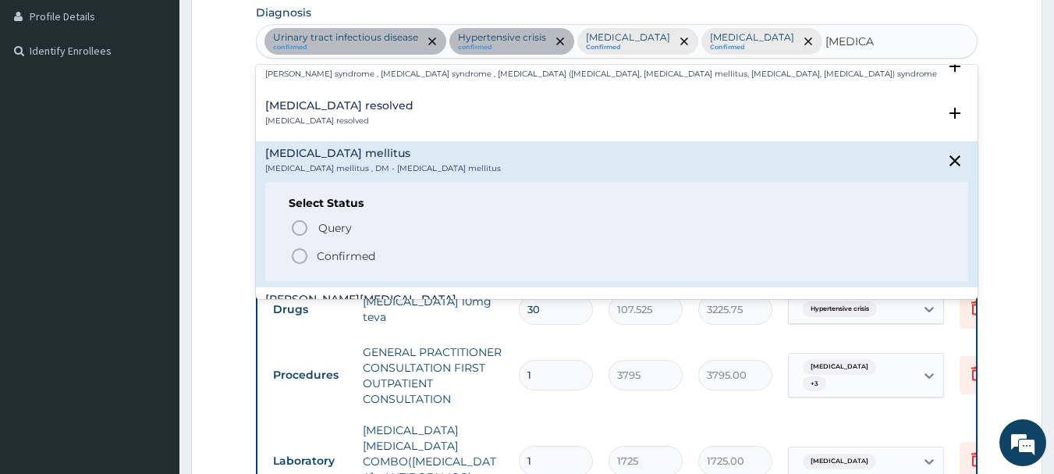
click at [322, 247] on span "Confirmed" at bounding box center [618, 256] width 656 height 19
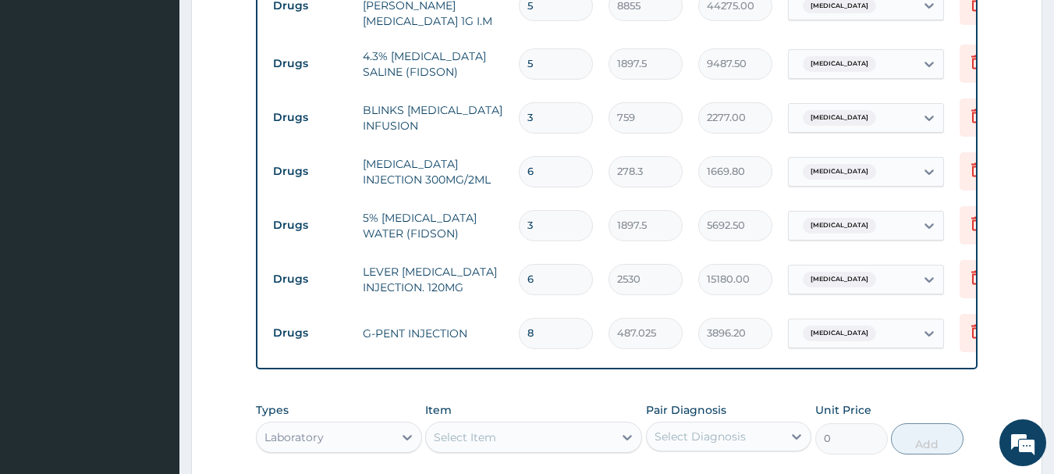
scroll to position [1339, 0]
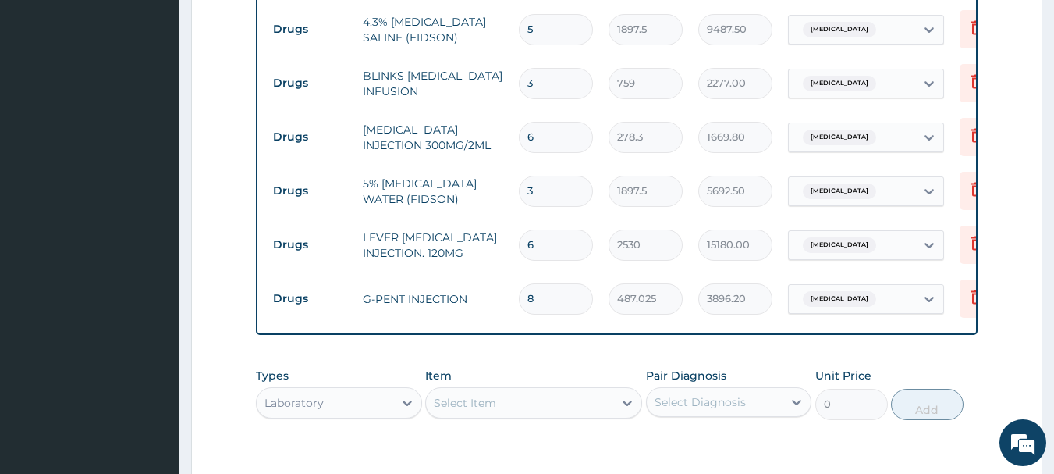
click at [578, 368] on div "Item Select Item" at bounding box center [533, 394] width 217 height 52
click at [578, 390] on div "Select Item" at bounding box center [519, 402] width 187 height 25
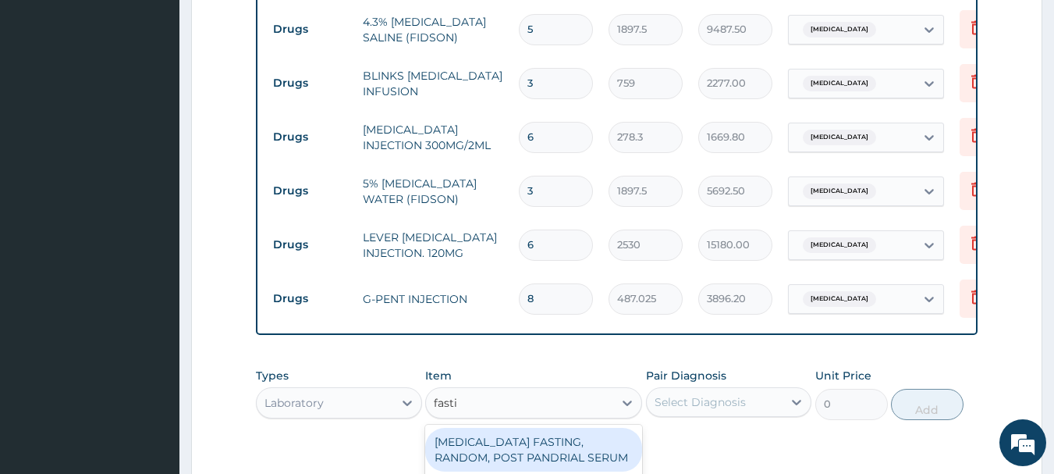
type input "fastin"
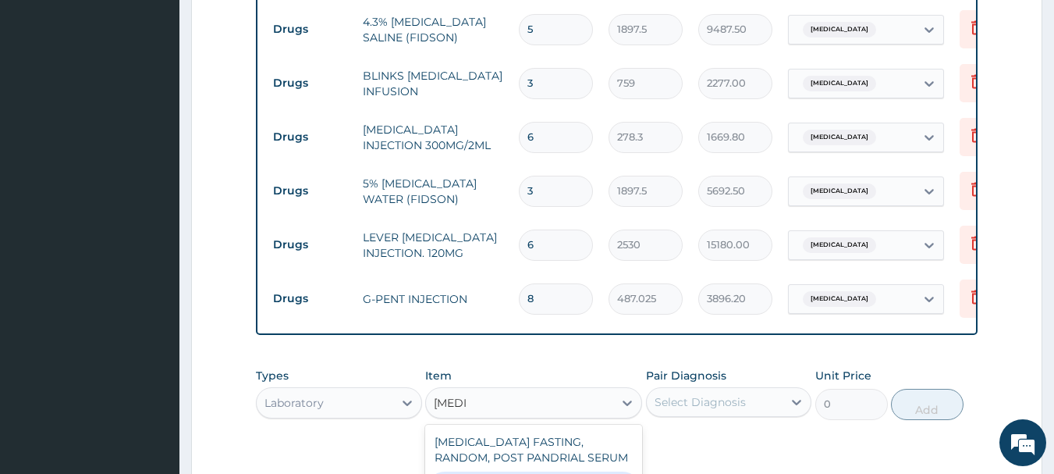
type input "1380"
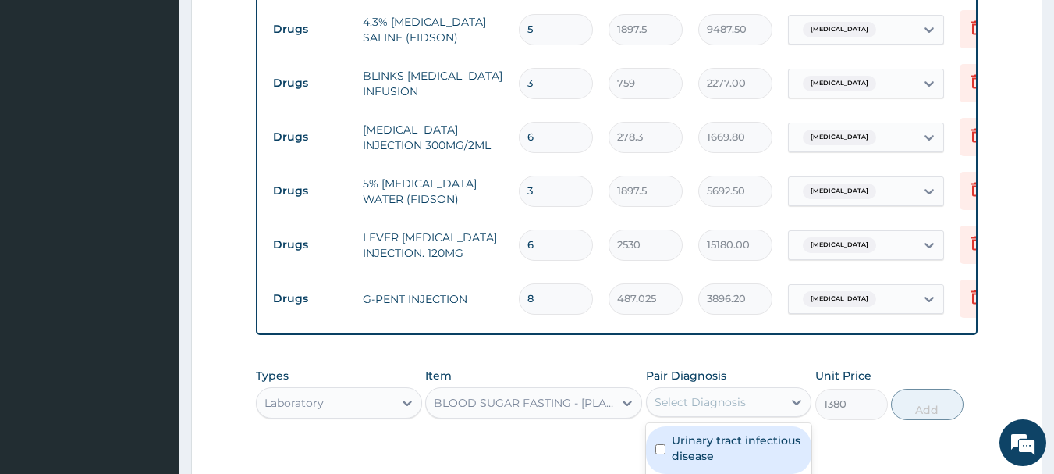
click at [699, 394] on div "Select Diagnosis" at bounding box center [700, 402] width 91 height 16
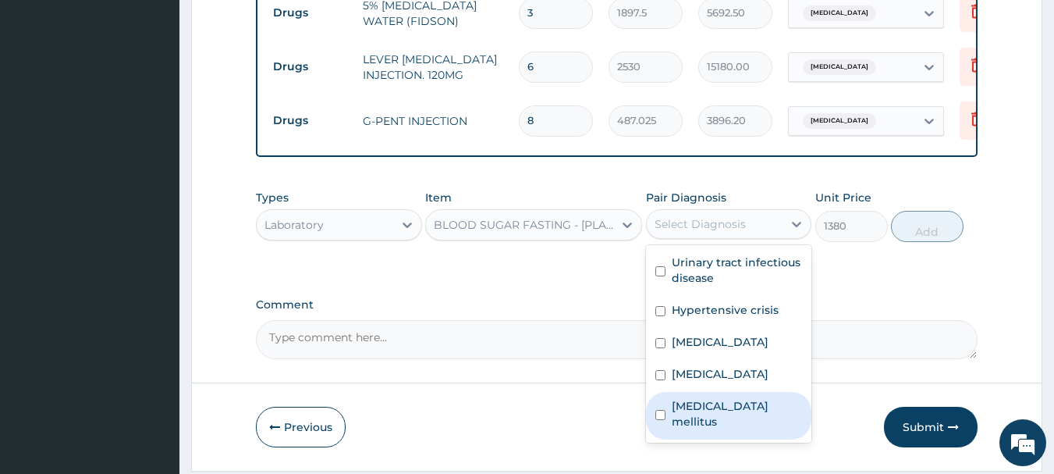
click at [703, 392] on div "Diabetes mellitus" at bounding box center [729, 416] width 166 height 48
checkbox input "true"
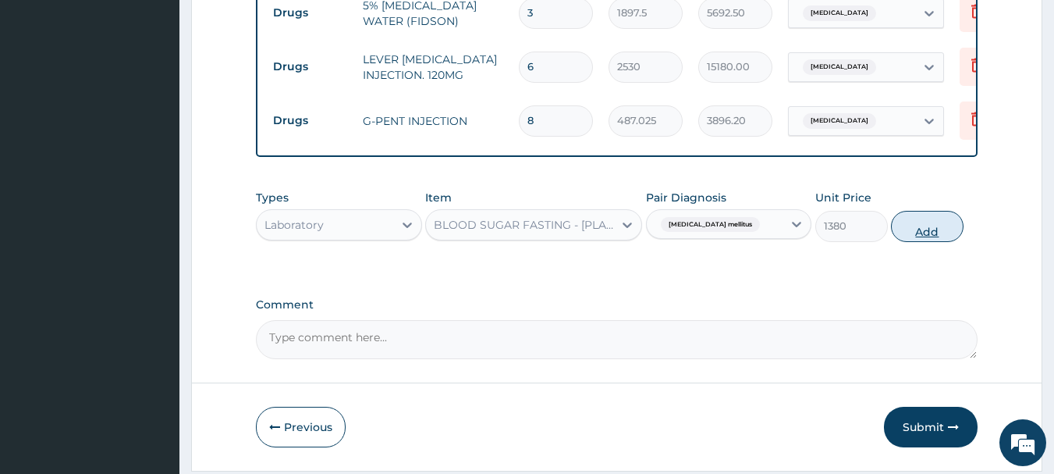
click at [912, 211] on button "Add" at bounding box center [927, 226] width 73 height 31
type input "0"
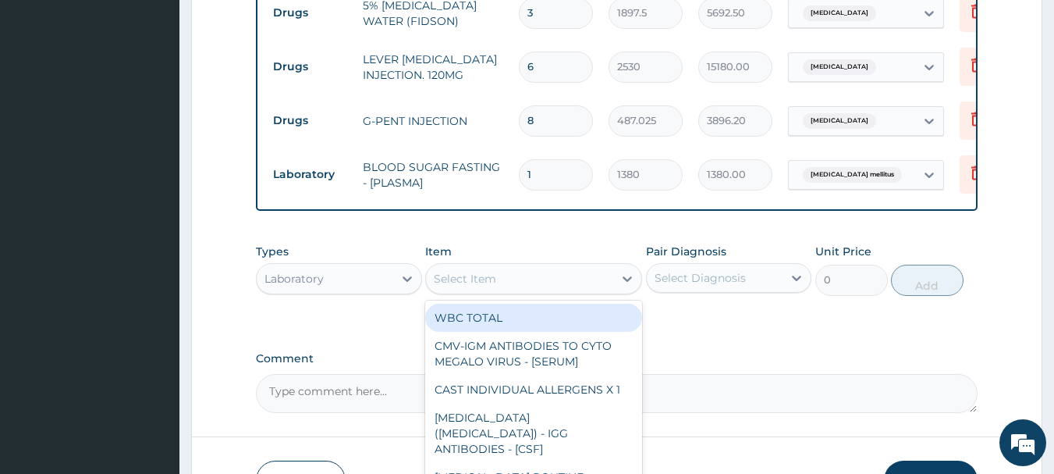
click at [592, 266] on div "Select Item" at bounding box center [519, 278] width 187 height 25
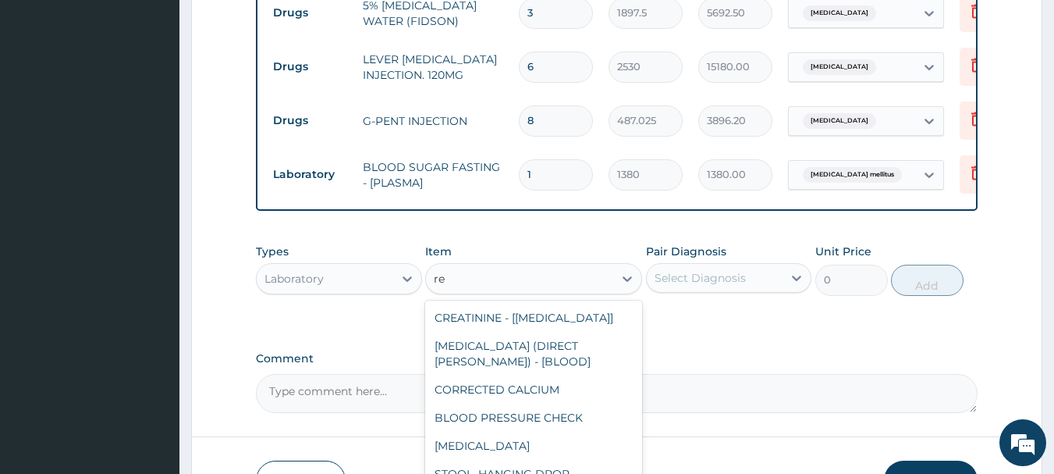
type input "r"
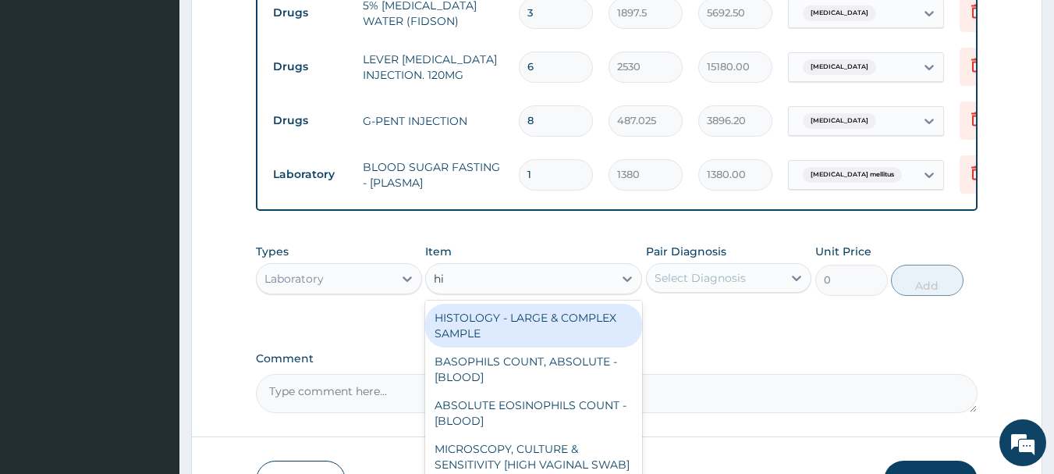
type input "hiv"
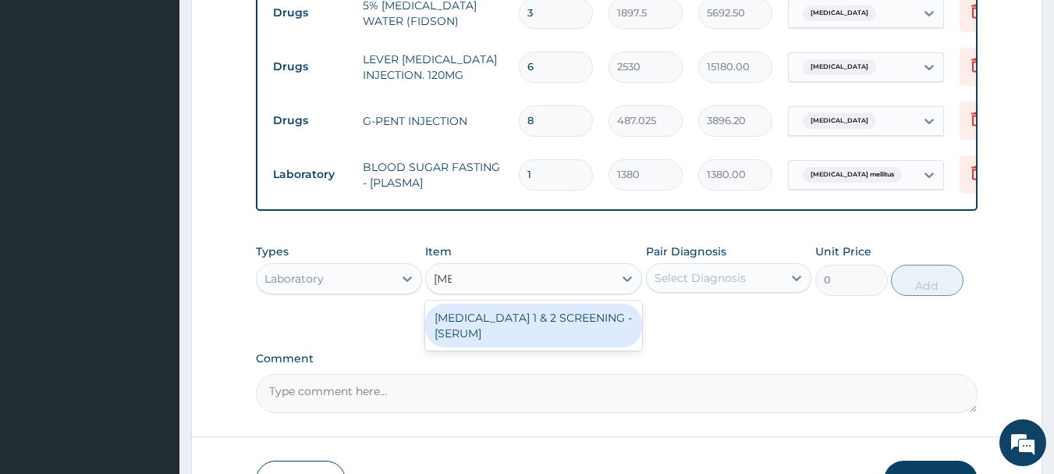
click at [572, 304] on div "HIV 1 & 2 SCREENING - [SERUM]" at bounding box center [533, 326] width 217 height 44
type input "2875"
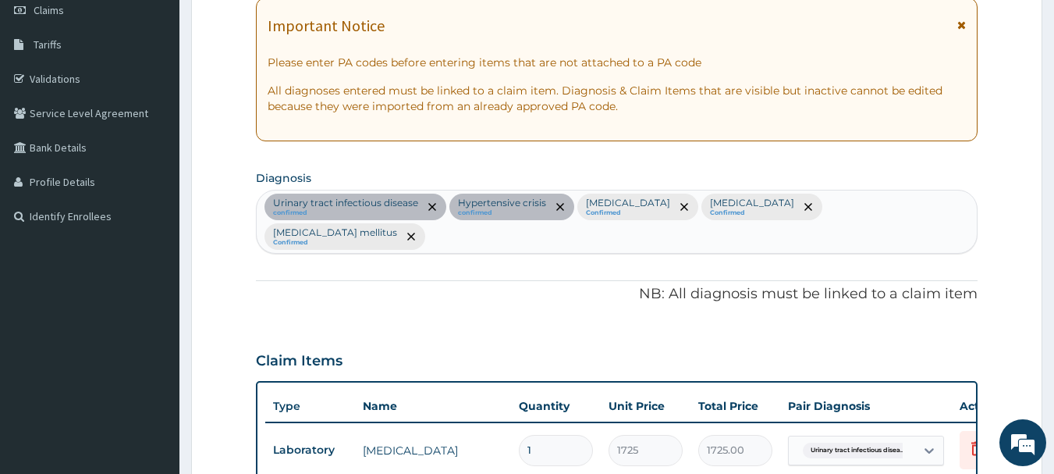
scroll to position [225, 0]
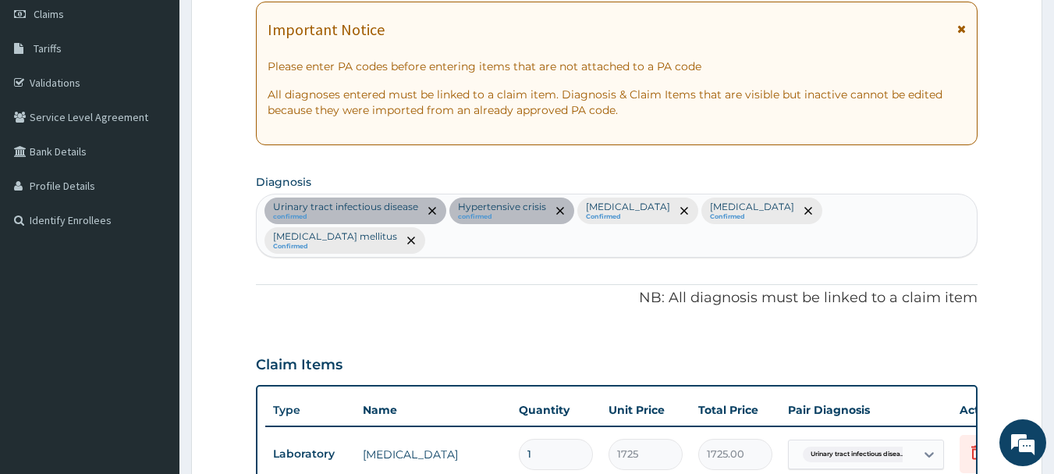
click at [901, 205] on div "Urinary tract infectious disease confirmed Hypertensive crisis confirmed Sepsis…" at bounding box center [617, 225] width 721 height 62
type input "viral"
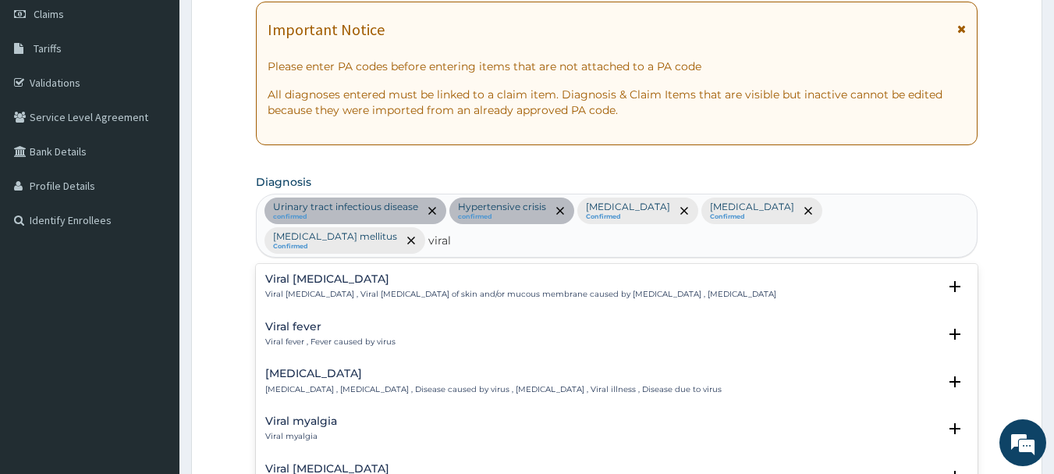
click at [304, 368] on h4 "Viral disease" at bounding box center [493, 374] width 457 height 12
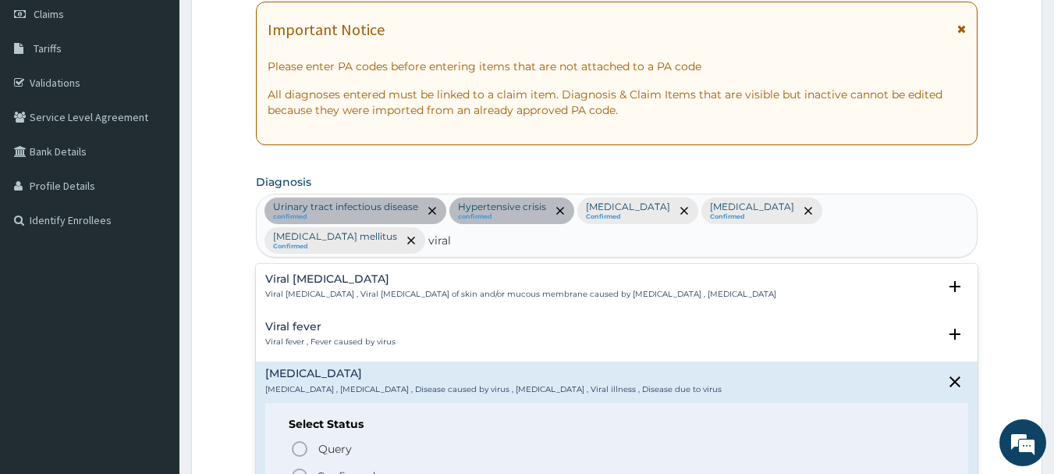
click at [303, 467] on icon "status option filled" at bounding box center [299, 476] width 19 height 19
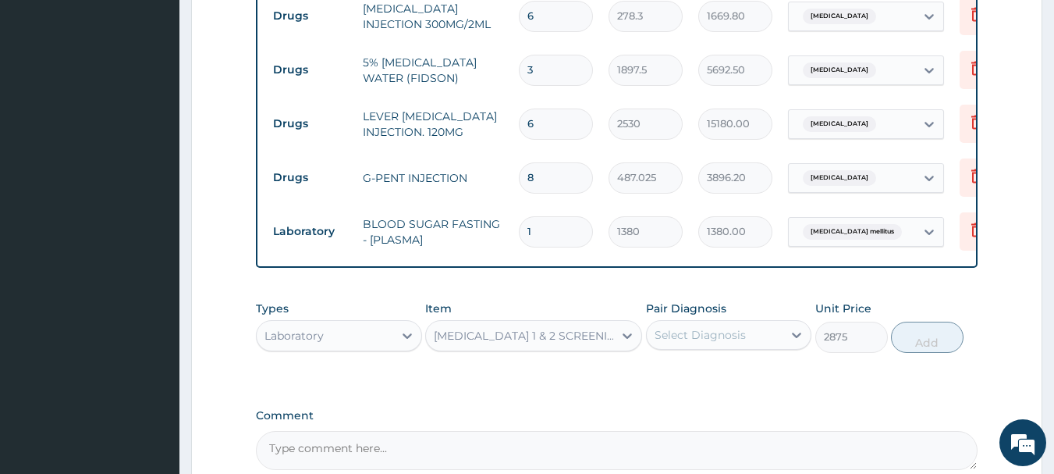
scroll to position [1470, 0]
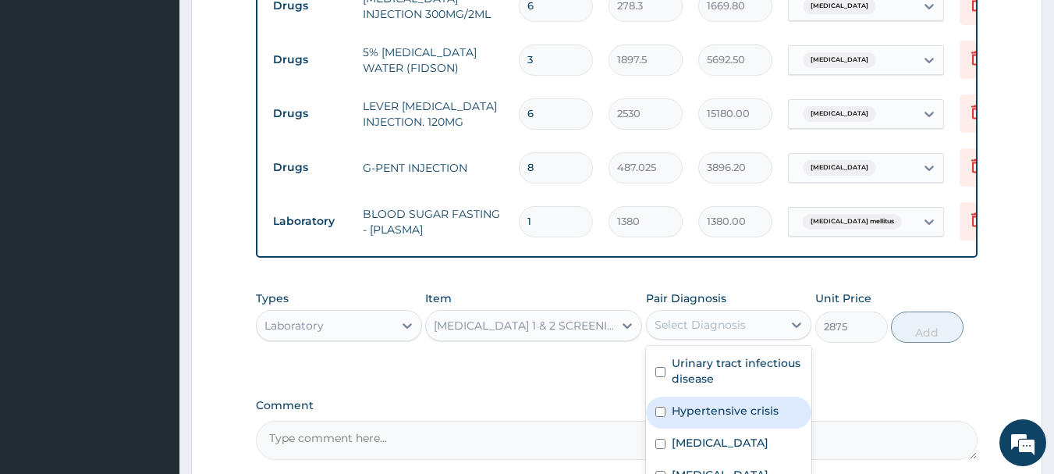
drag, startPoint x: 751, startPoint y: 282, endPoint x: 761, endPoint y: 419, distance: 137.7
click at [761, 340] on div "option Diabetes mellitus, selected. option Hypertensive crisis focused, 2 of 6.…" at bounding box center [729, 325] width 166 height 30
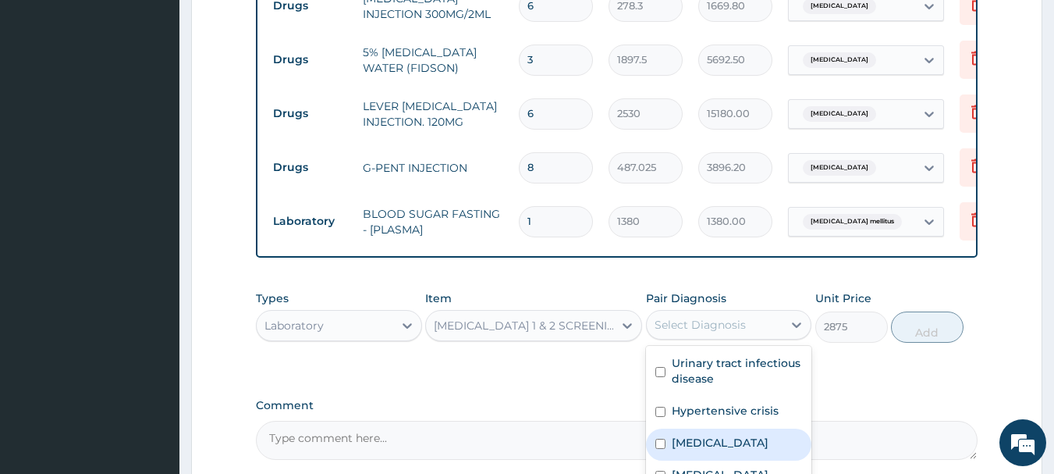
scroll to position [1570, 0]
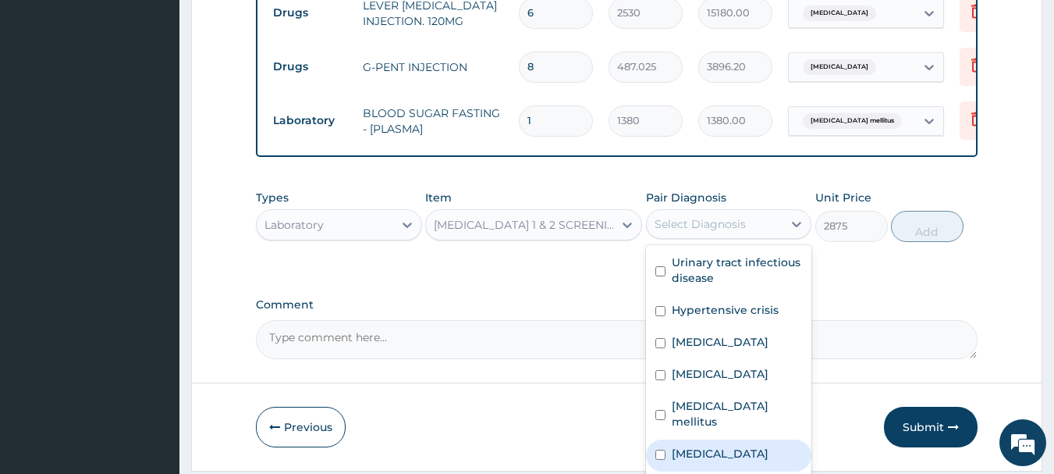
click at [709, 446] on label "Viral disease" at bounding box center [720, 454] width 97 height 16
checkbox input "true"
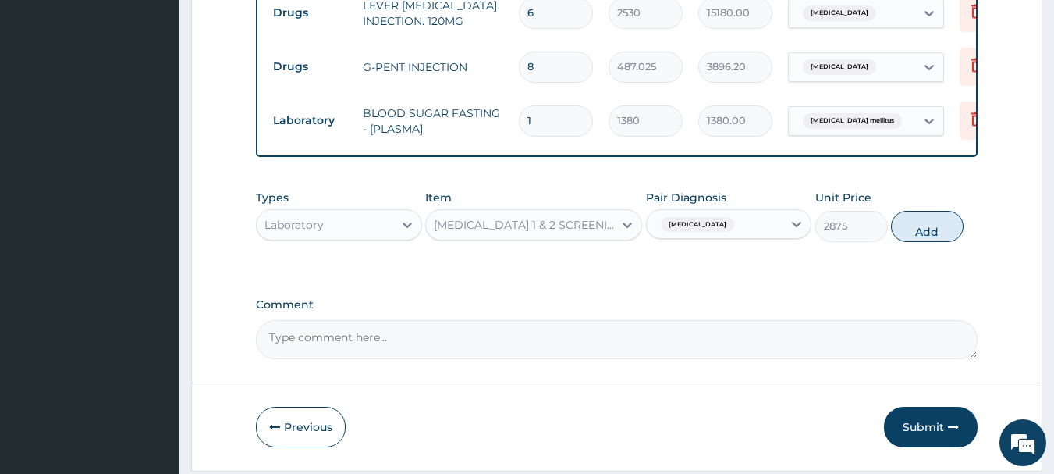
click at [946, 211] on button "Add" at bounding box center [927, 226] width 73 height 31
type input "0"
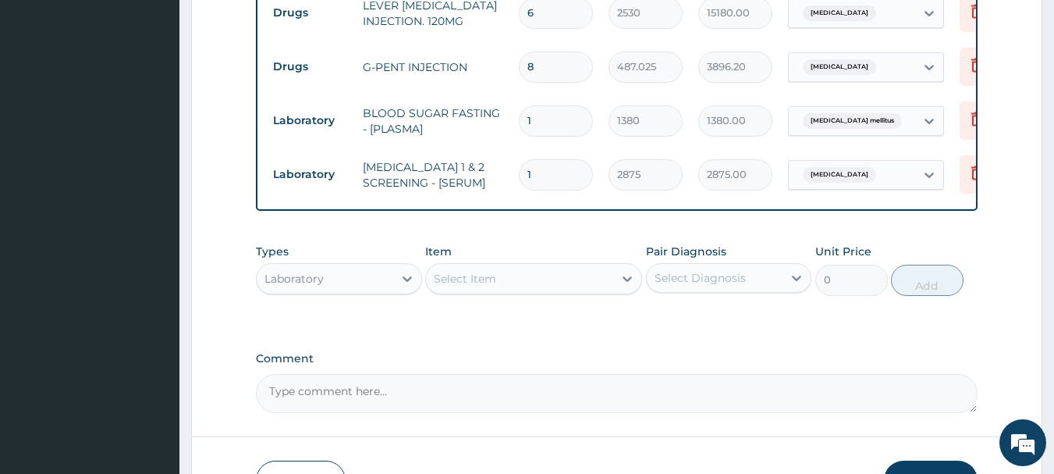
click at [939, 461] on button "Submit" at bounding box center [931, 481] width 94 height 41
